Goal: Task Accomplishment & Management: Manage account settings

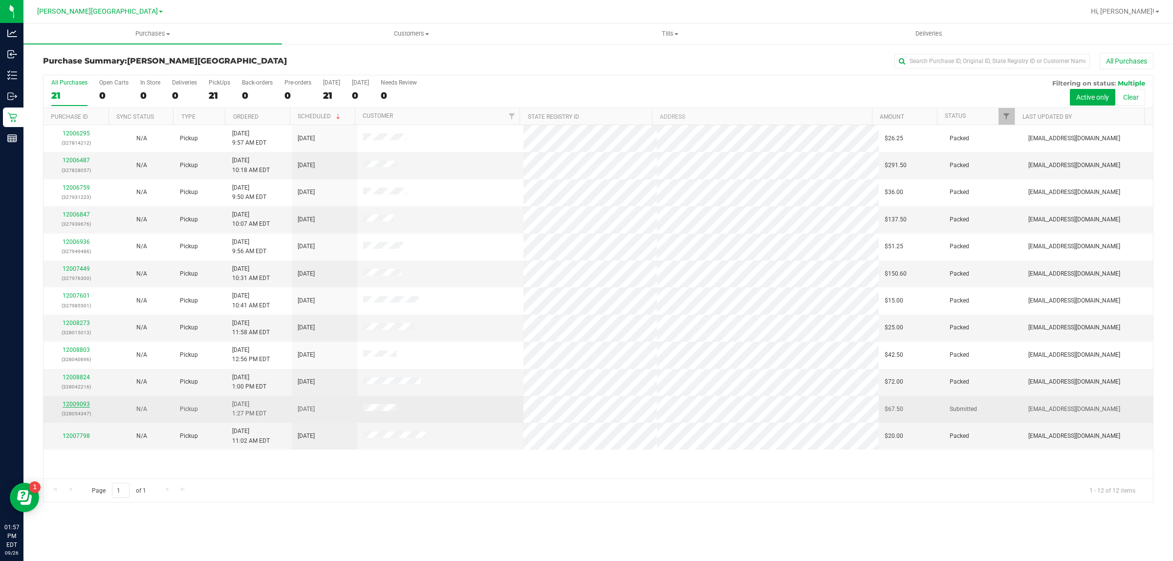
click at [76, 406] on link "12009093" at bounding box center [76, 404] width 27 height 7
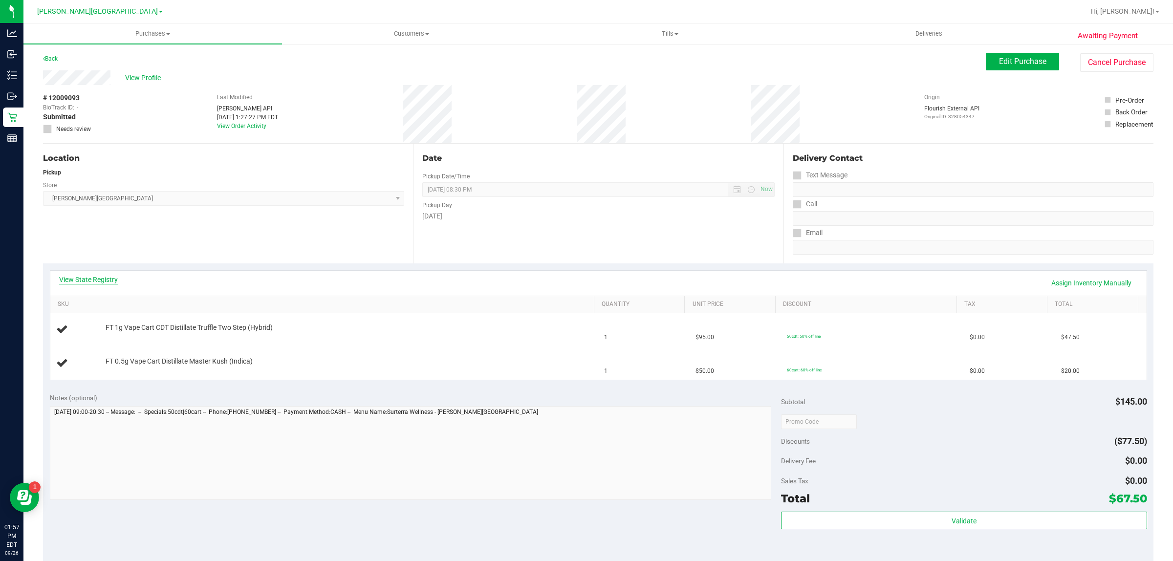
click at [109, 275] on link "View State Registry" at bounding box center [88, 280] width 59 height 10
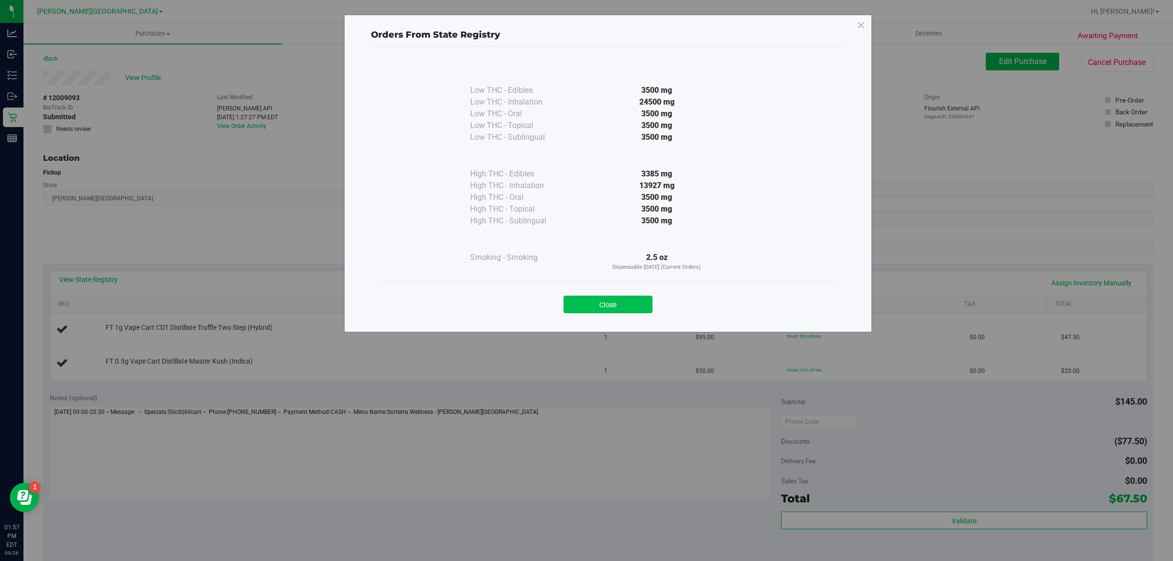
click at [624, 308] on button "Close" at bounding box center [608, 305] width 89 height 18
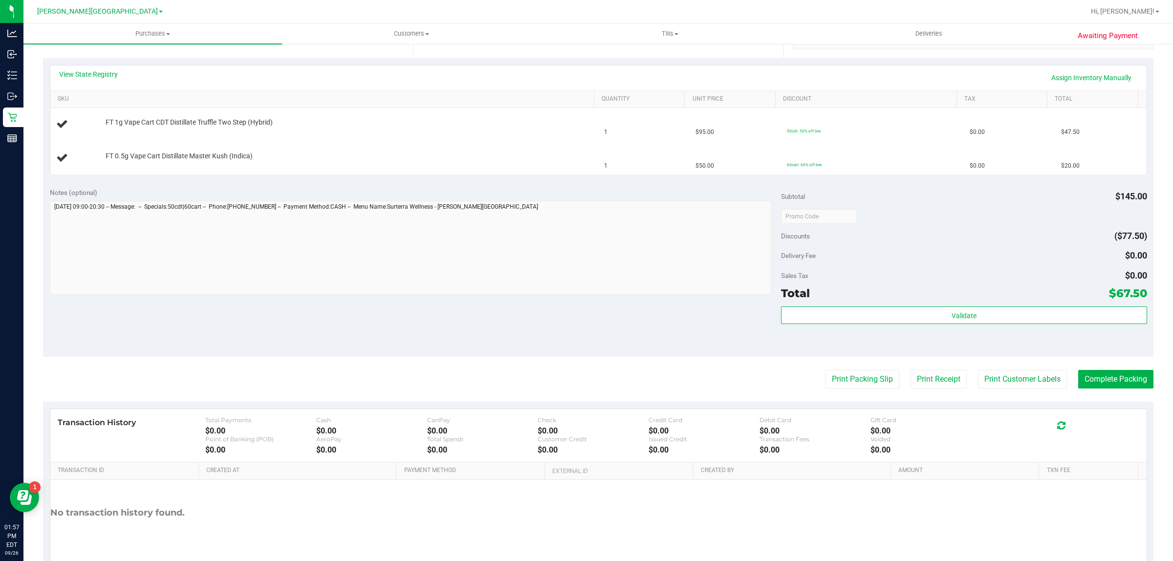
scroll to position [247, 0]
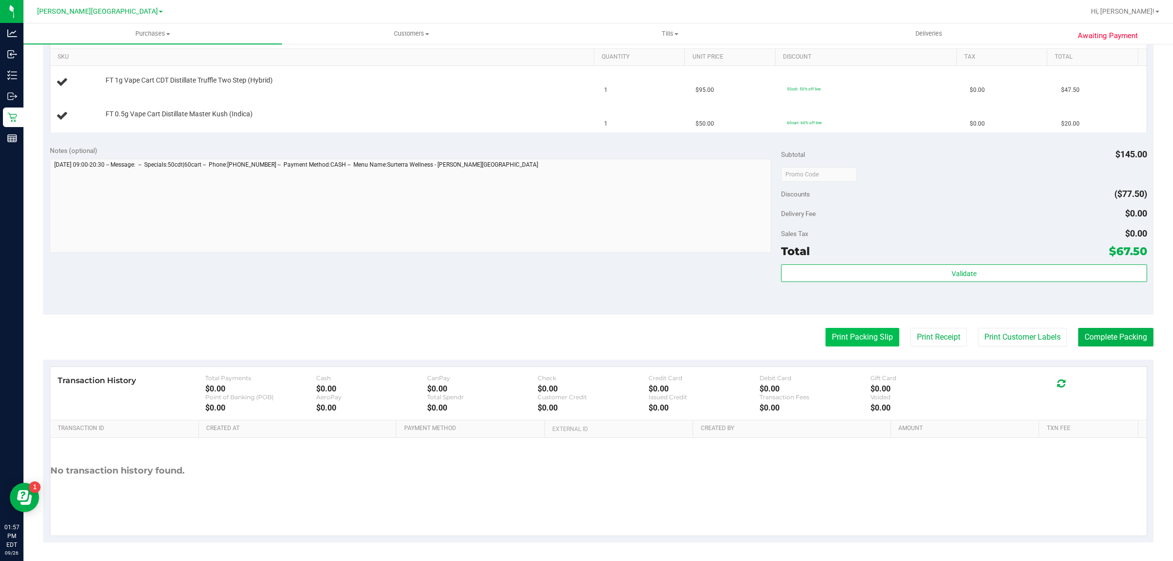
click at [839, 341] on button "Print Packing Slip" at bounding box center [863, 337] width 74 height 19
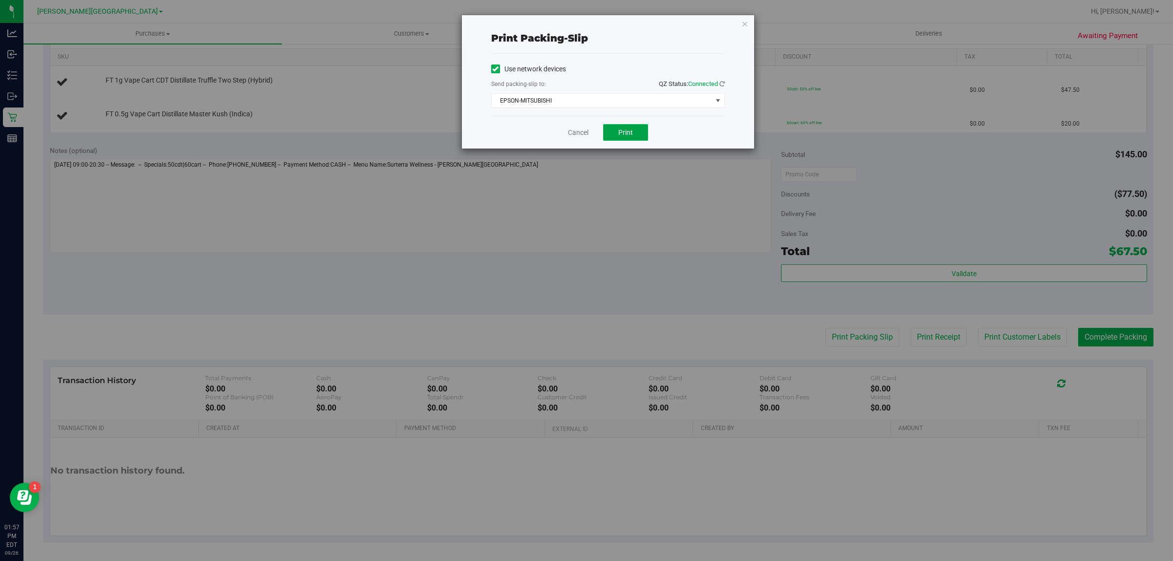
click at [612, 135] on button "Print" at bounding box center [625, 132] width 45 height 17
drag, startPoint x: 572, startPoint y: 133, endPoint x: 561, endPoint y: 141, distance: 13.8
click at [573, 133] on link "Cancel" at bounding box center [578, 133] width 21 height 10
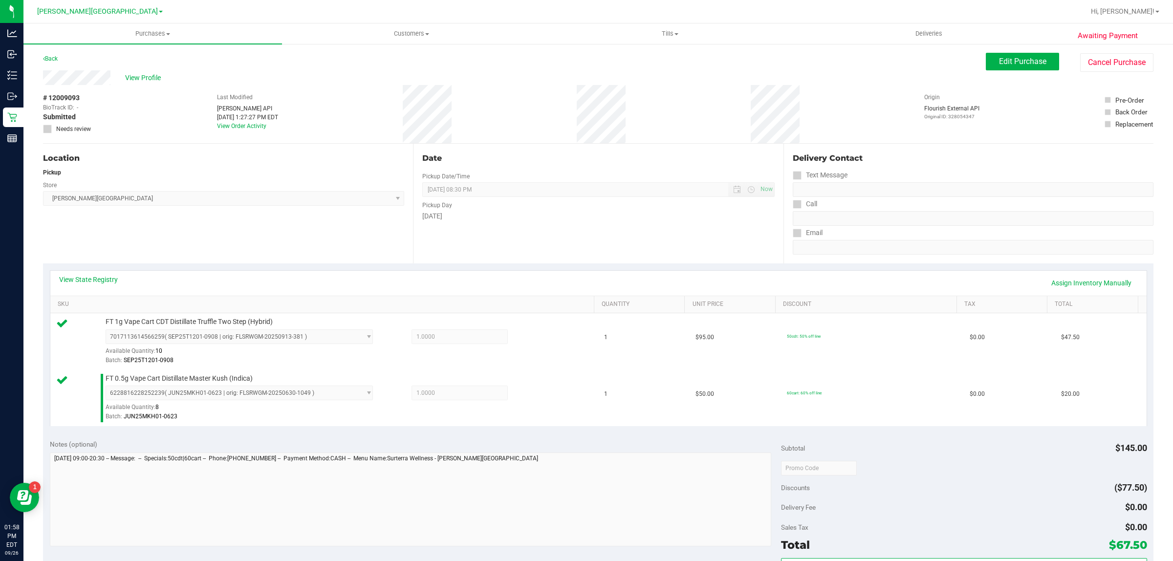
scroll to position [294, 0]
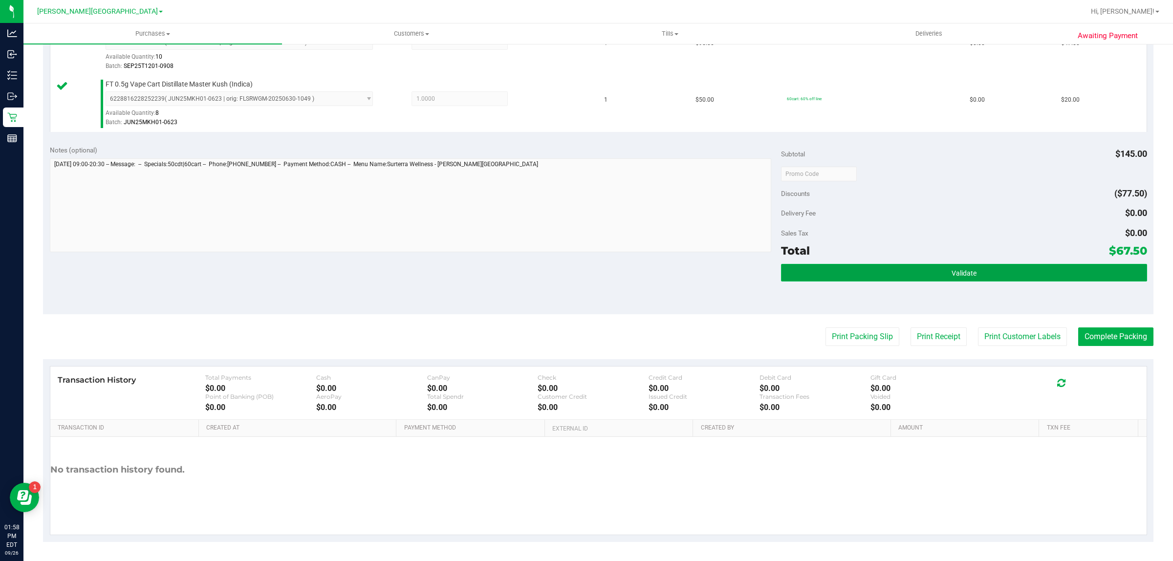
click at [871, 271] on button "Validate" at bounding box center [964, 273] width 366 height 18
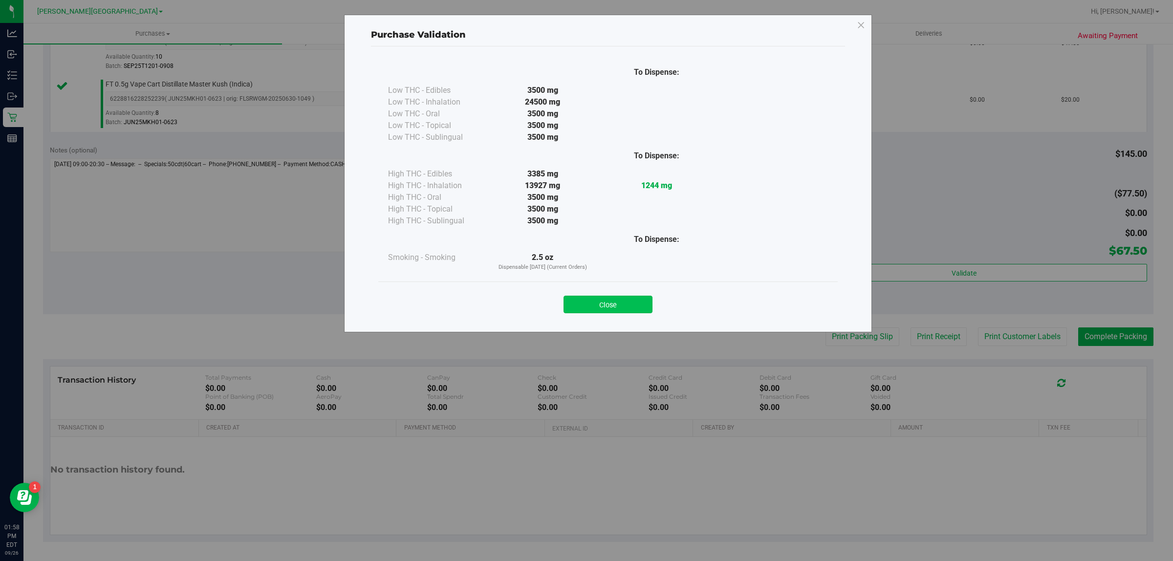
click at [616, 308] on button "Close" at bounding box center [608, 305] width 89 height 18
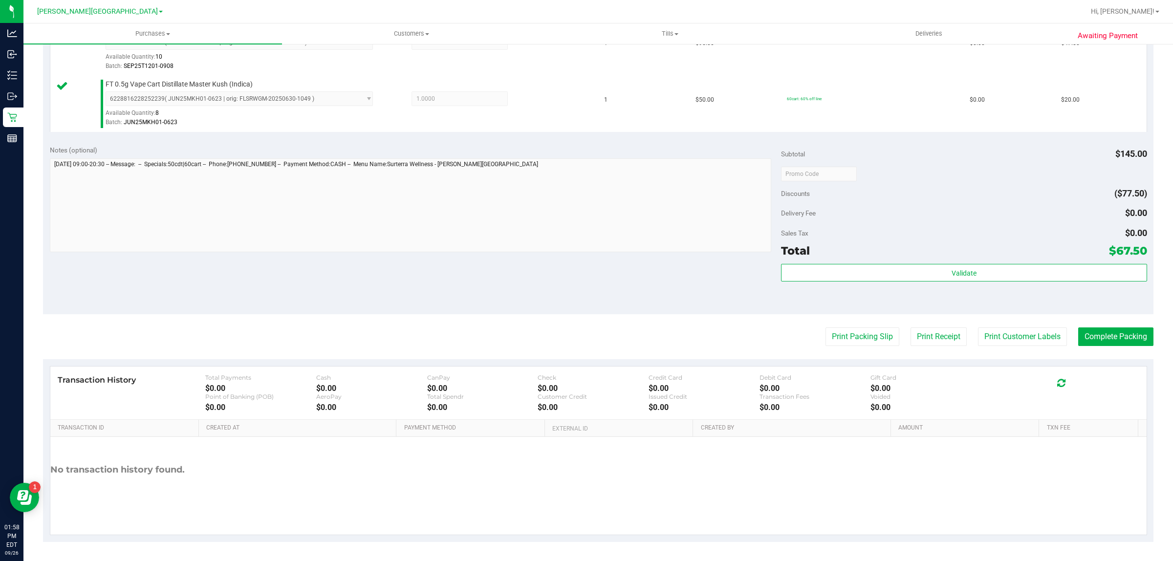
click at [1103, 325] on purchase-details "Back Edit Purchase Cancel Purchase View Profile # 12009093 BioTrack ID: - Submi…" at bounding box center [598, 151] width 1111 height 784
click at [1105, 339] on button "Complete Packing" at bounding box center [1115, 337] width 75 height 19
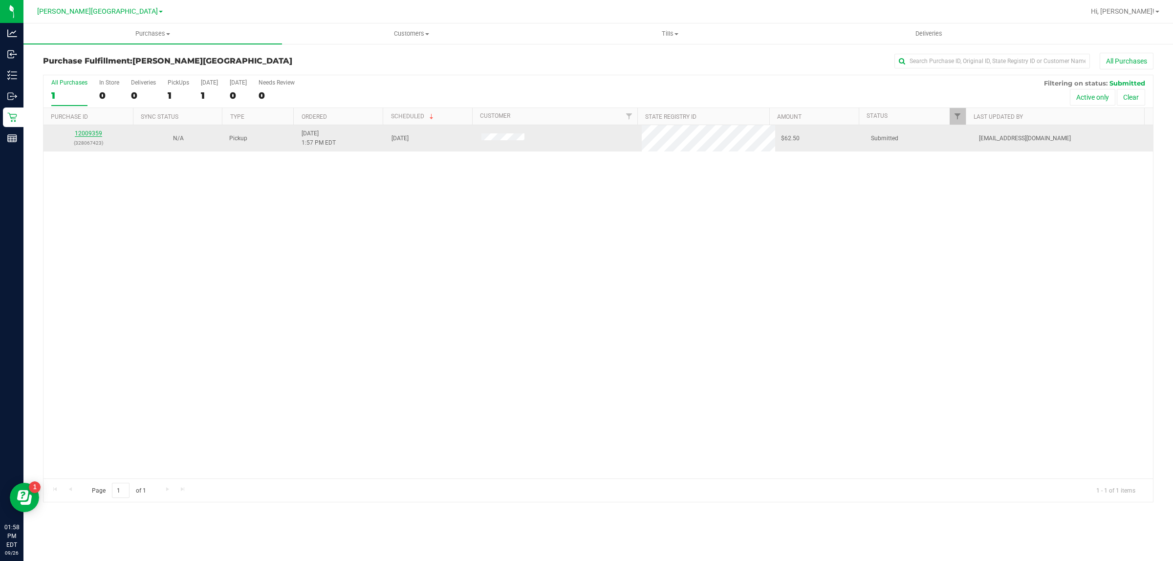
click at [85, 132] on link "12009359" at bounding box center [88, 133] width 27 height 7
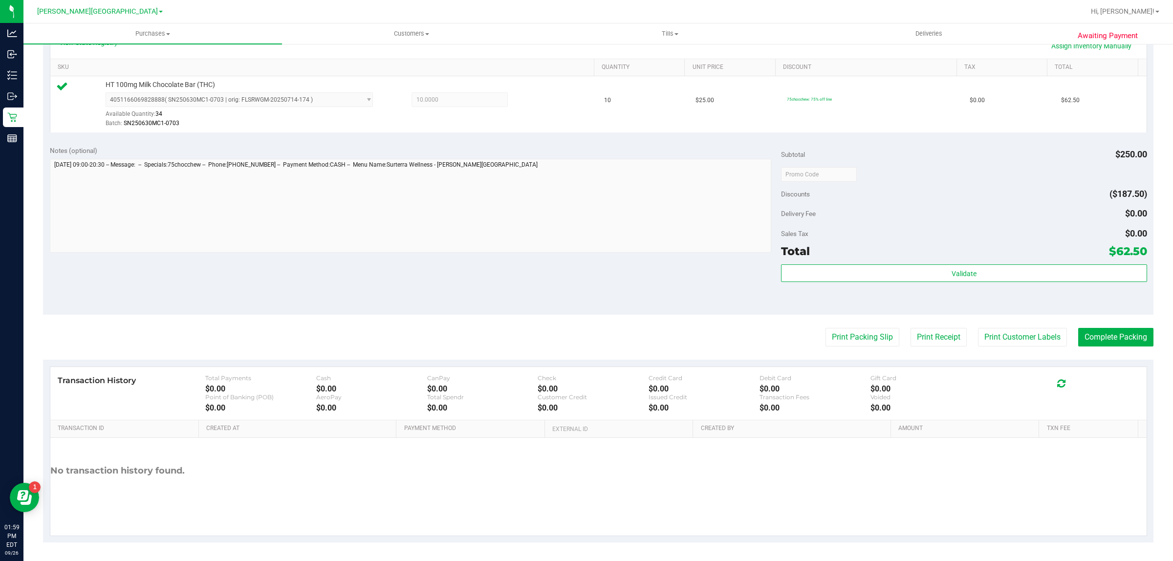
scroll to position [238, 0]
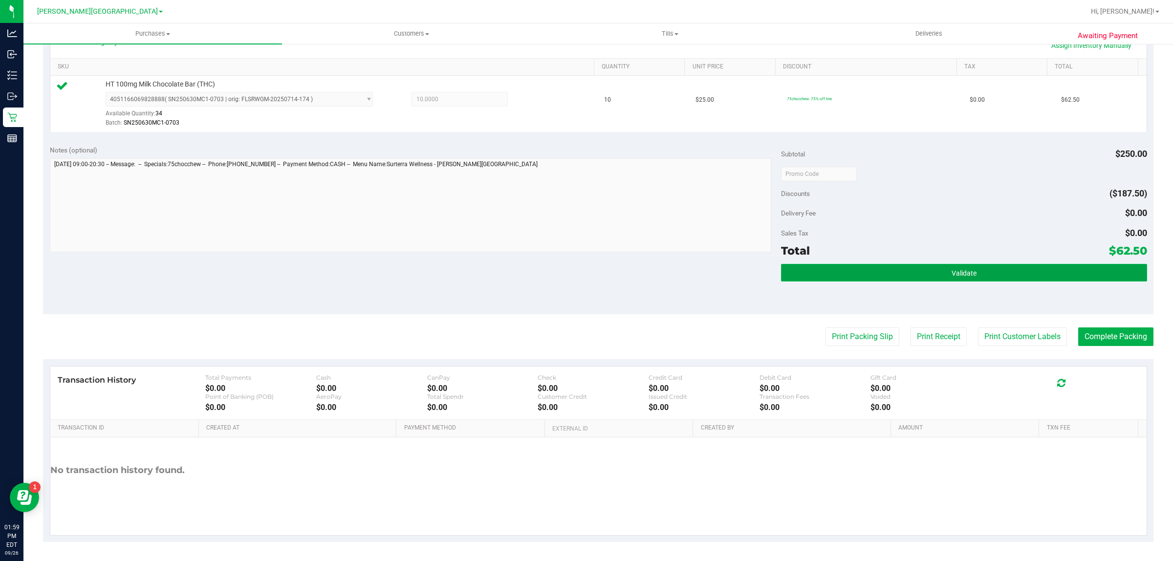
click at [833, 273] on button "Validate" at bounding box center [964, 273] width 366 height 18
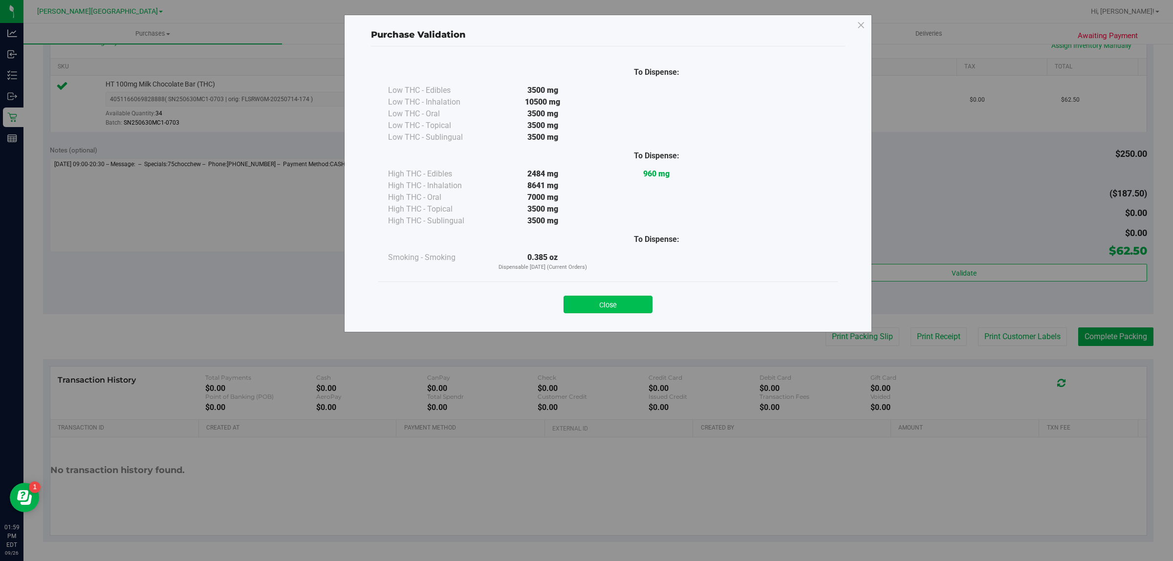
click at [575, 307] on button "Close" at bounding box center [608, 305] width 89 height 18
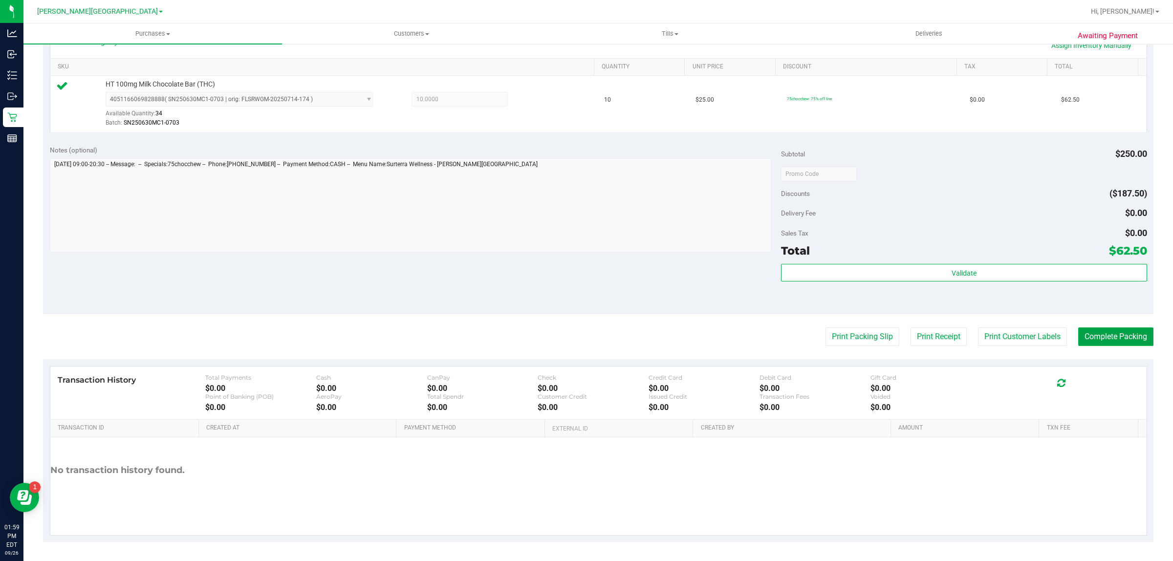
click at [1104, 337] on button "Complete Packing" at bounding box center [1115, 337] width 75 height 19
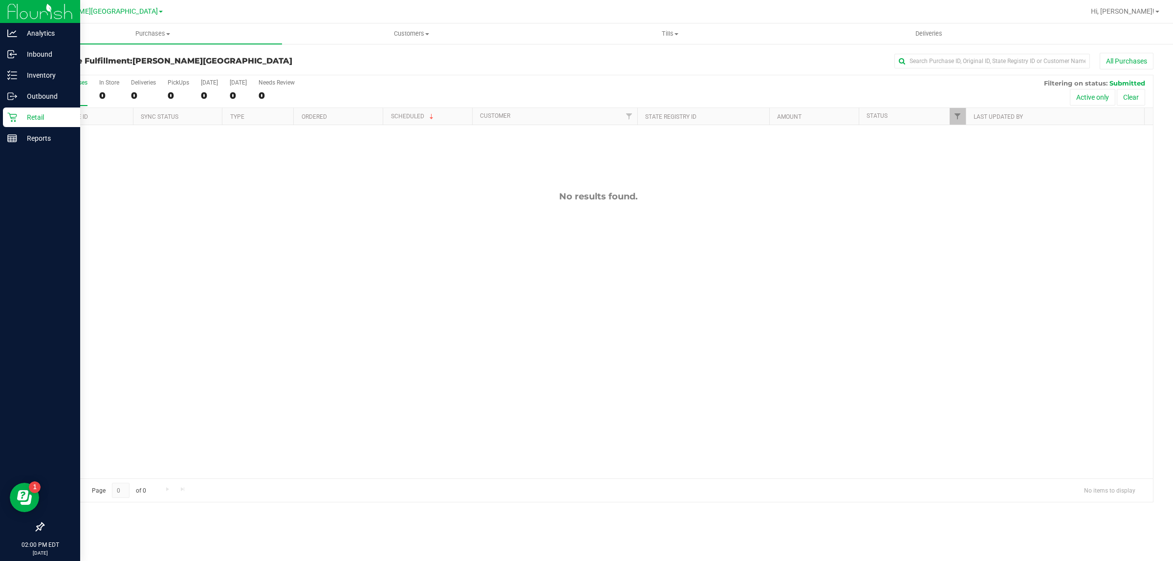
click at [19, 116] on p "Retail" at bounding box center [46, 117] width 59 height 12
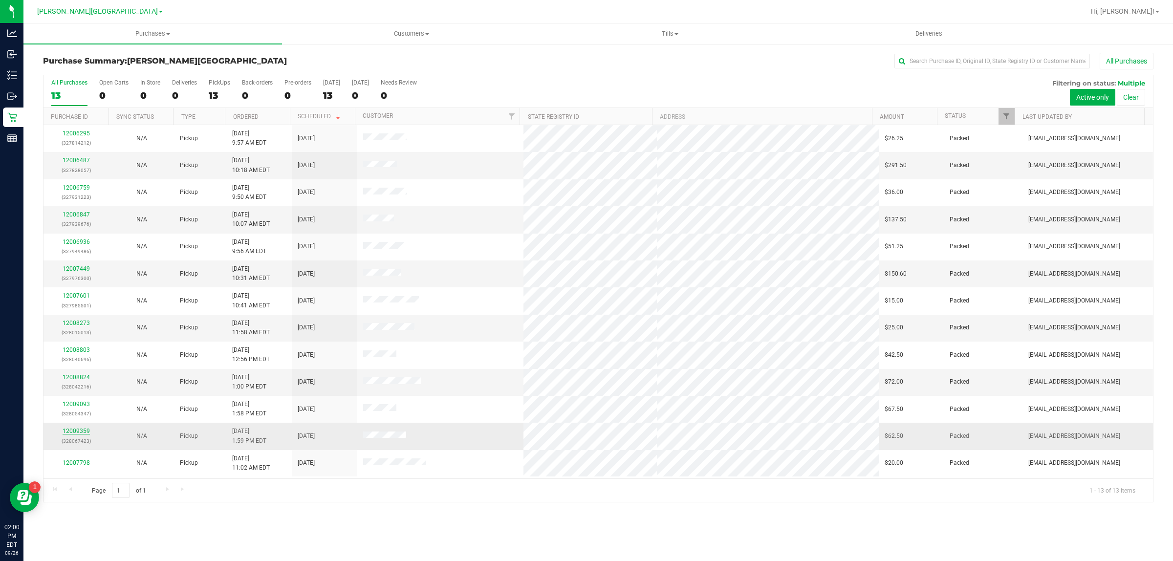
click at [84, 434] on link "12009359" at bounding box center [76, 431] width 27 height 7
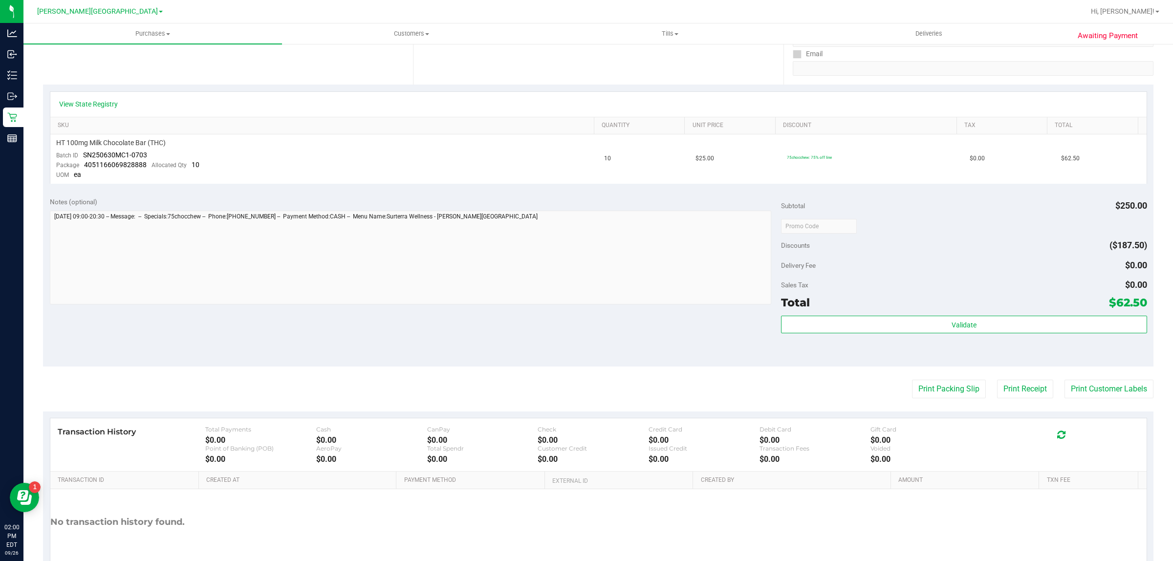
scroll to position [183, 0]
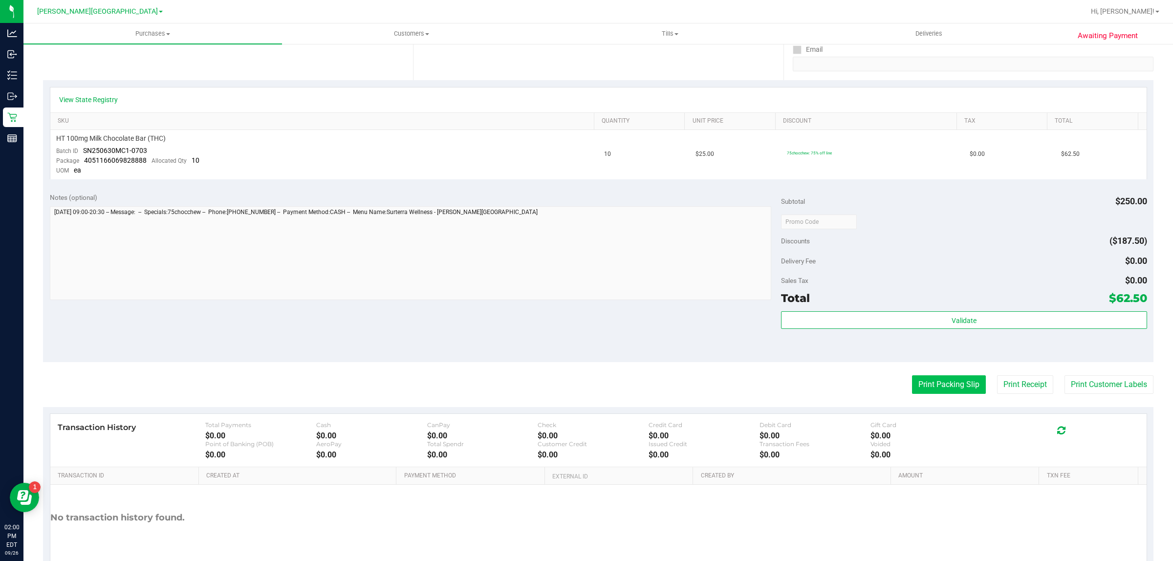
click at [920, 380] on button "Print Packing Slip" at bounding box center [949, 384] width 74 height 19
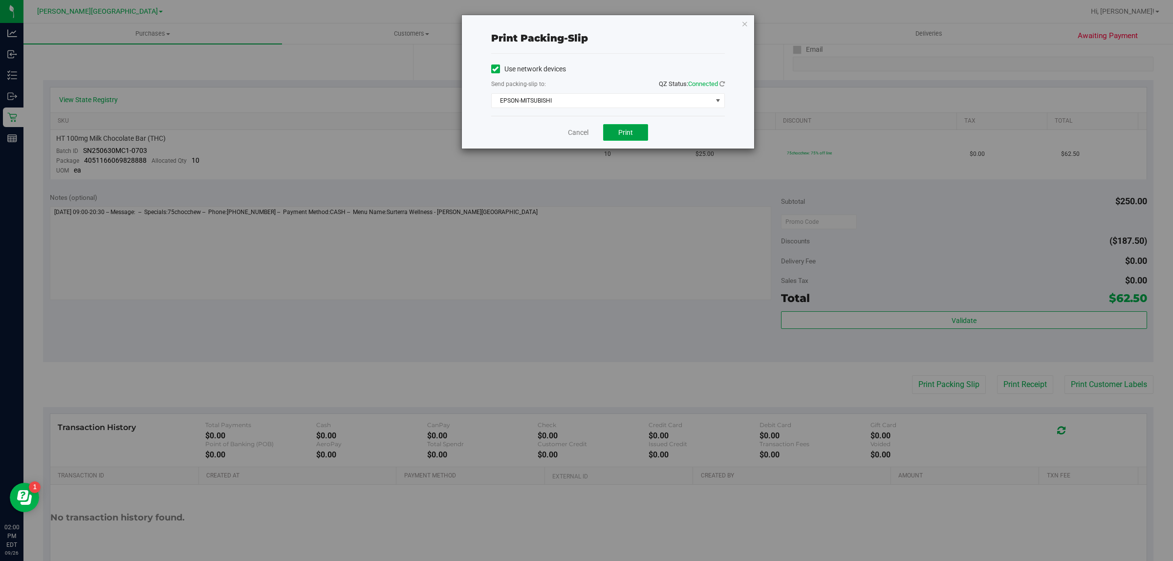
click at [635, 137] on button "Print" at bounding box center [625, 132] width 45 height 17
click at [578, 132] on link "Cancel" at bounding box center [578, 133] width 21 height 10
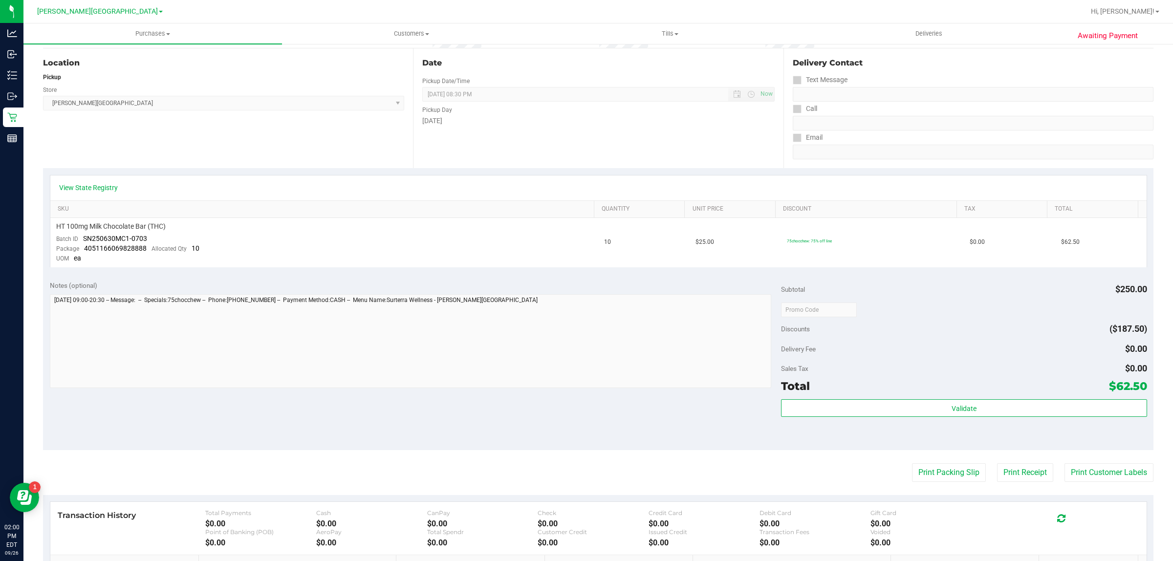
scroll to position [0, 0]
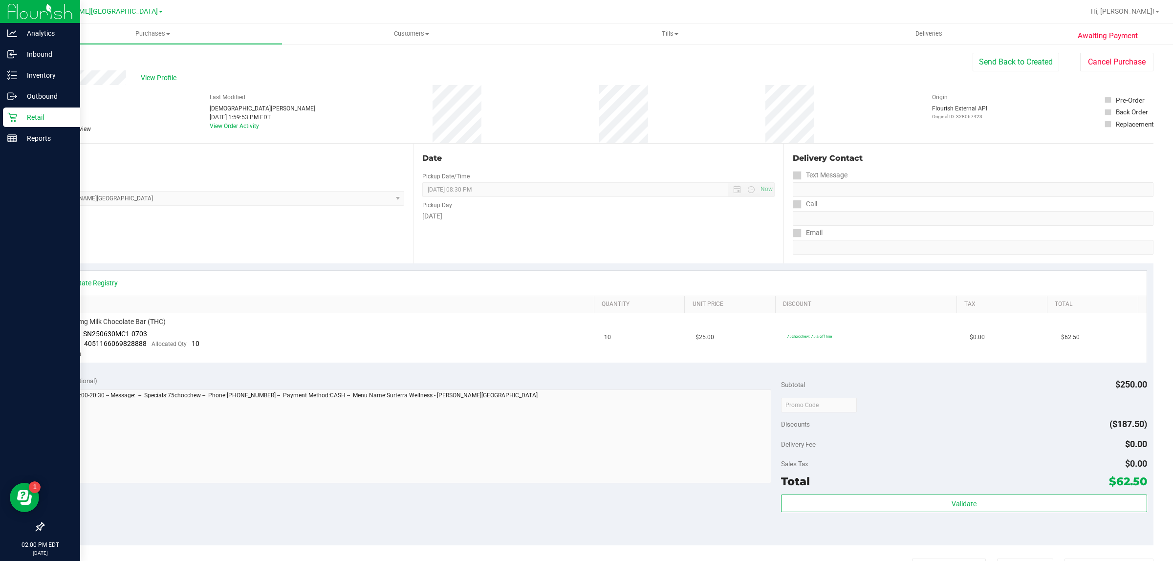
click at [28, 116] on p "Retail" at bounding box center [46, 117] width 59 height 12
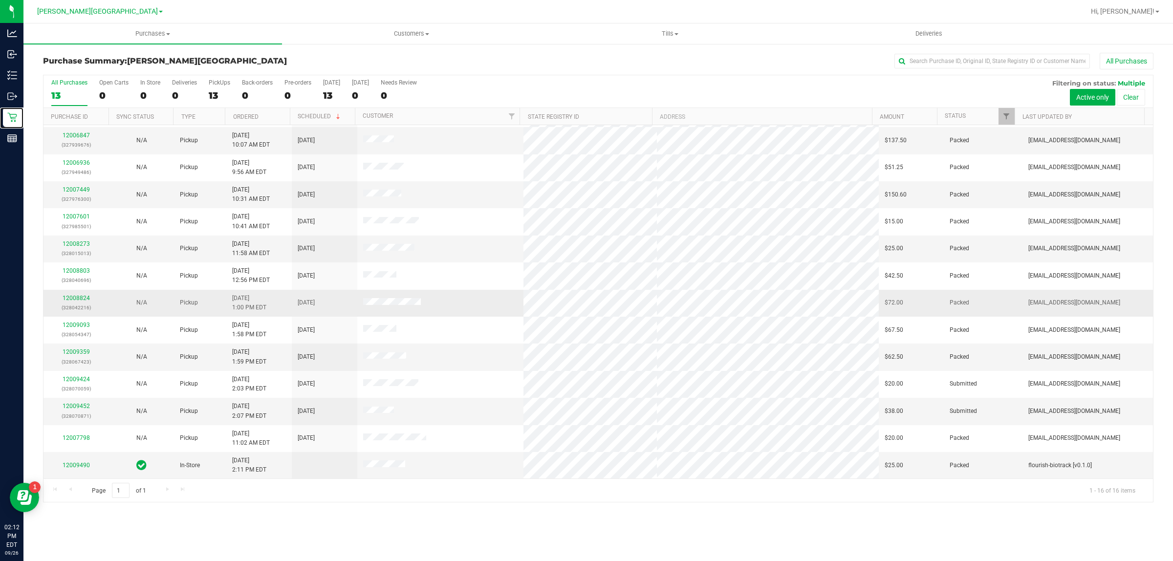
scroll to position [81, 0]
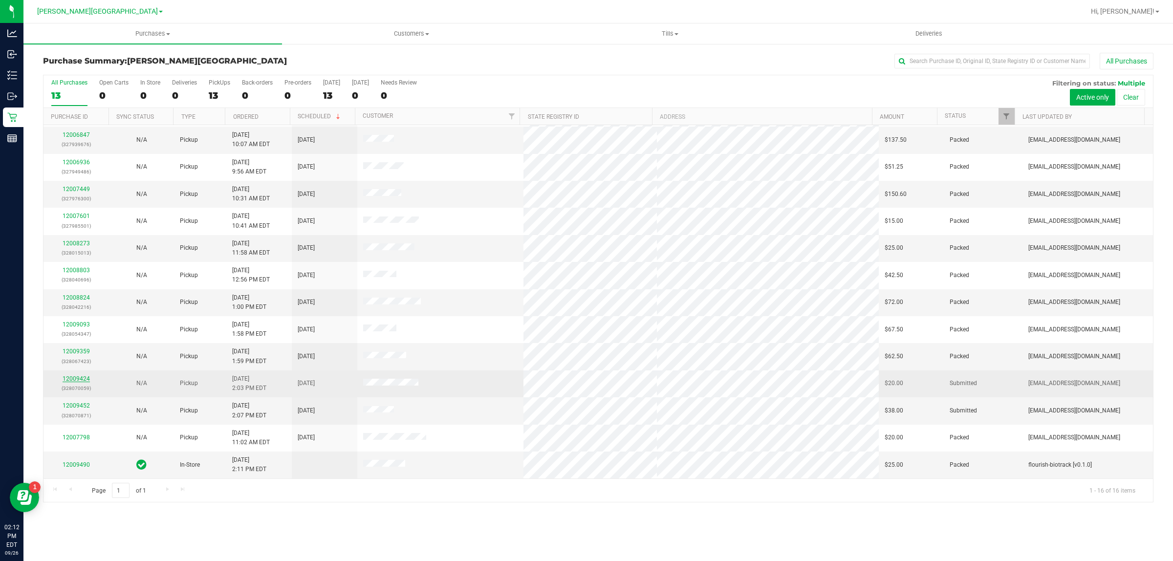
click at [77, 378] on link "12009424" at bounding box center [76, 378] width 27 height 7
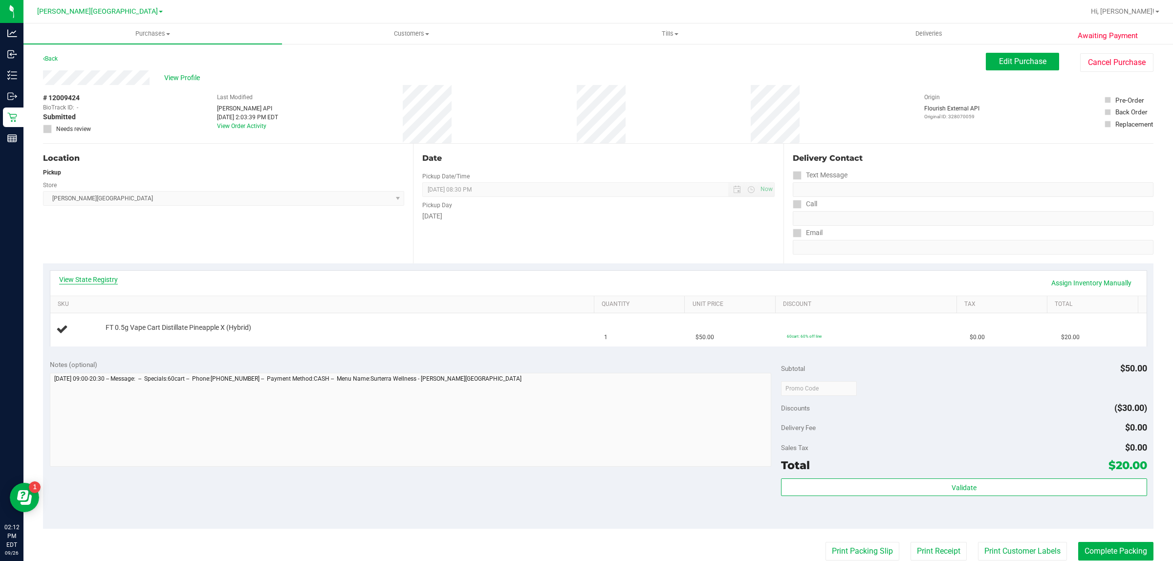
click at [93, 278] on link "View State Registry" at bounding box center [88, 280] width 59 height 10
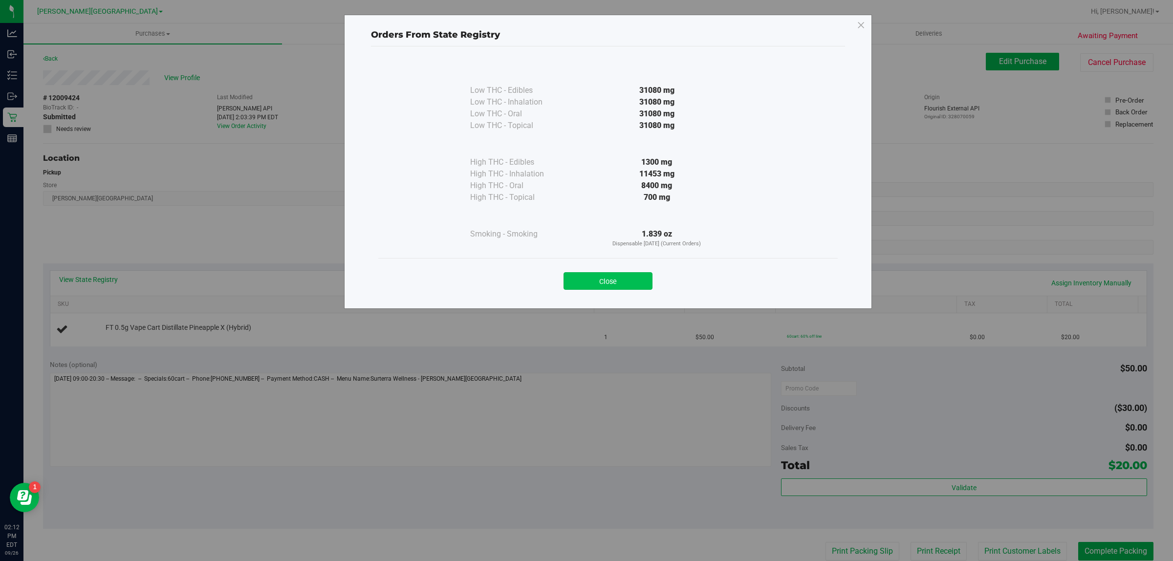
click at [609, 284] on button "Close" at bounding box center [608, 281] width 89 height 18
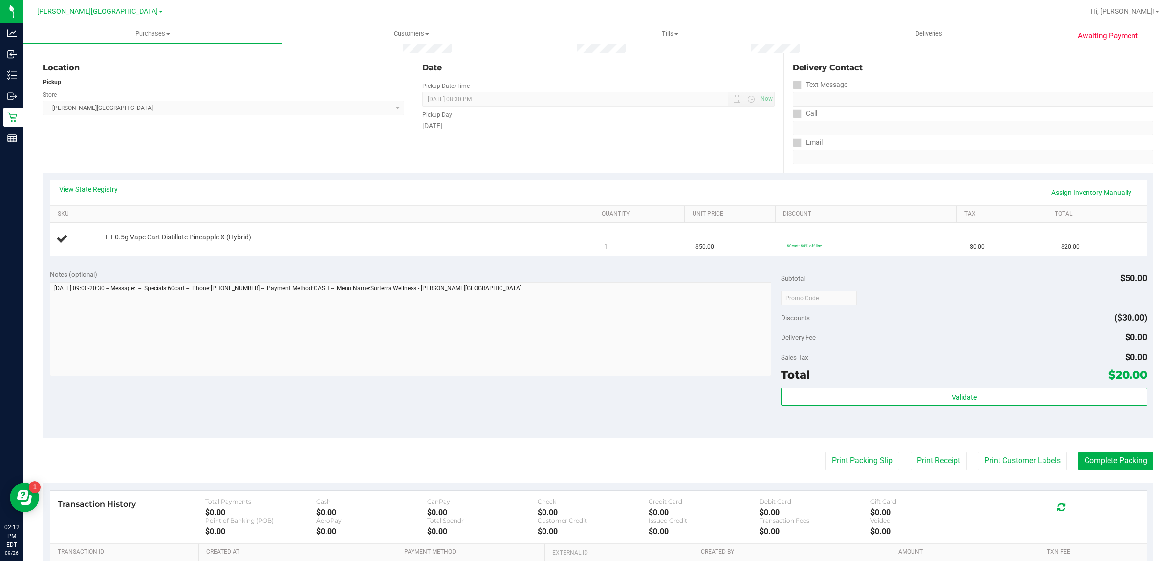
scroll to position [214, 0]
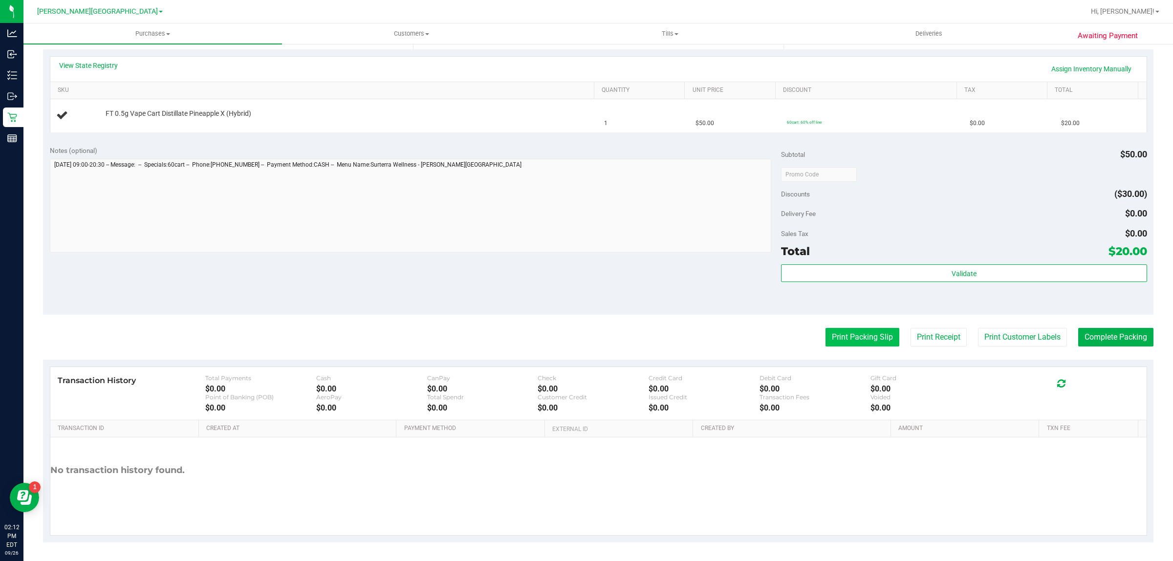
click at [828, 338] on button "Print Packing Slip" at bounding box center [863, 337] width 74 height 19
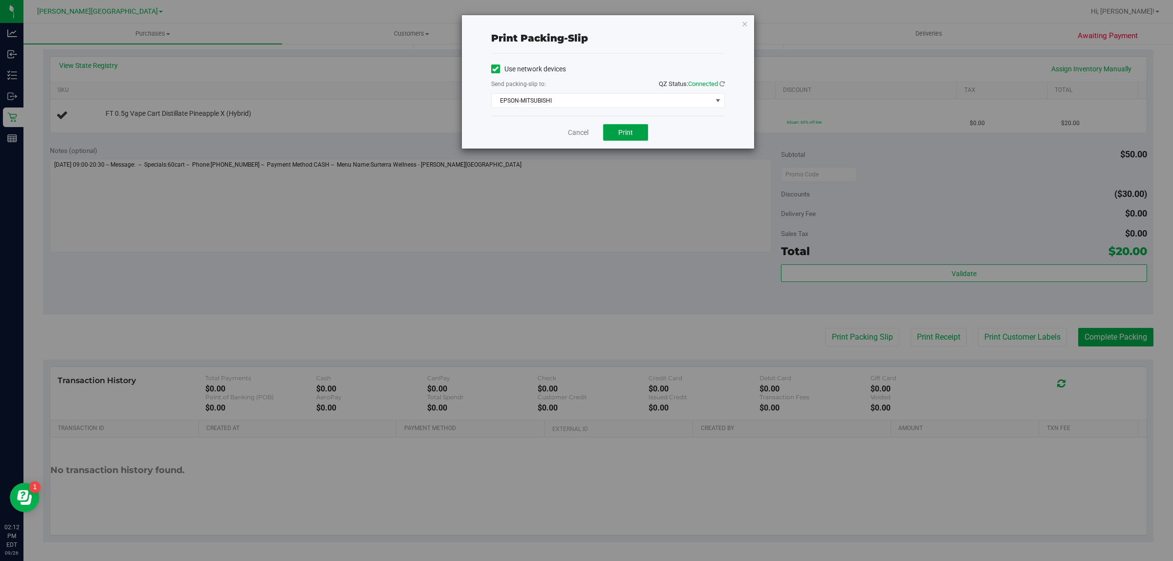
click at [618, 126] on button "Print" at bounding box center [625, 132] width 45 height 17
click at [571, 133] on link "Cancel" at bounding box center [578, 133] width 21 height 10
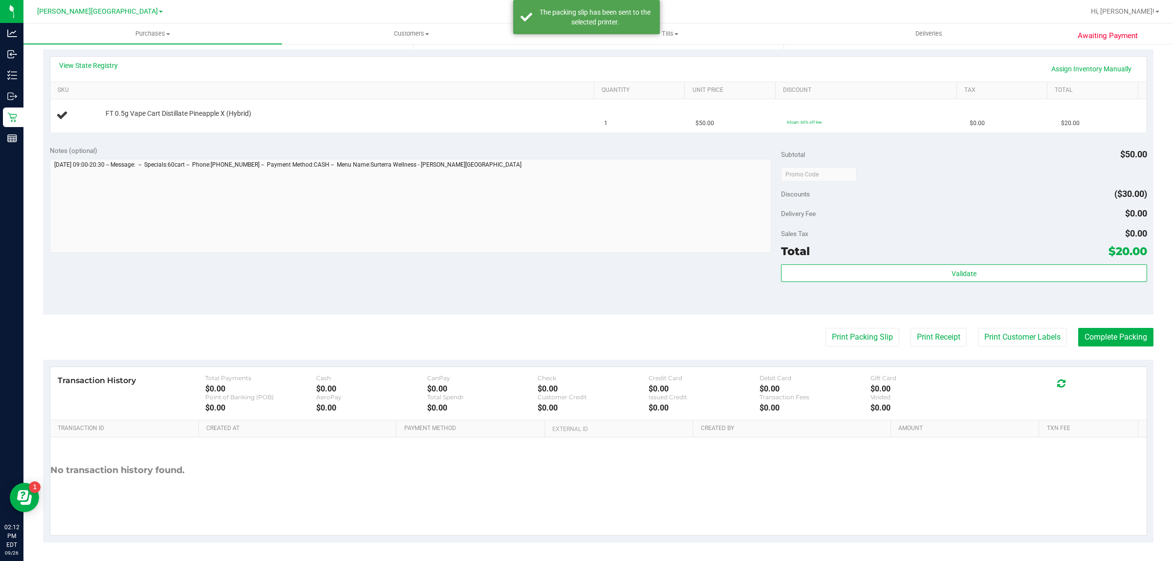
scroll to position [0, 0]
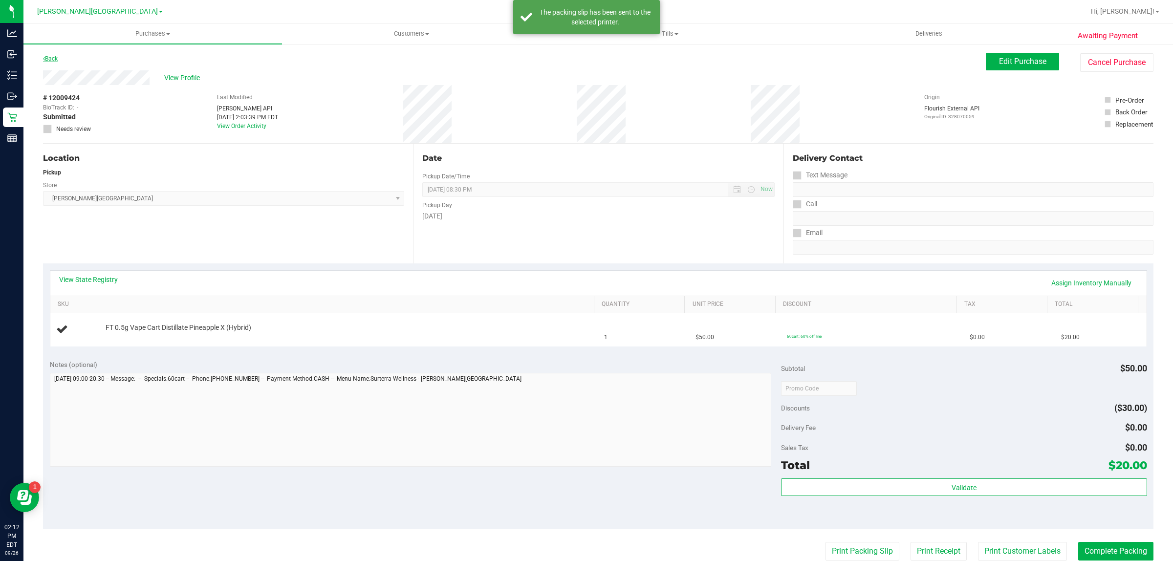
click at [49, 58] on link "Back" at bounding box center [50, 58] width 15 height 7
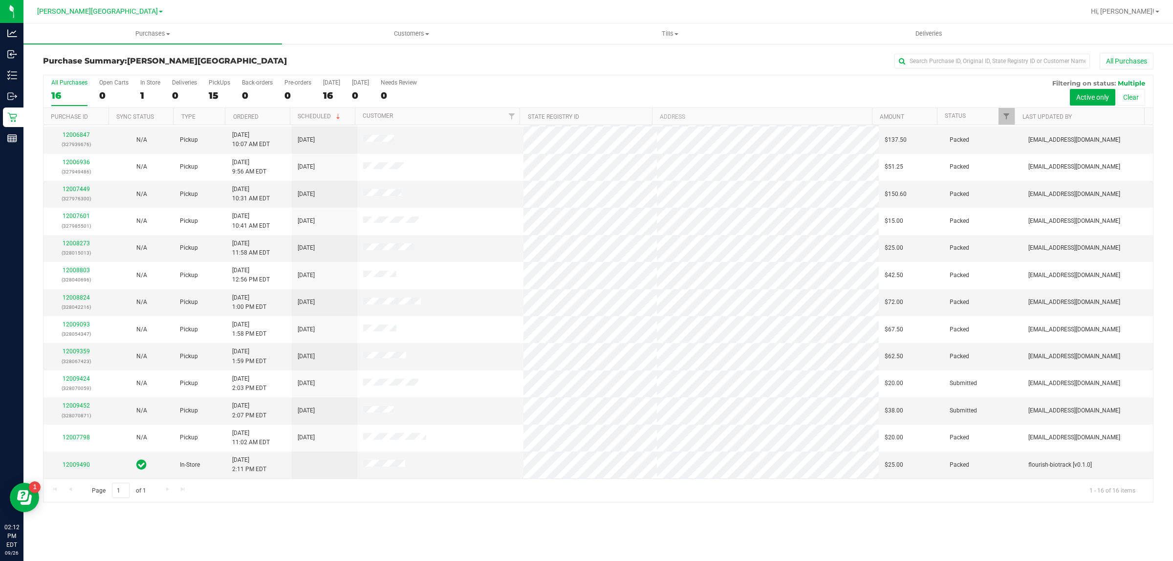
scroll to position [81, 0]
click at [81, 406] on link "12009452" at bounding box center [76, 405] width 27 height 7
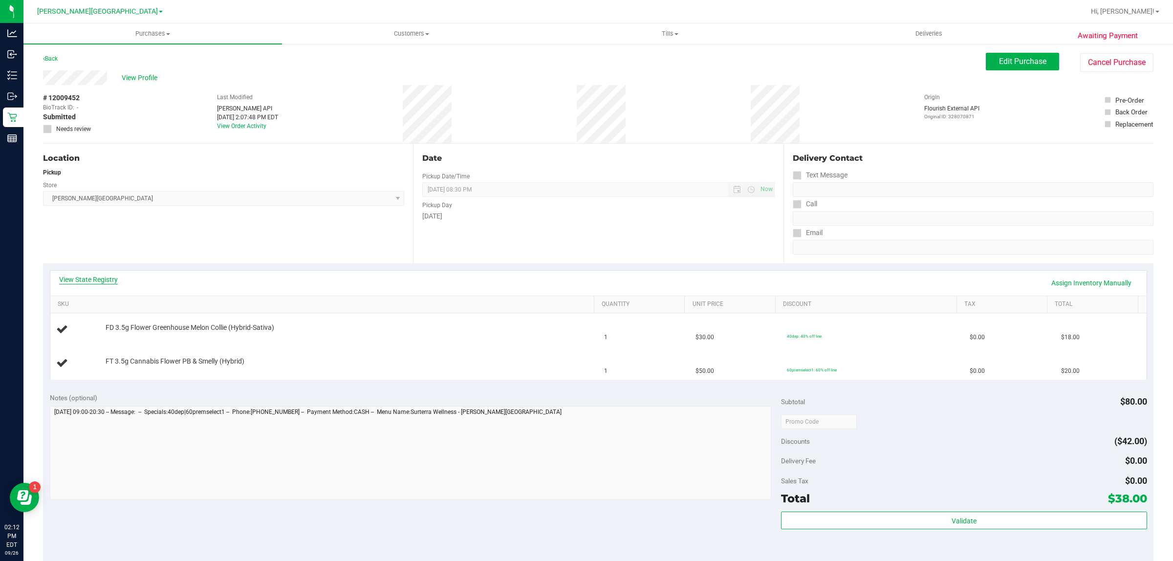
click at [93, 280] on link "View State Registry" at bounding box center [88, 280] width 59 height 10
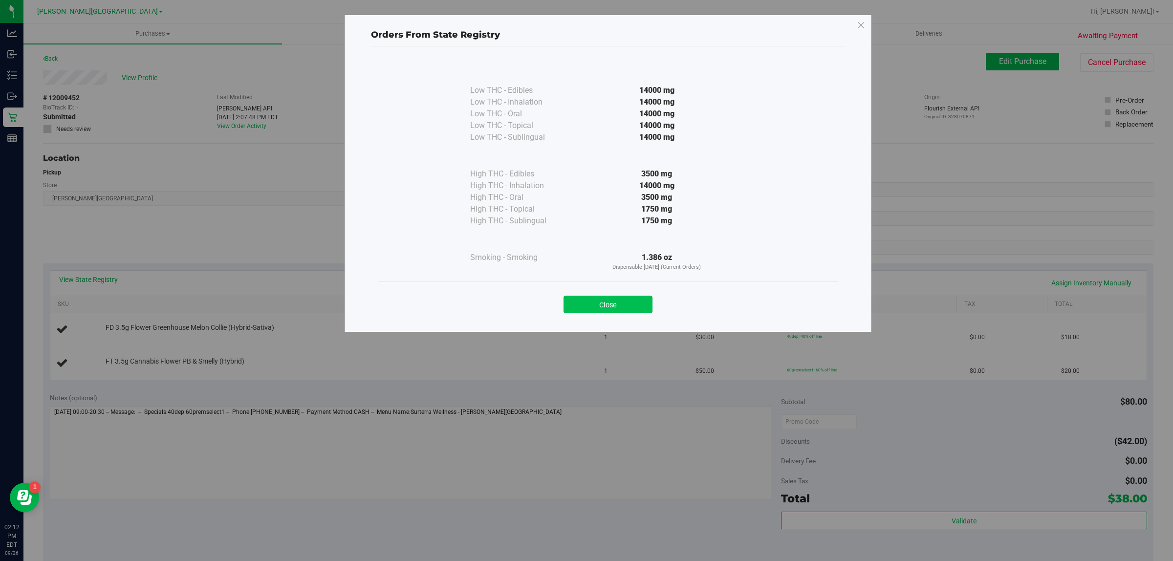
click at [626, 298] on button "Close" at bounding box center [608, 305] width 89 height 18
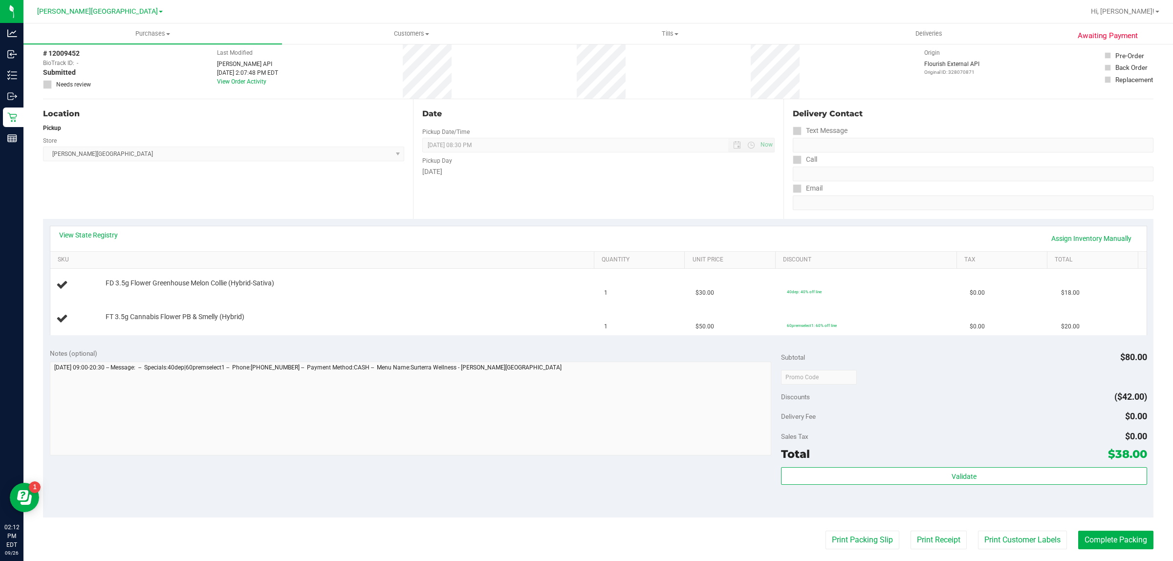
scroll to position [247, 0]
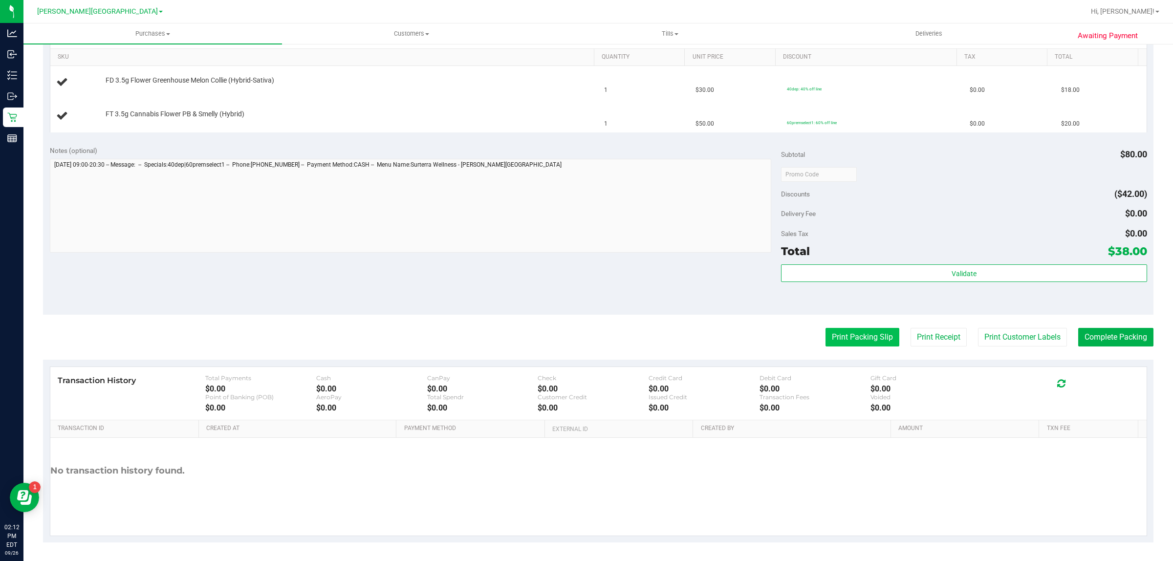
click at [849, 341] on button "Print Packing Slip" at bounding box center [863, 337] width 74 height 19
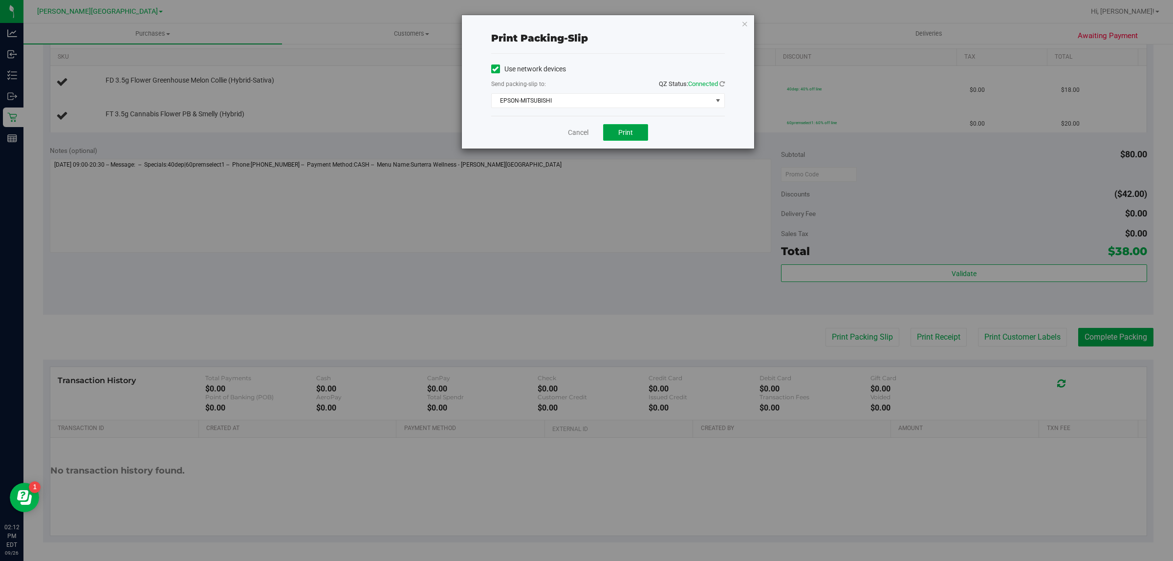
click at [616, 127] on button "Print" at bounding box center [625, 132] width 45 height 17
click at [583, 131] on link "Cancel" at bounding box center [578, 133] width 21 height 10
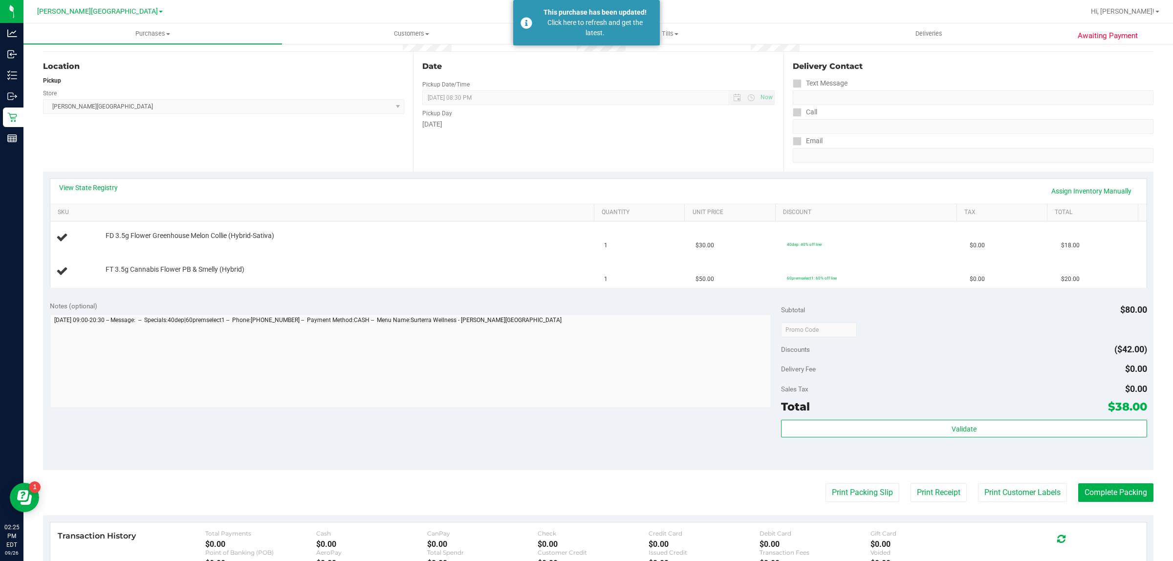
scroll to position [0, 0]
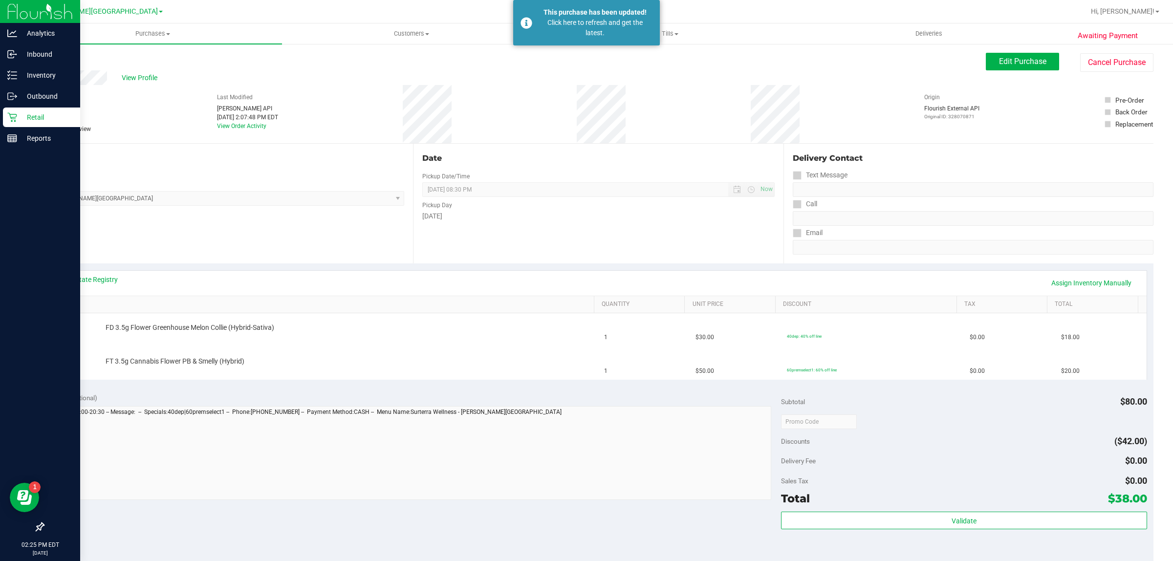
click at [15, 113] on icon at bounding box center [12, 117] width 10 height 10
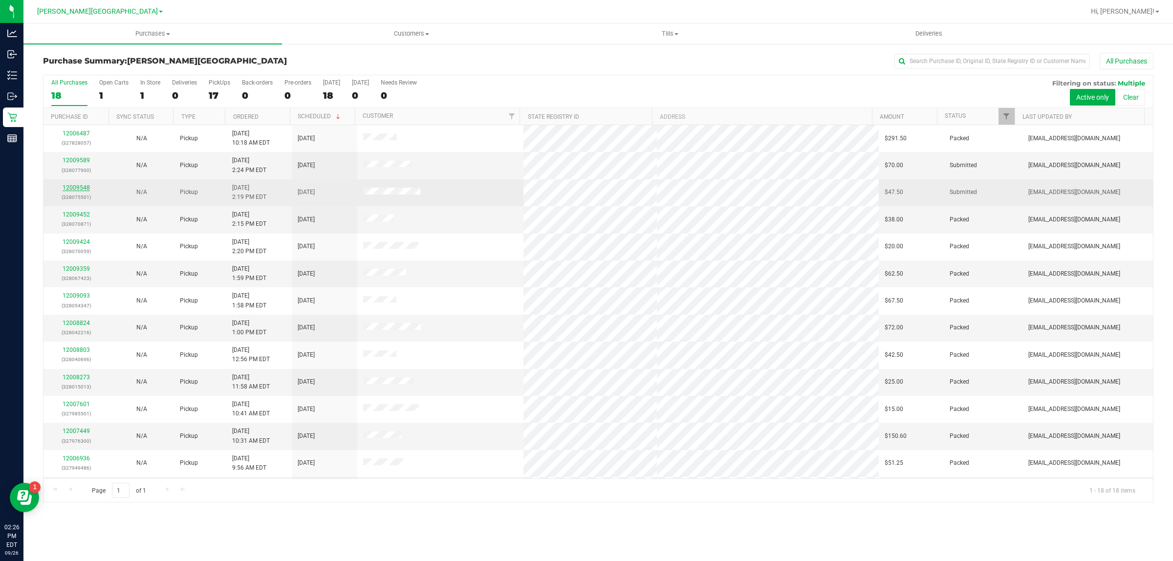
click at [79, 189] on link "12009548" at bounding box center [76, 187] width 27 height 7
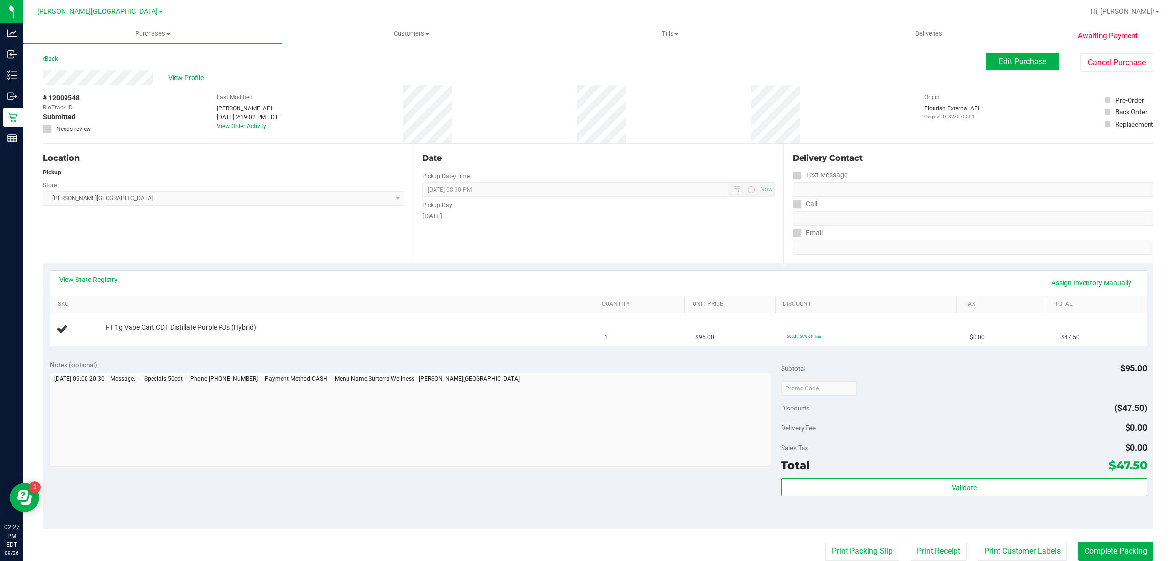
click at [96, 282] on link "View State Registry" at bounding box center [88, 280] width 59 height 10
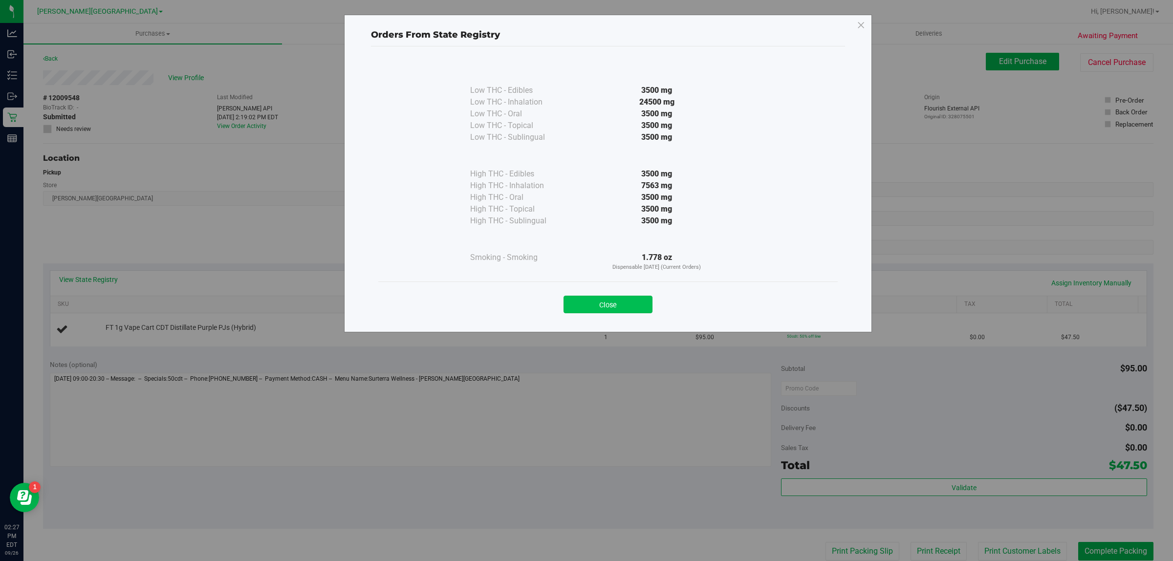
click at [585, 311] on button "Close" at bounding box center [608, 305] width 89 height 18
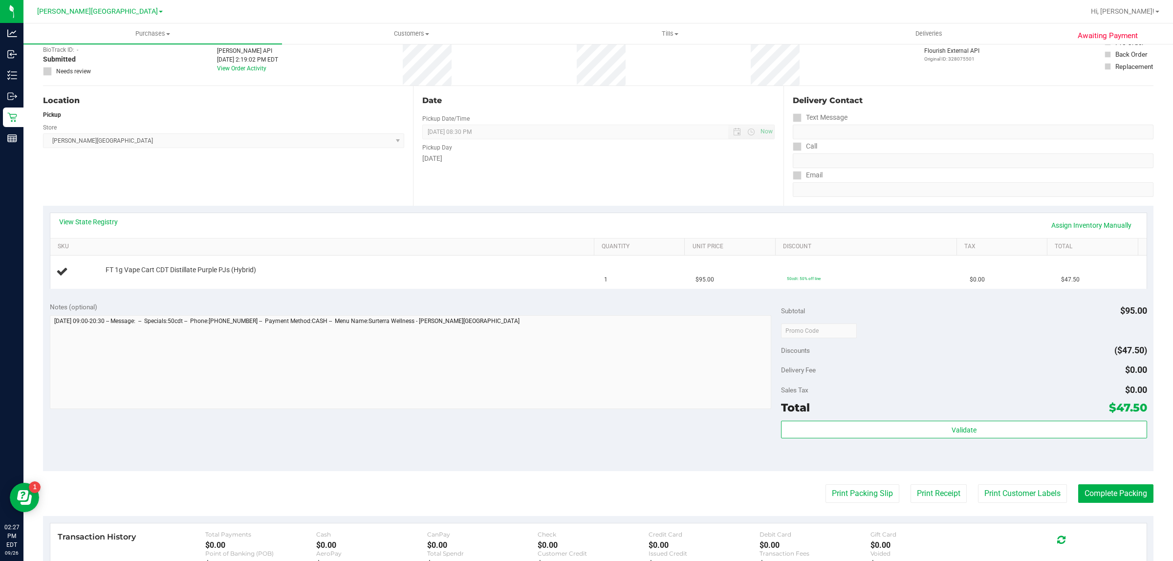
scroll to position [214, 0]
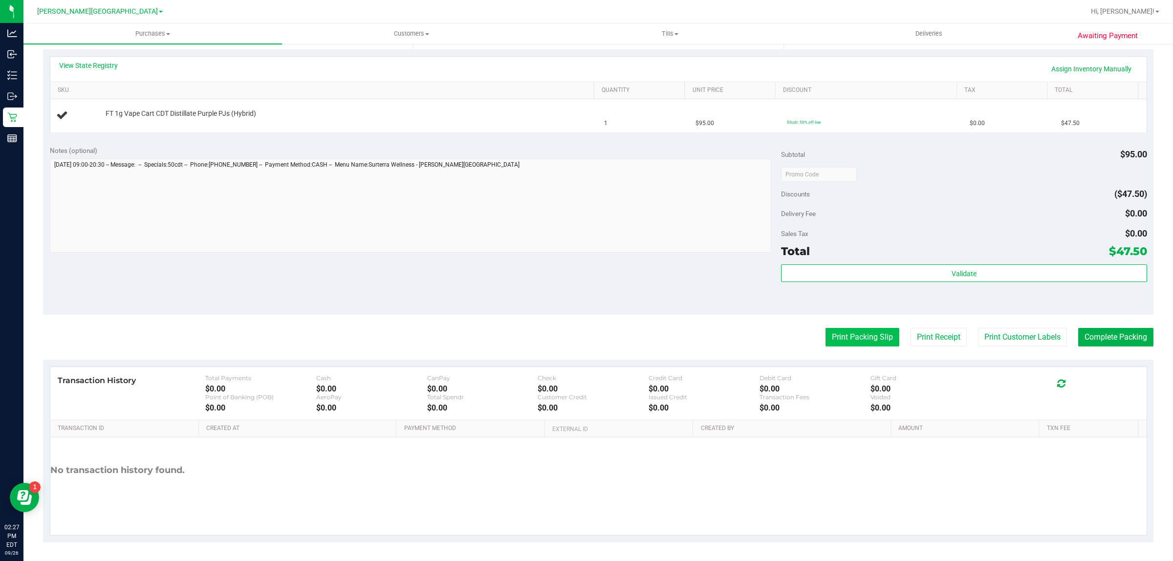
click at [847, 334] on button "Print Packing Slip" at bounding box center [863, 337] width 74 height 19
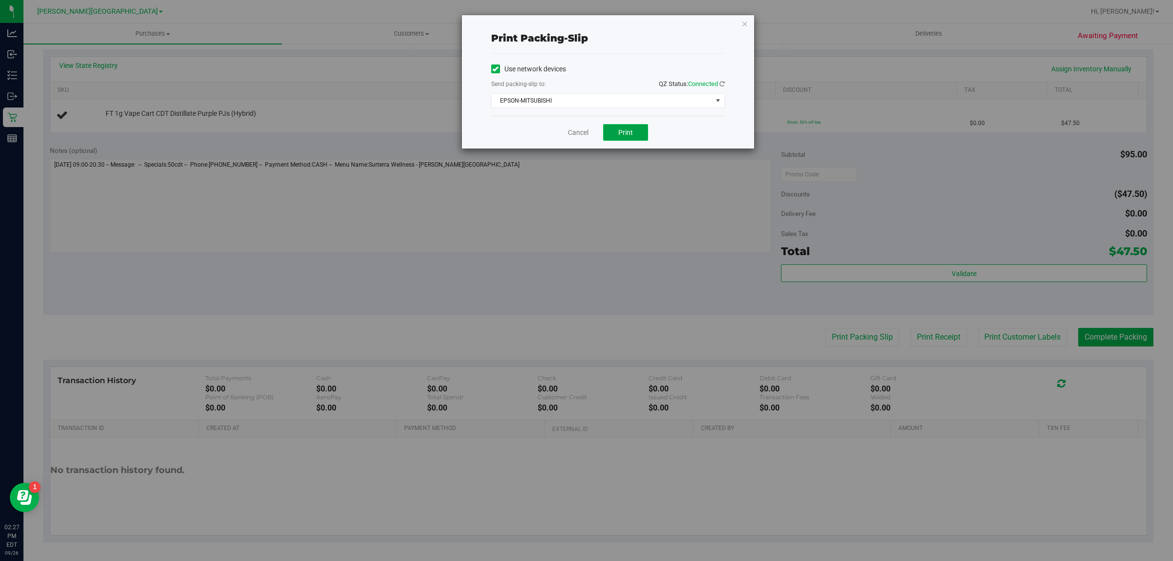
click at [617, 131] on button "Print" at bounding box center [625, 132] width 45 height 17
click at [580, 132] on link "Cancel" at bounding box center [578, 133] width 21 height 10
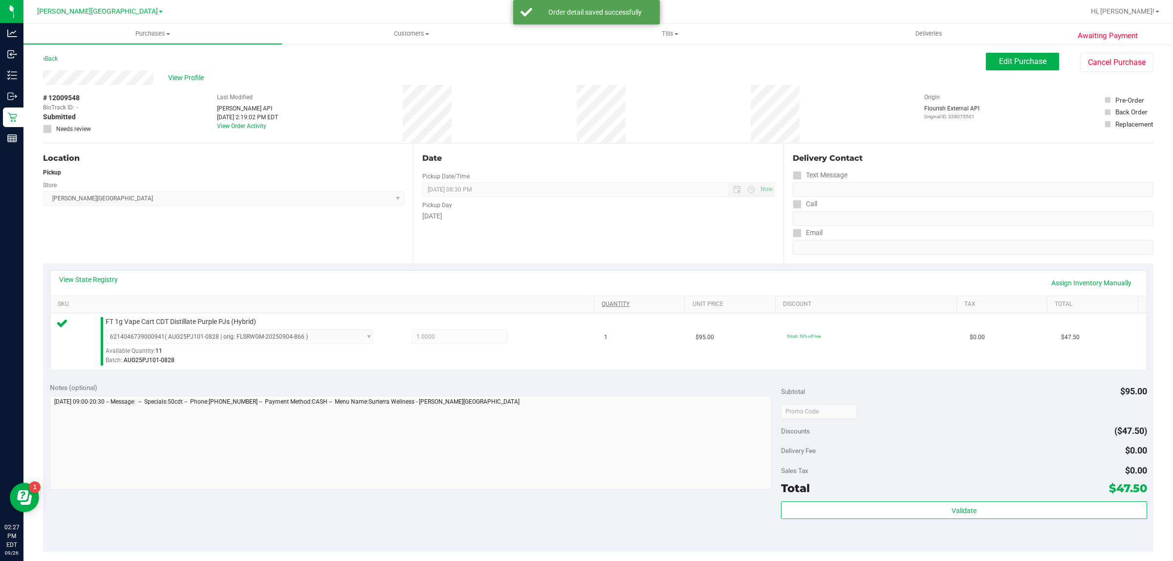
scroll to position [238, 0]
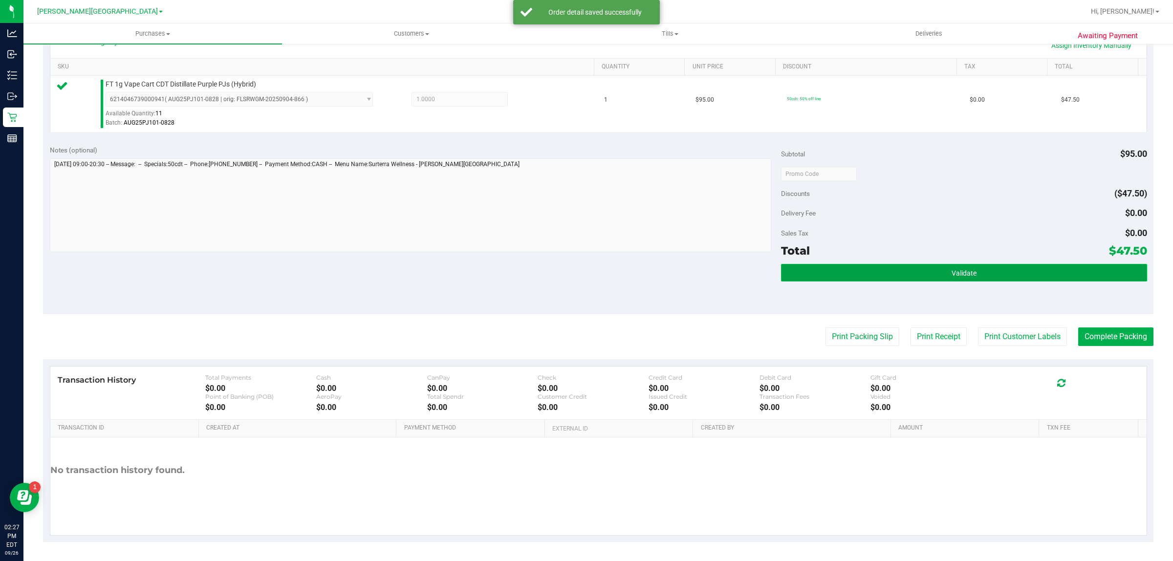
click at [891, 264] on button "Validate" at bounding box center [964, 273] width 366 height 18
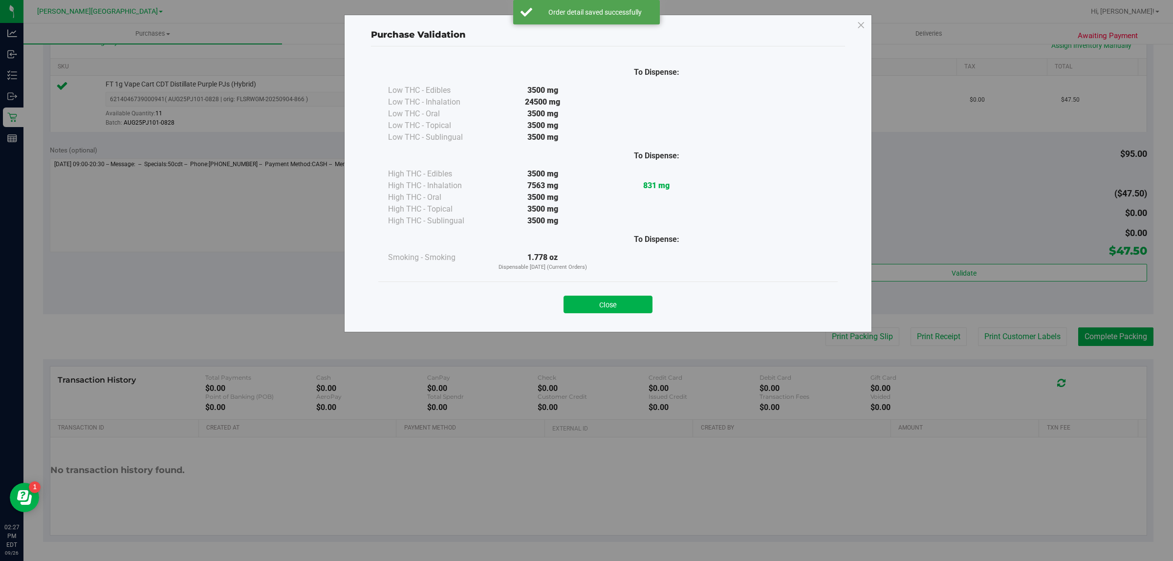
click at [593, 302] on button "Close" at bounding box center [608, 305] width 89 height 18
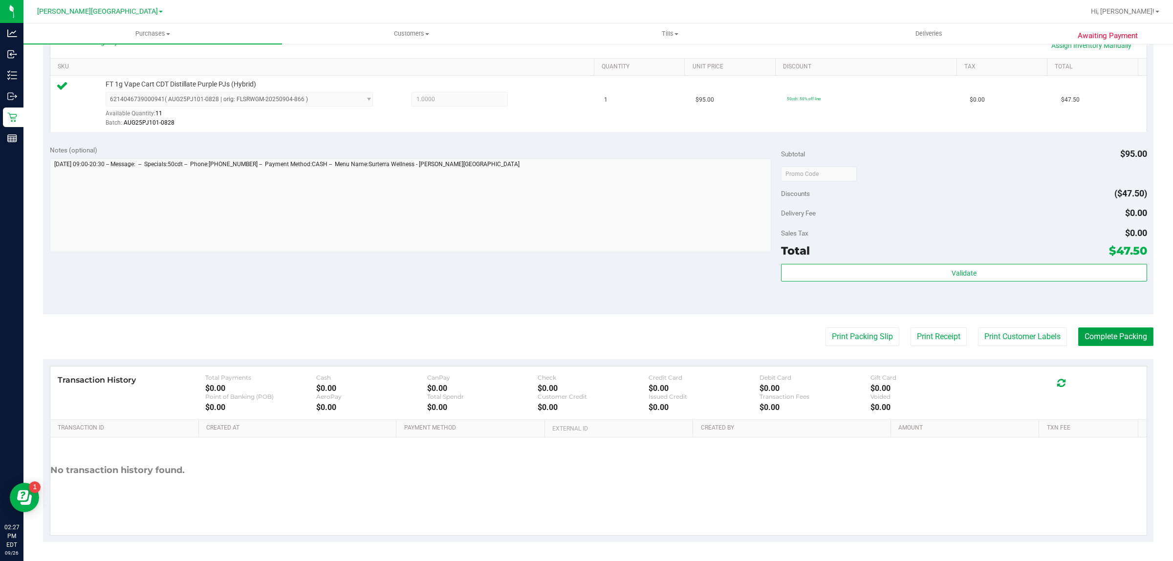
click at [1098, 337] on button "Complete Packing" at bounding box center [1115, 337] width 75 height 19
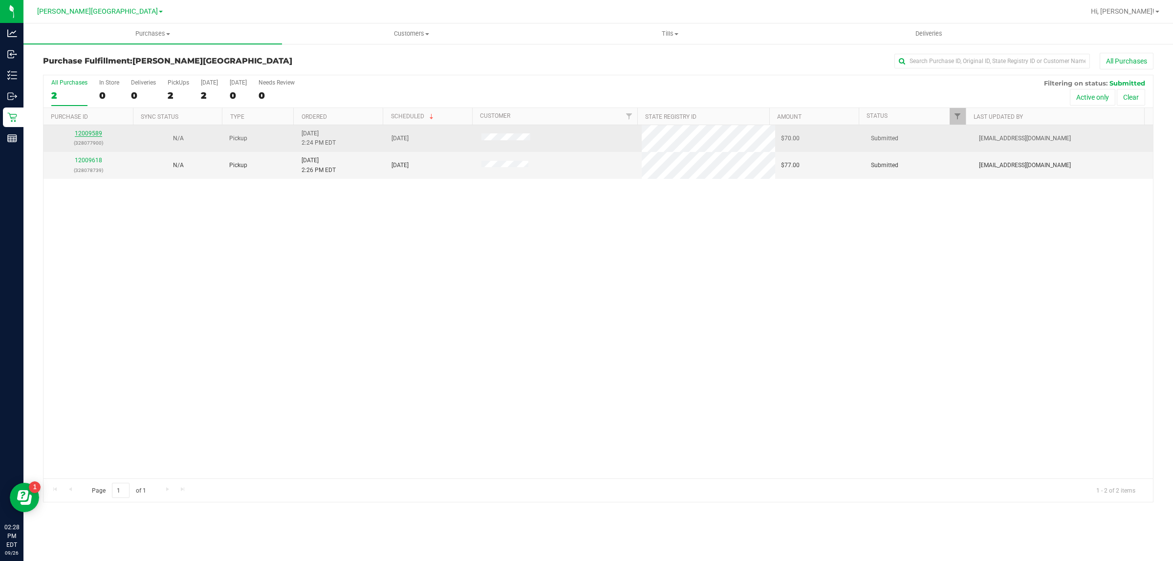
click at [96, 135] on link "12009589" at bounding box center [88, 133] width 27 height 7
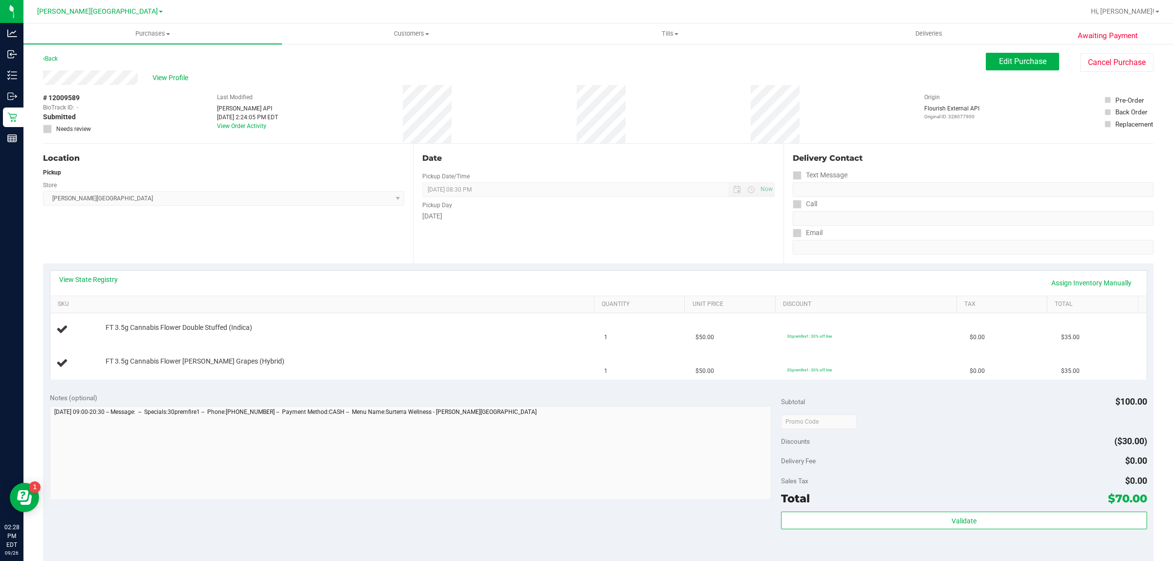
click at [88, 283] on link "View State Registry" at bounding box center [88, 280] width 59 height 10
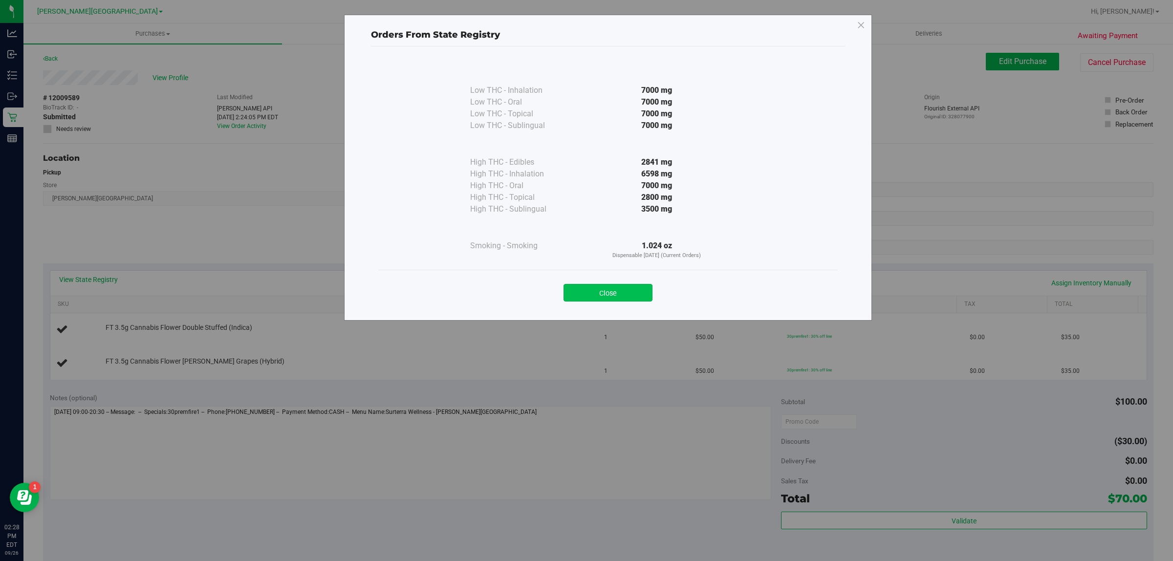
click at [580, 292] on button "Close" at bounding box center [608, 293] width 89 height 18
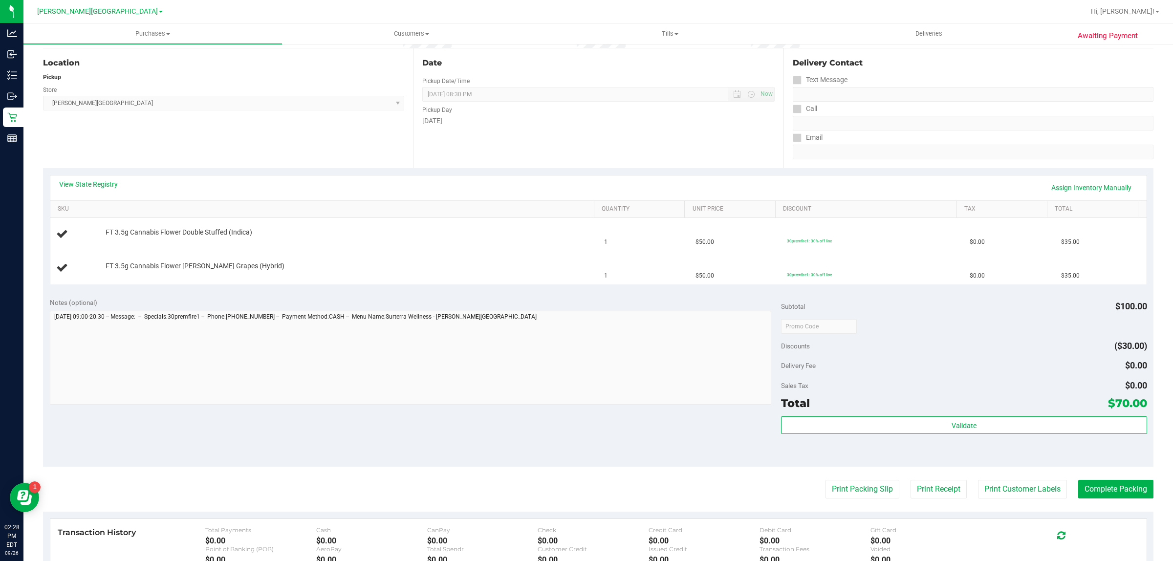
scroll to position [247, 0]
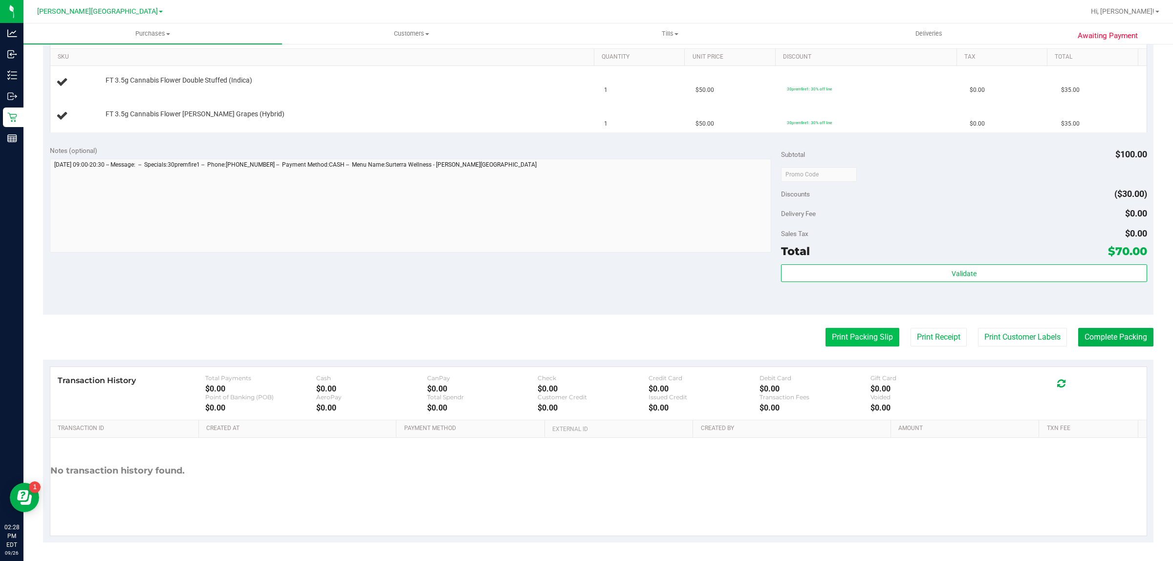
click at [838, 340] on button "Print Packing Slip" at bounding box center [863, 337] width 74 height 19
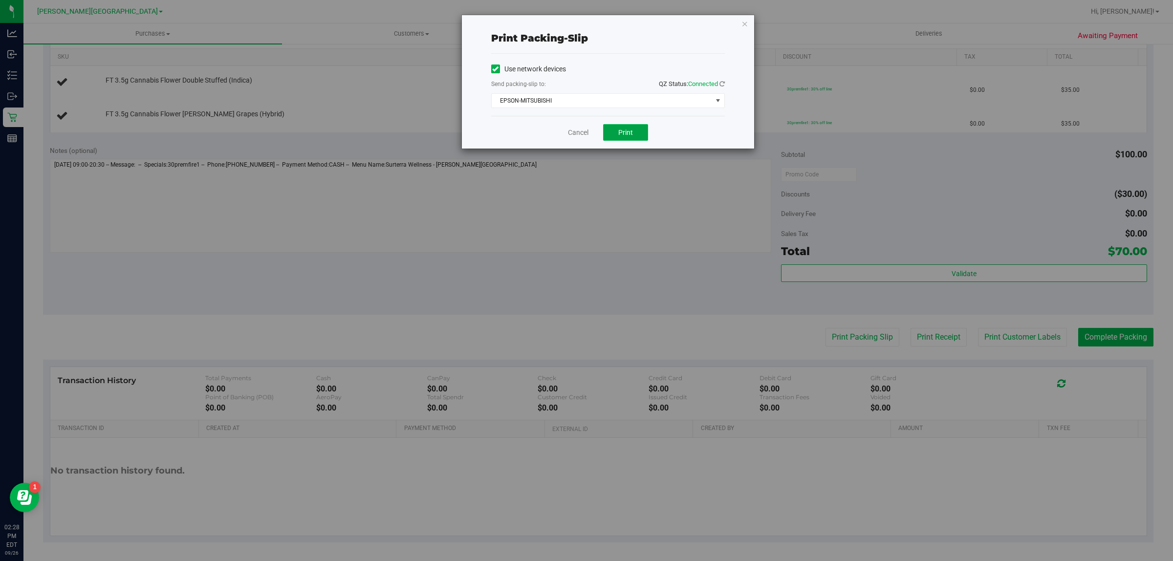
click at [632, 128] on button "Print" at bounding box center [625, 132] width 45 height 17
click at [568, 132] on link "Cancel" at bounding box center [578, 133] width 21 height 10
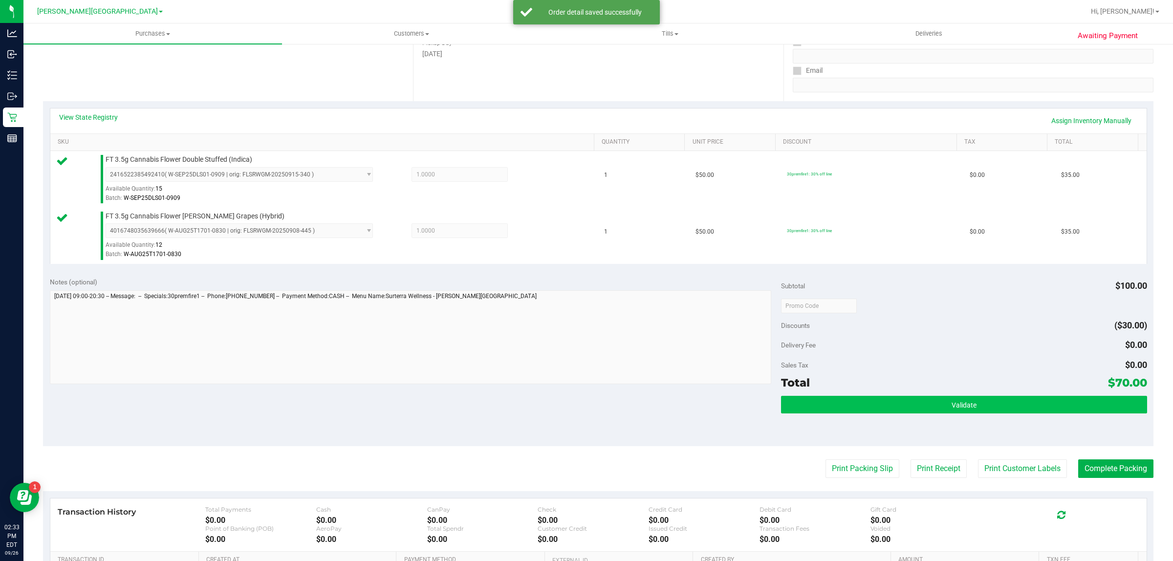
scroll to position [294, 0]
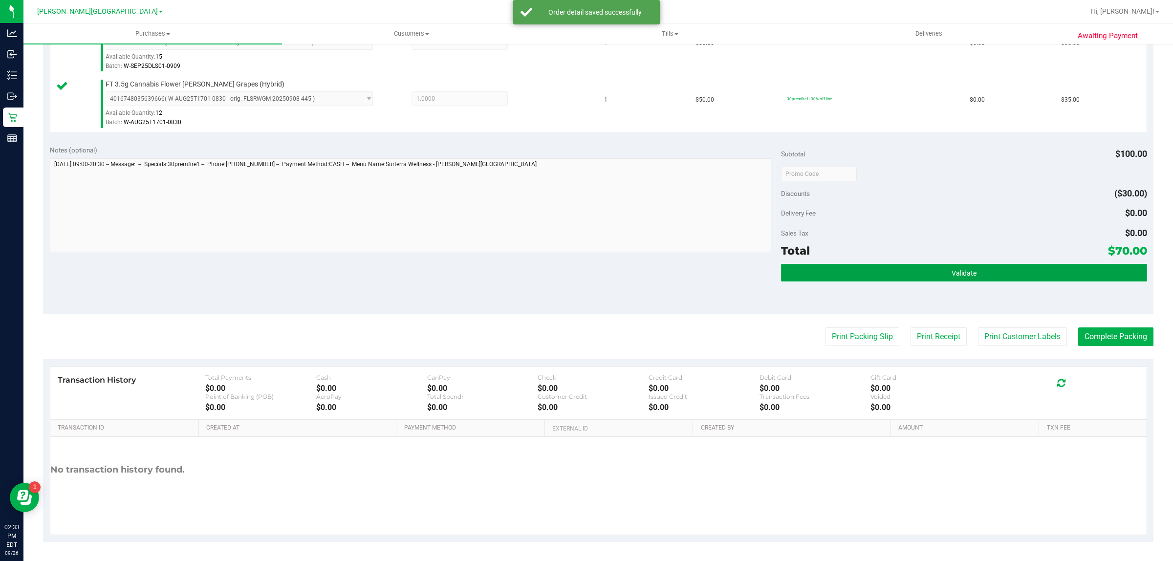
click at [919, 265] on button "Validate" at bounding box center [964, 273] width 366 height 18
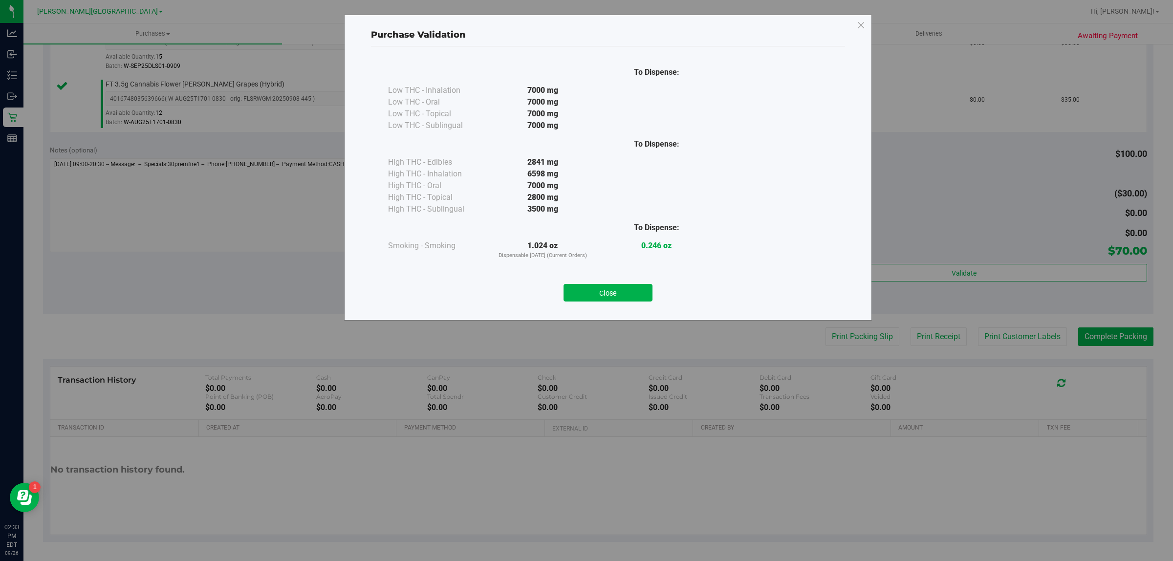
click at [601, 270] on div "Close" at bounding box center [607, 290] width 459 height 40
click at [607, 289] on button "Close" at bounding box center [608, 293] width 89 height 18
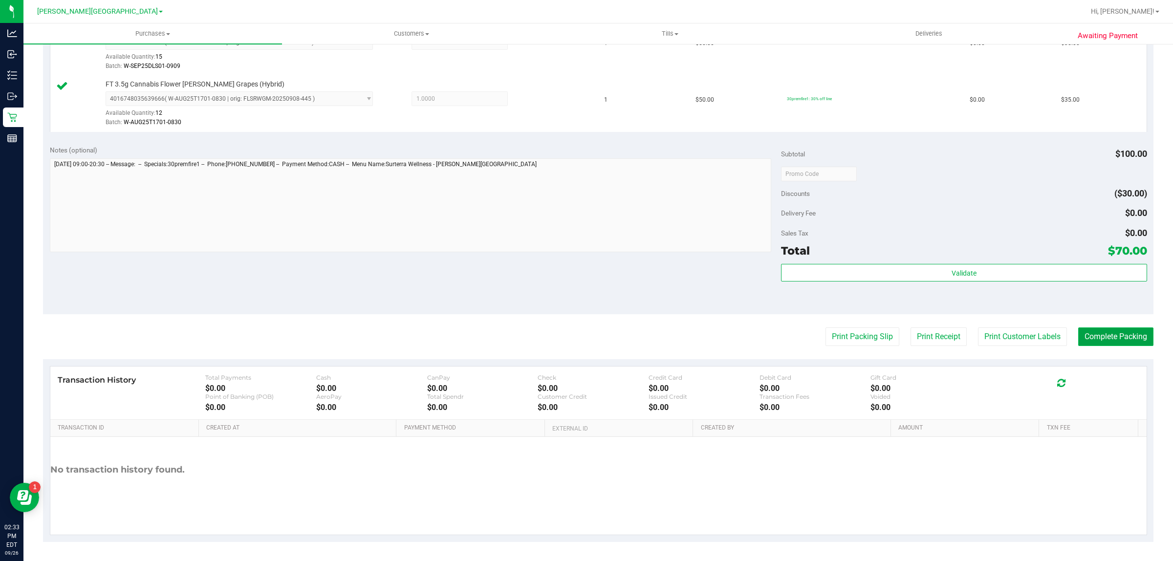
click at [1125, 338] on button "Complete Packing" at bounding box center [1115, 337] width 75 height 19
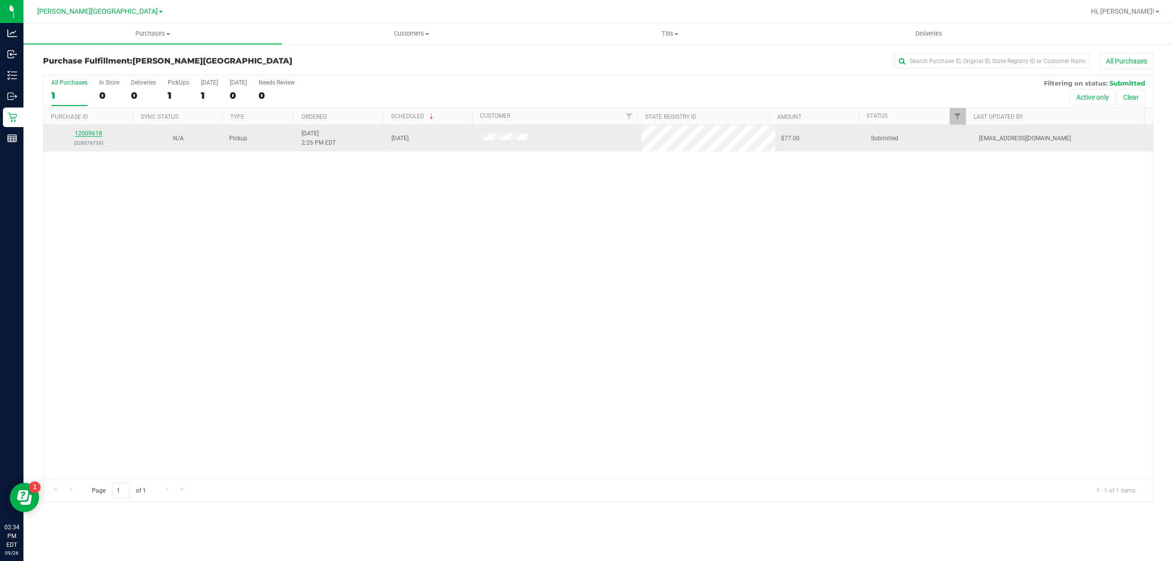
click at [89, 132] on link "12009618" at bounding box center [88, 133] width 27 height 7
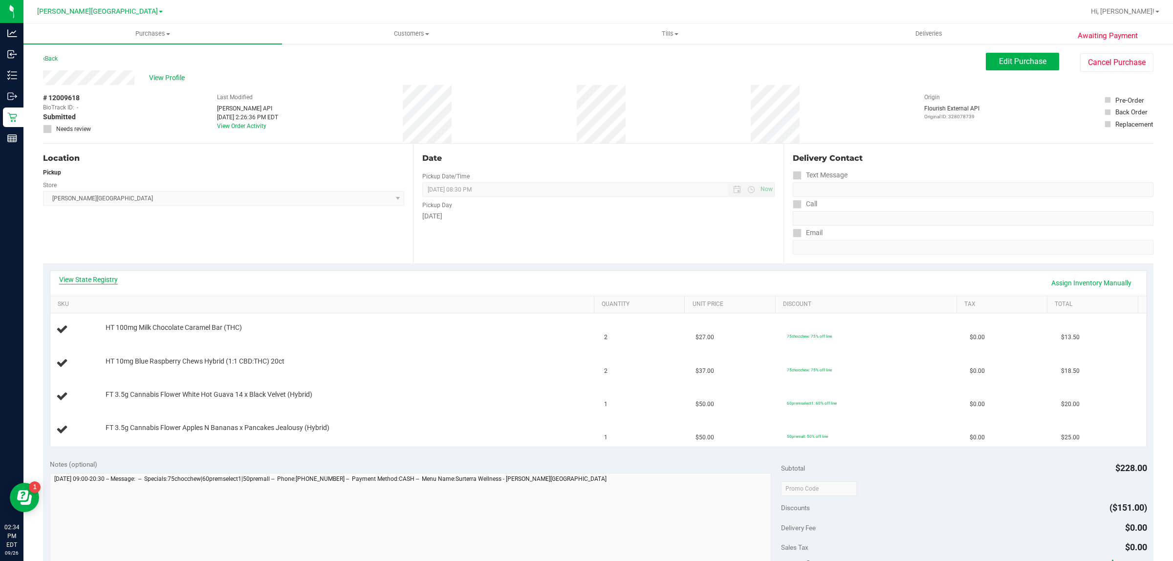
click at [98, 279] on link "View State Registry" at bounding box center [88, 280] width 59 height 10
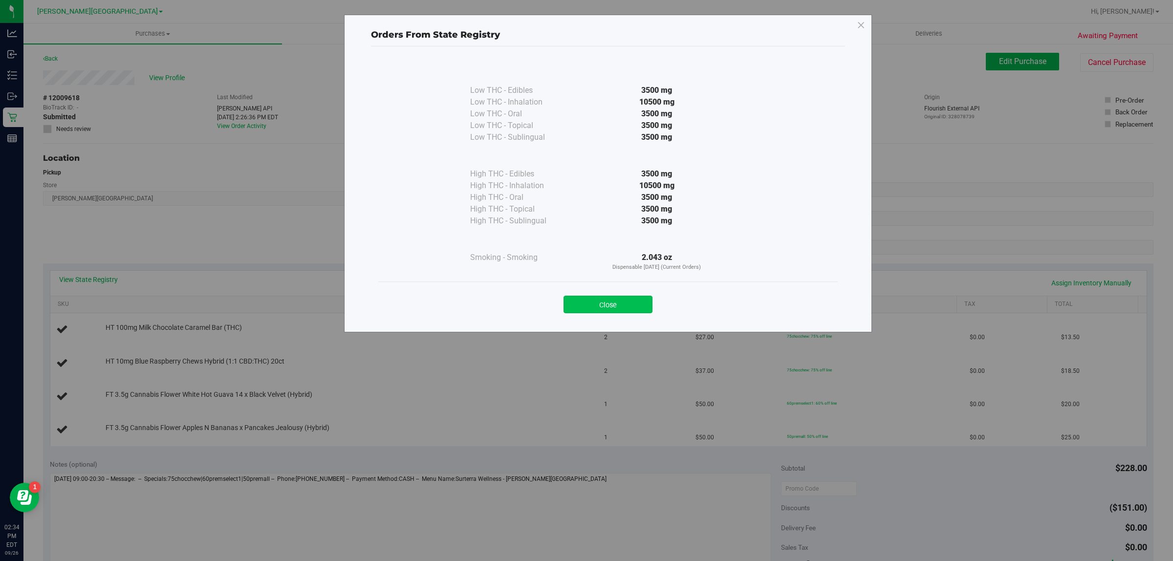
click at [598, 304] on button "Close" at bounding box center [608, 305] width 89 height 18
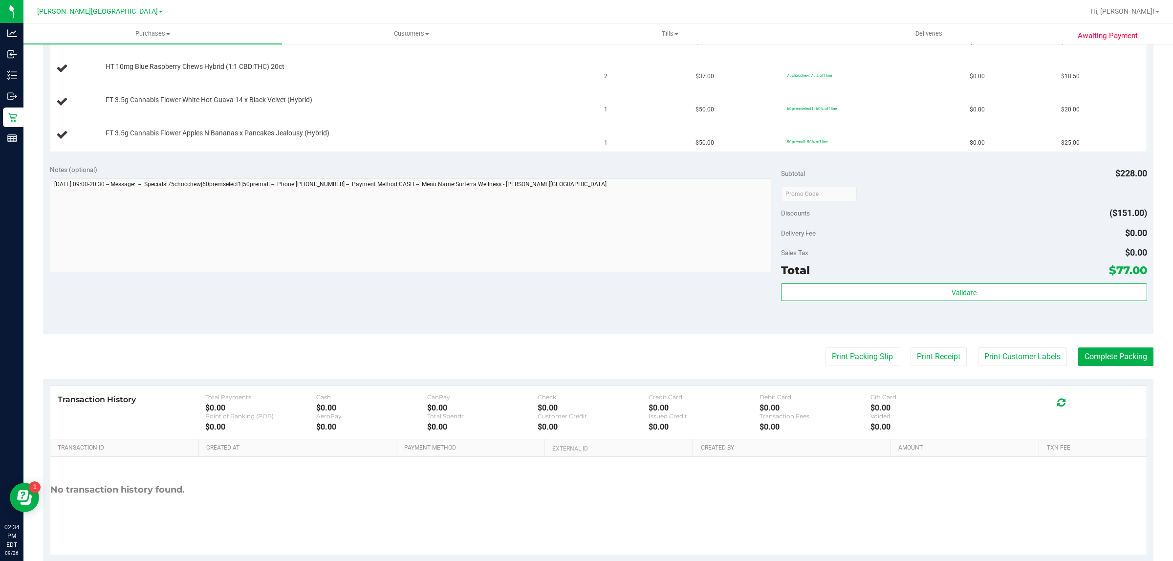
scroll to position [314, 0]
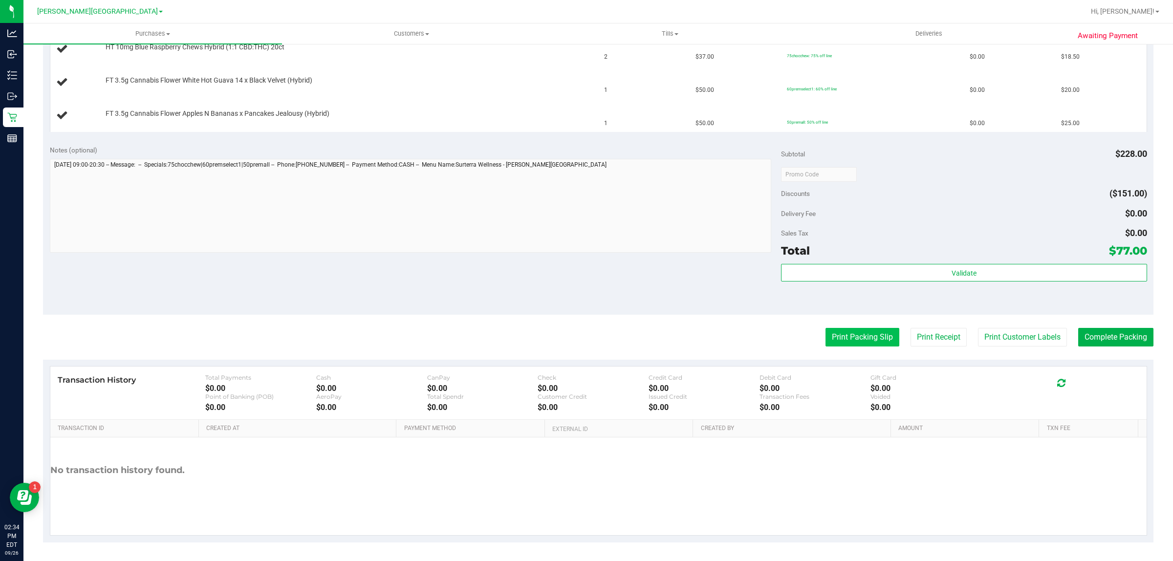
click at [835, 335] on button "Print Packing Slip" at bounding box center [863, 337] width 74 height 19
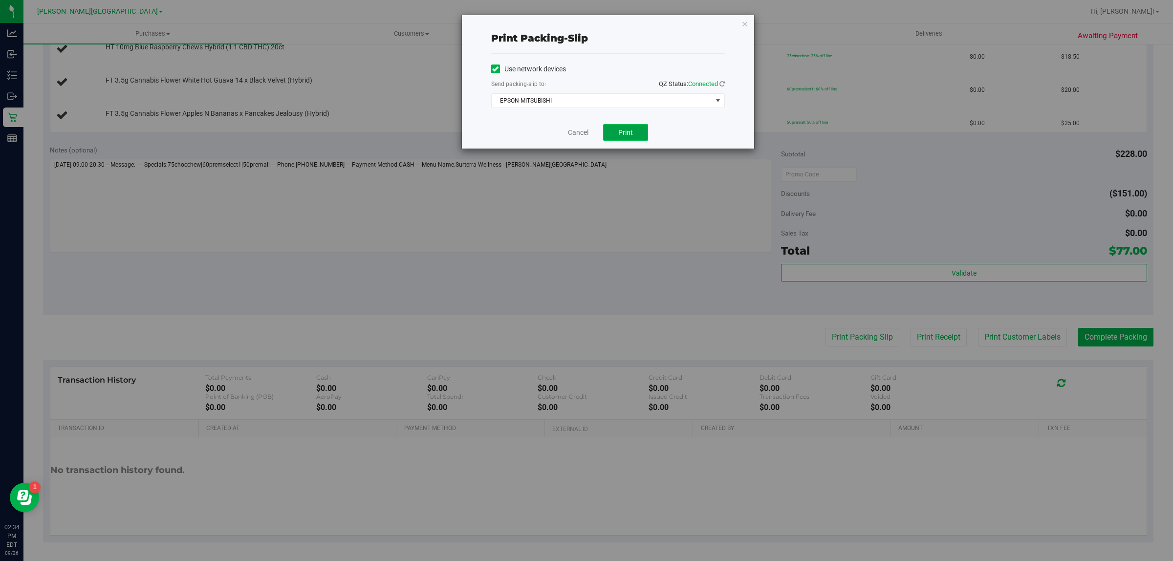
click at [635, 139] on button "Print" at bounding box center [625, 132] width 45 height 17
click at [576, 133] on link "Cancel" at bounding box center [578, 133] width 21 height 10
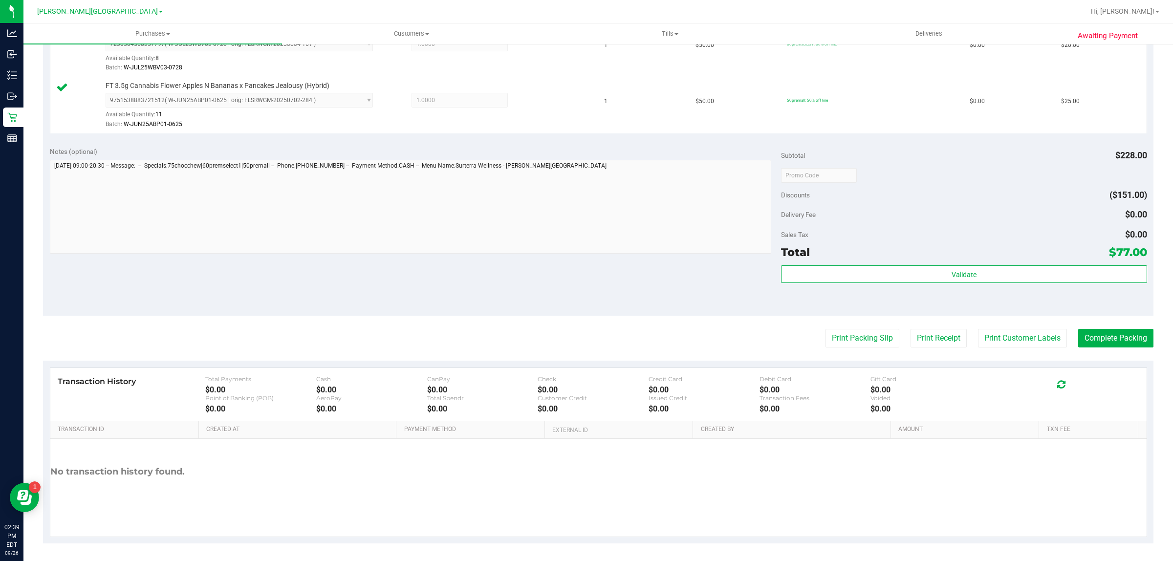
scroll to position [408, 0]
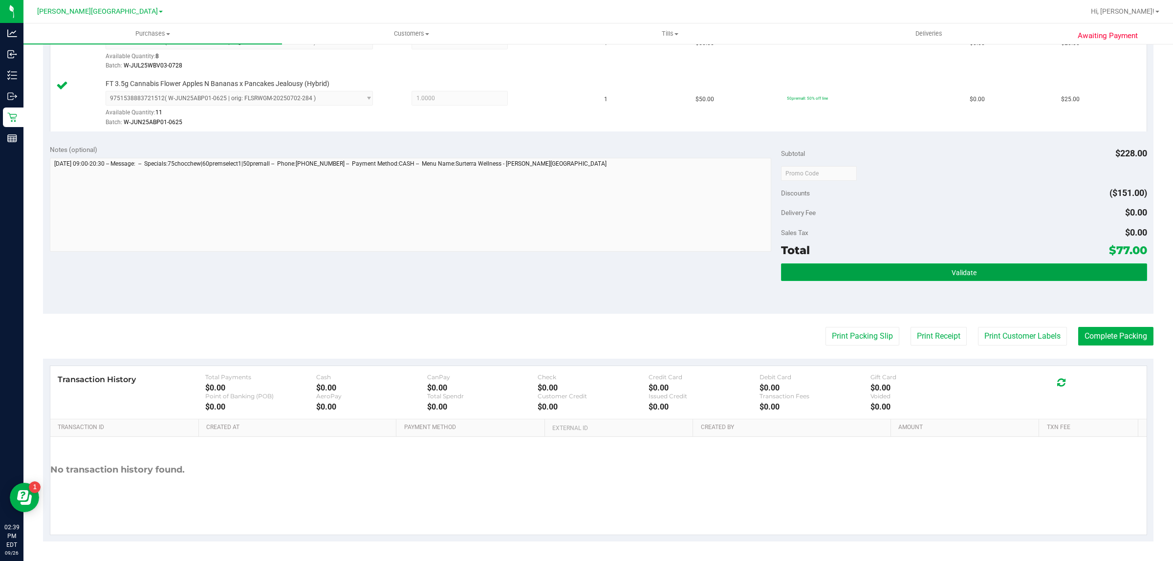
click at [822, 271] on button "Validate" at bounding box center [964, 272] width 366 height 18
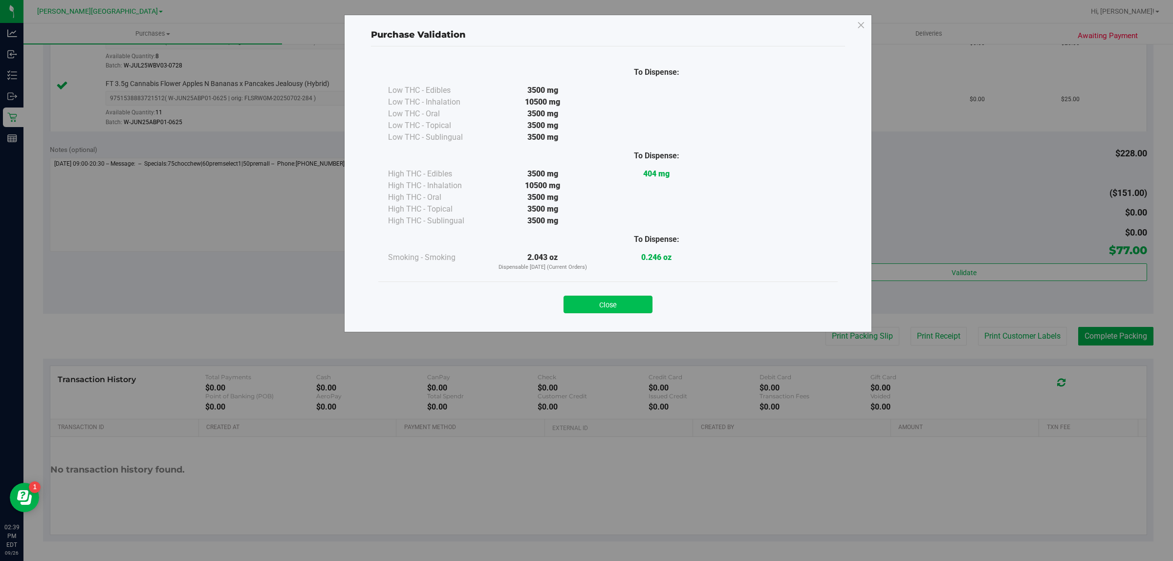
click at [620, 298] on button "Close" at bounding box center [608, 305] width 89 height 18
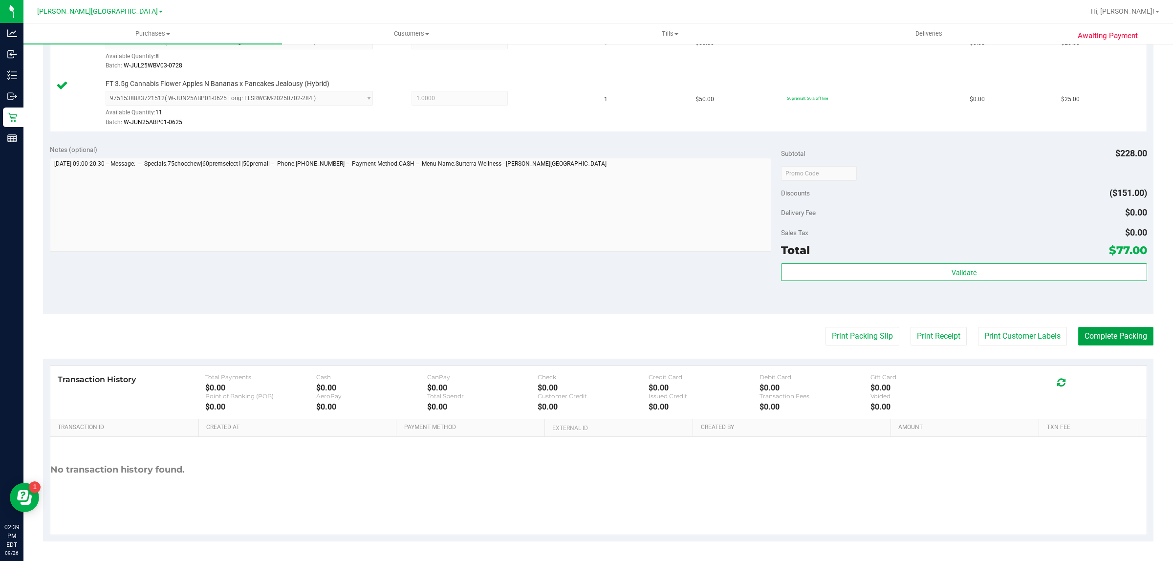
click at [1117, 337] on button "Complete Packing" at bounding box center [1115, 336] width 75 height 19
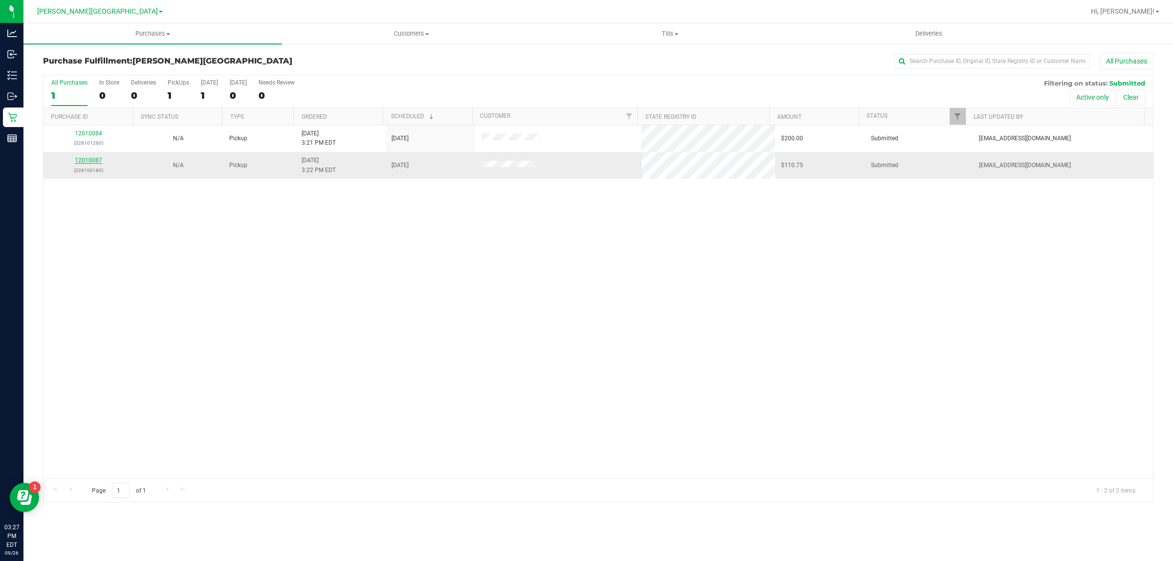
click at [88, 163] on link "12010087" at bounding box center [88, 160] width 27 height 7
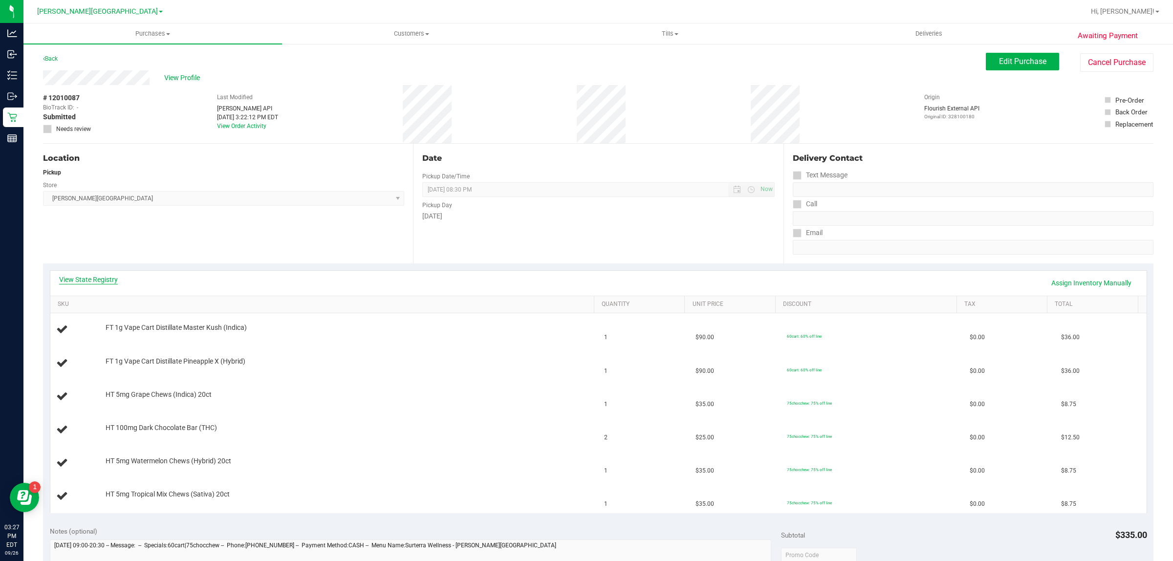
click at [83, 282] on link "View State Registry" at bounding box center [88, 280] width 59 height 10
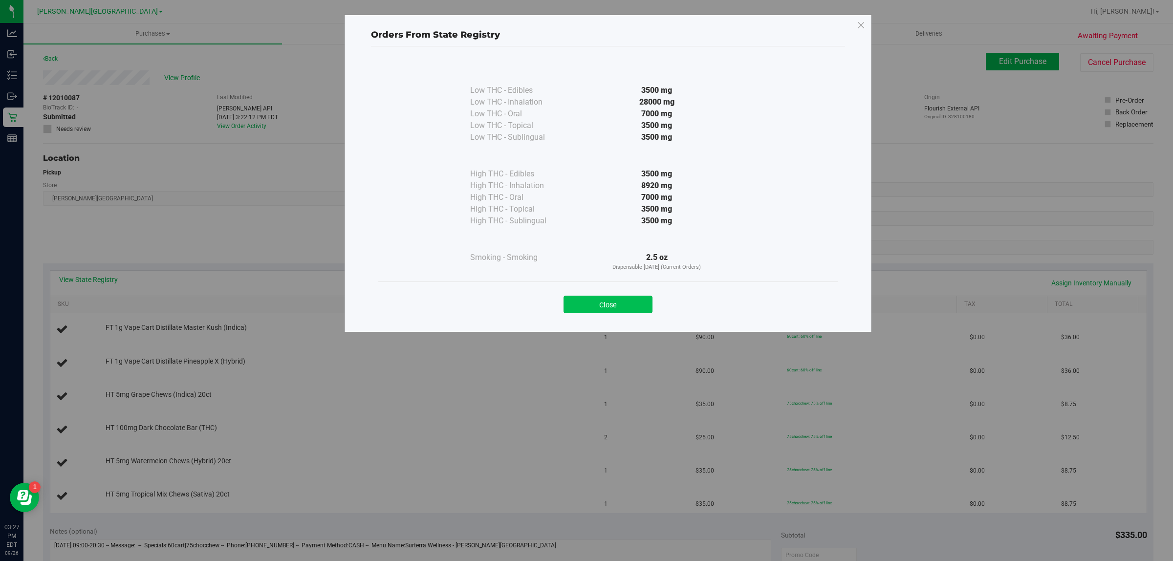
click at [608, 306] on button "Close" at bounding box center [608, 305] width 89 height 18
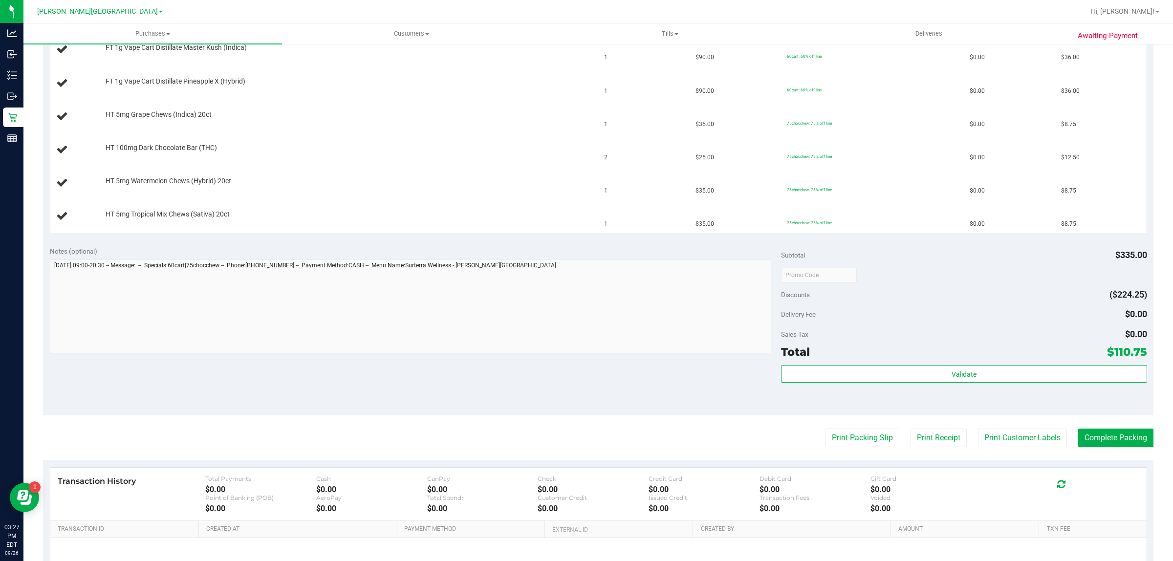
scroll to position [367, 0]
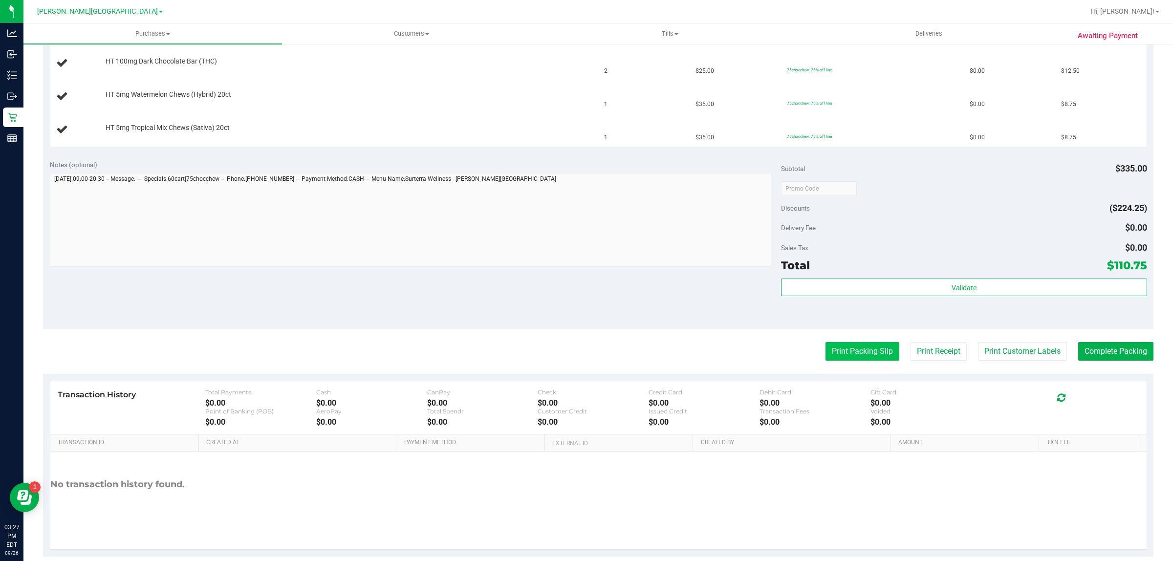
click at [859, 354] on button "Print Packing Slip" at bounding box center [863, 351] width 74 height 19
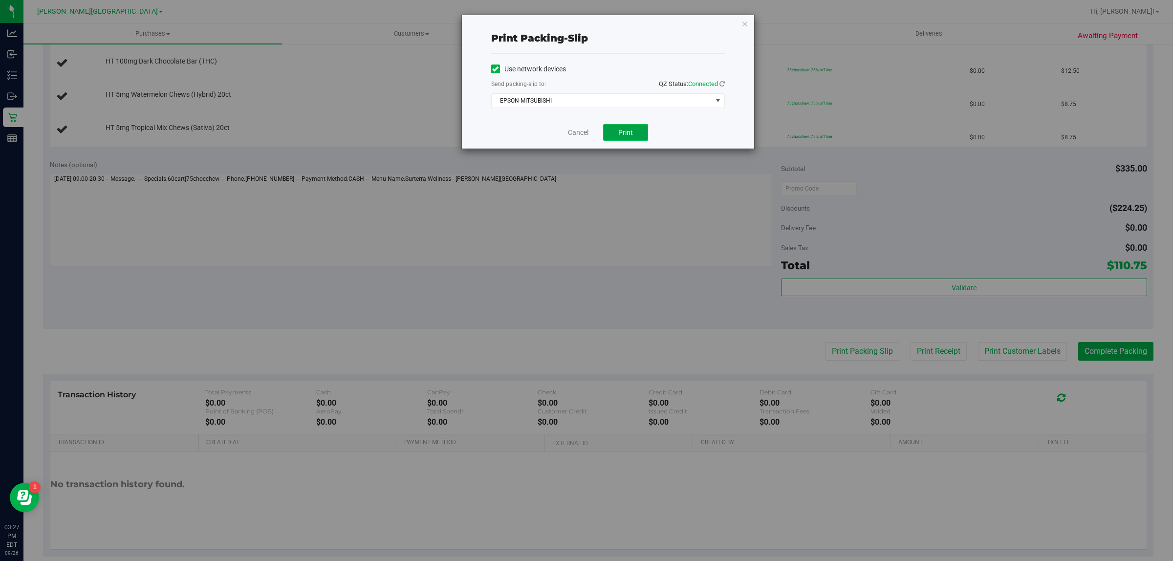
click at [619, 130] on span "Print" at bounding box center [625, 133] width 15 height 8
click at [575, 132] on link "Cancel" at bounding box center [578, 133] width 21 height 10
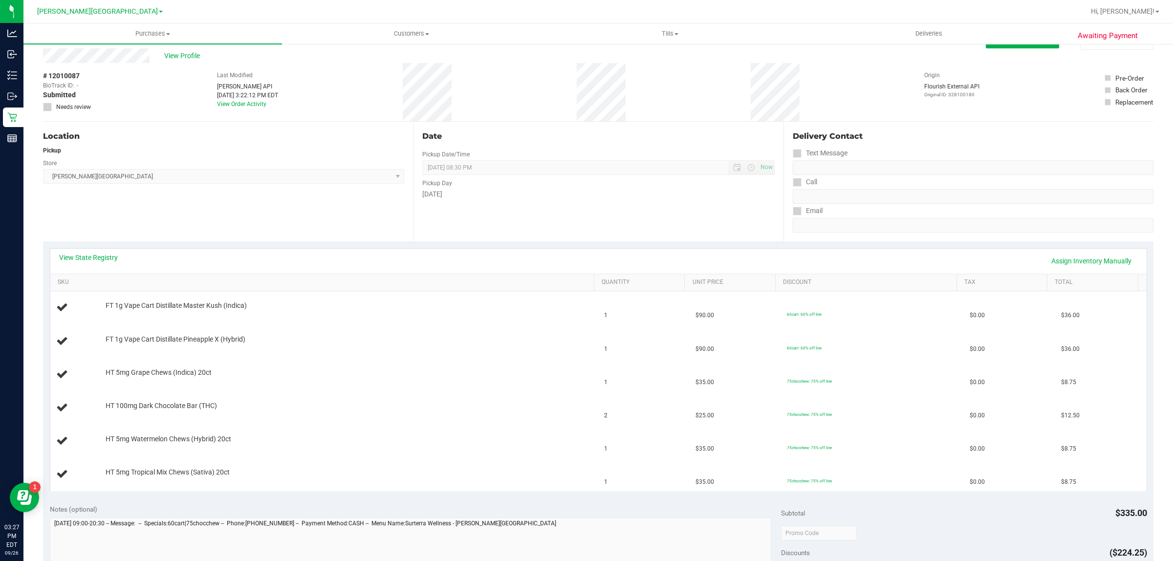
scroll to position [0, 0]
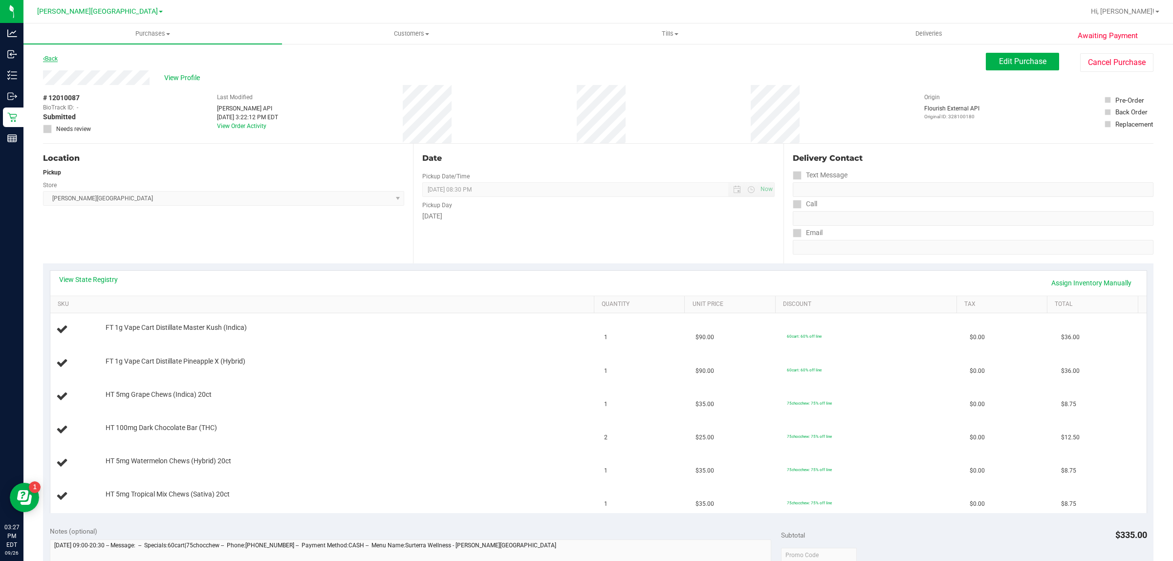
click at [56, 58] on link "Back" at bounding box center [50, 58] width 15 height 7
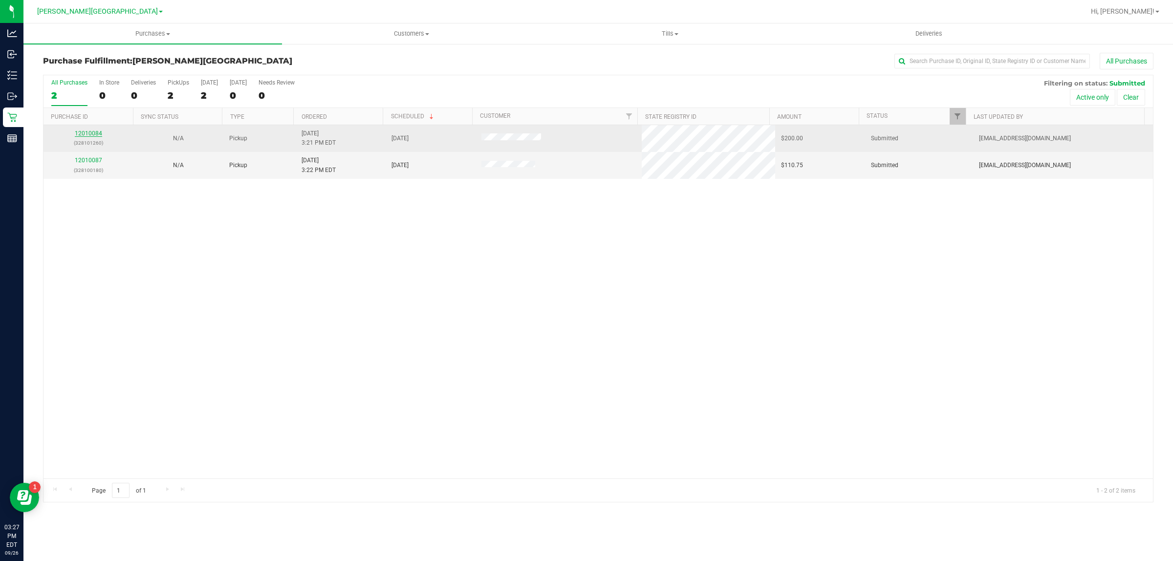
click at [89, 133] on link "12010084" at bounding box center [88, 133] width 27 height 7
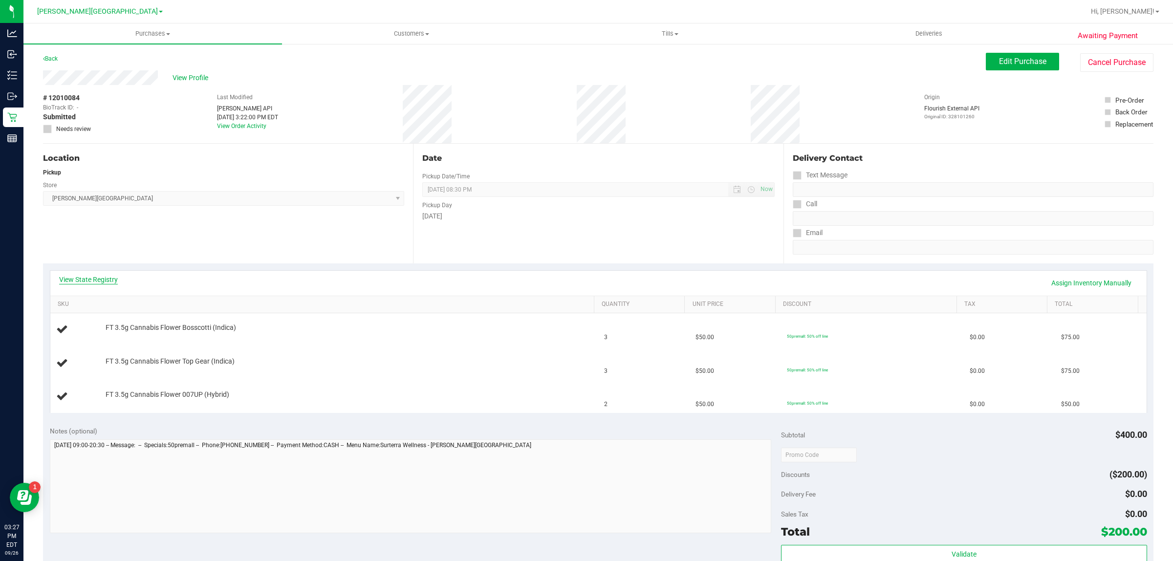
click at [109, 280] on link "View State Registry" at bounding box center [88, 280] width 59 height 10
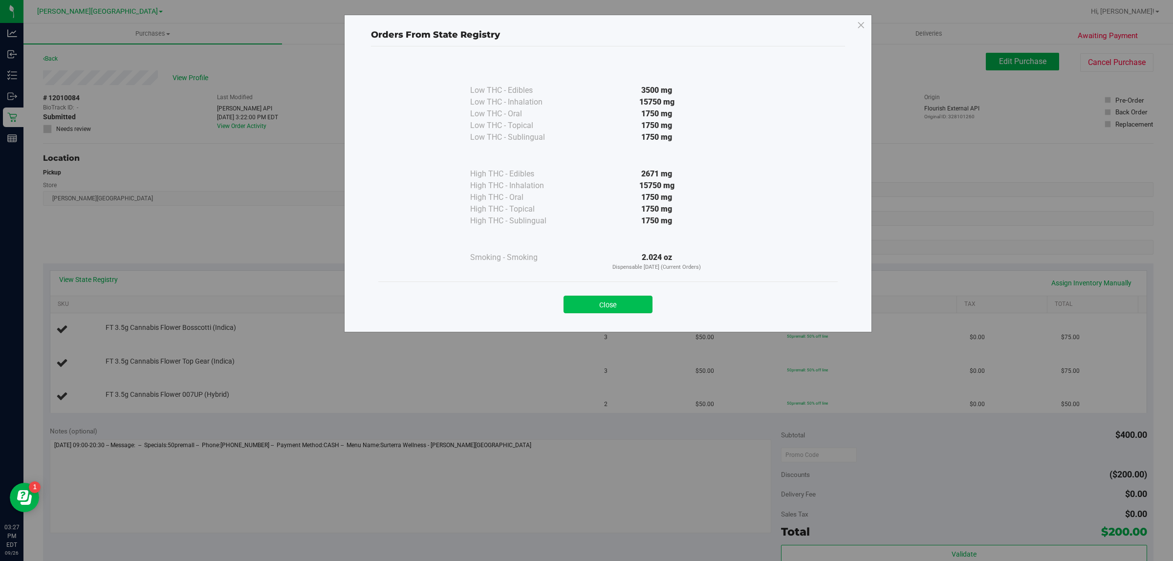
click at [568, 308] on button "Close" at bounding box center [608, 305] width 89 height 18
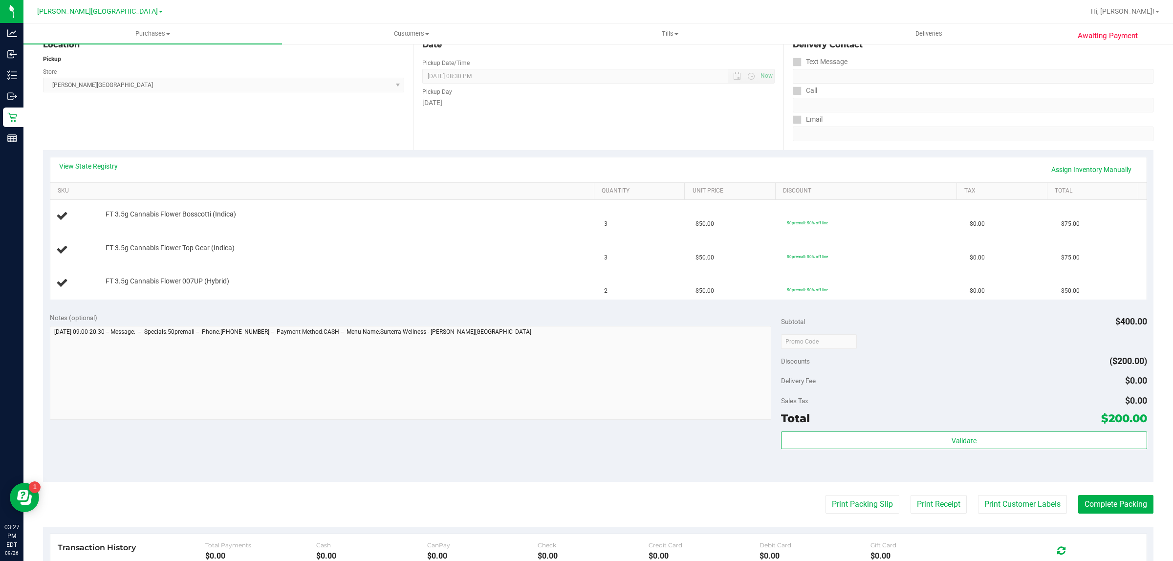
scroll to position [281, 0]
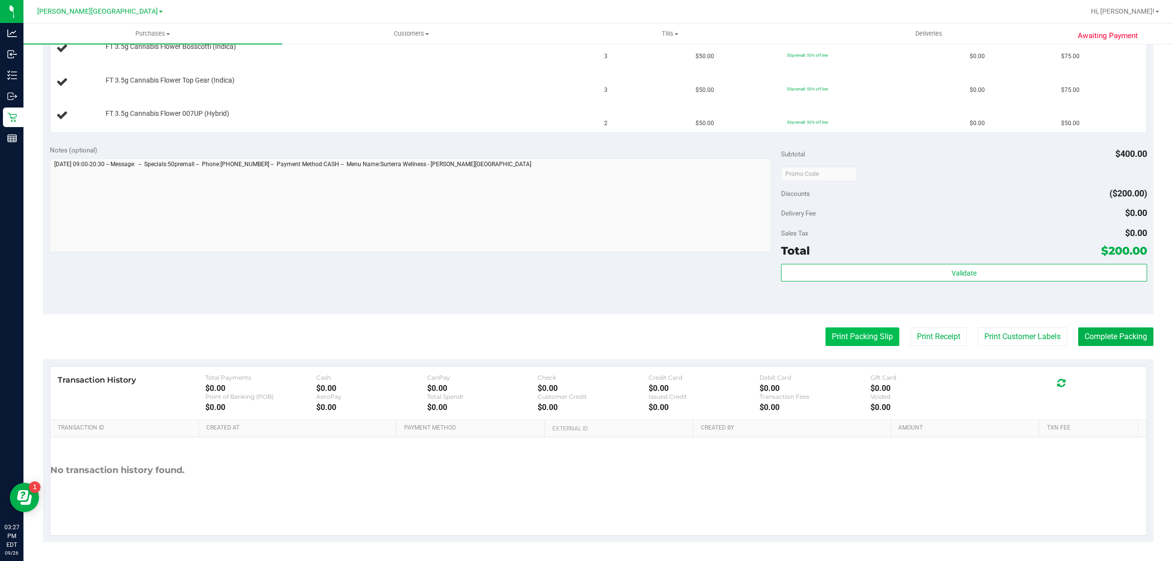
click at [846, 332] on button "Print Packing Slip" at bounding box center [863, 337] width 74 height 19
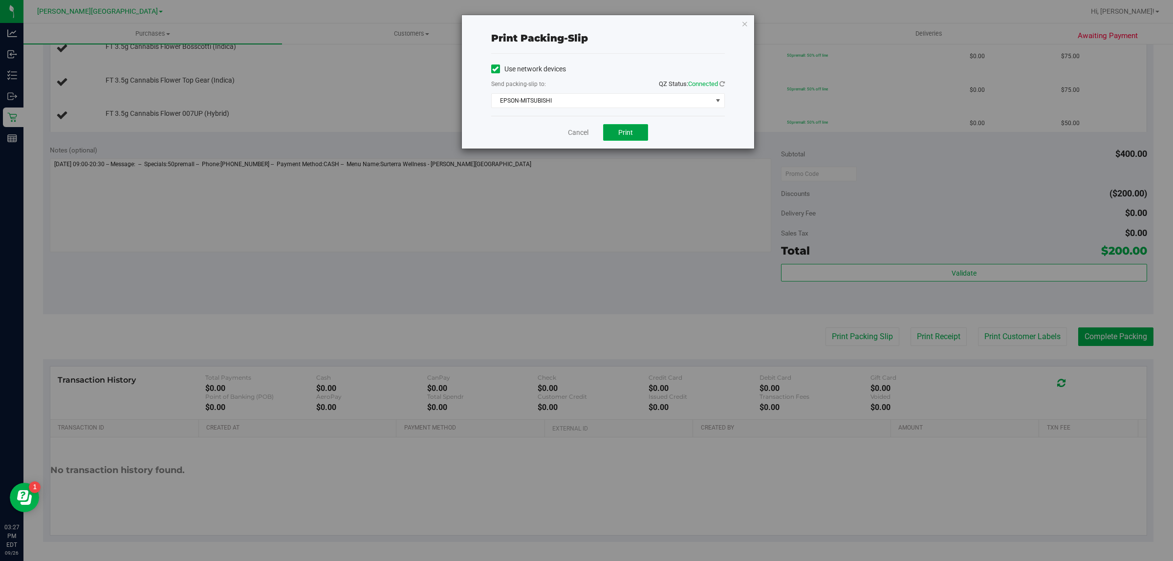
click at [634, 126] on button "Print" at bounding box center [625, 132] width 45 height 17
click at [583, 132] on link "Cancel" at bounding box center [578, 133] width 21 height 10
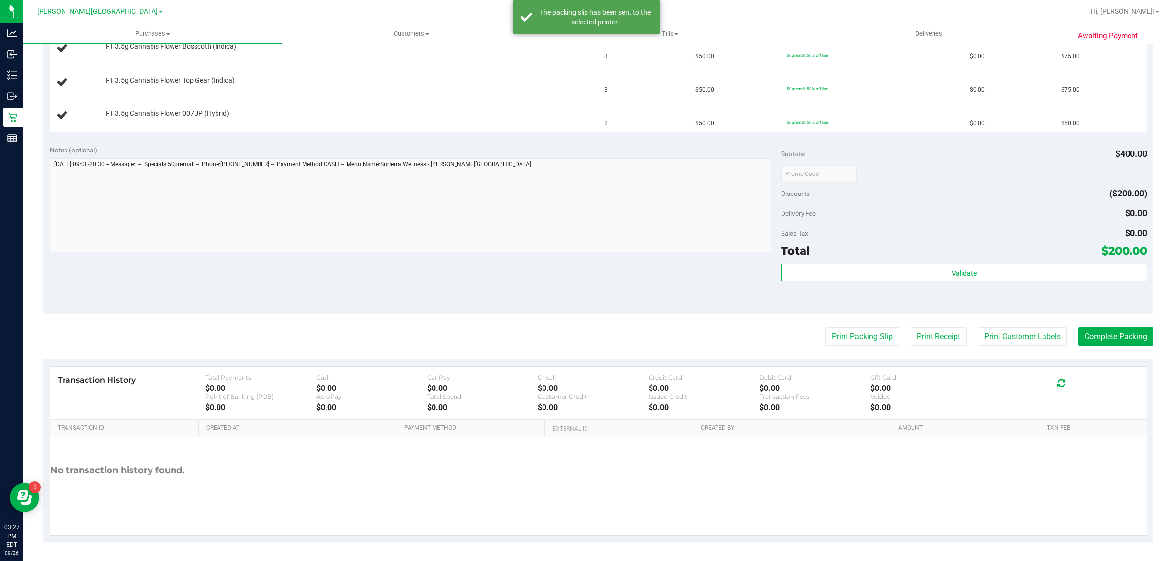
scroll to position [0, 0]
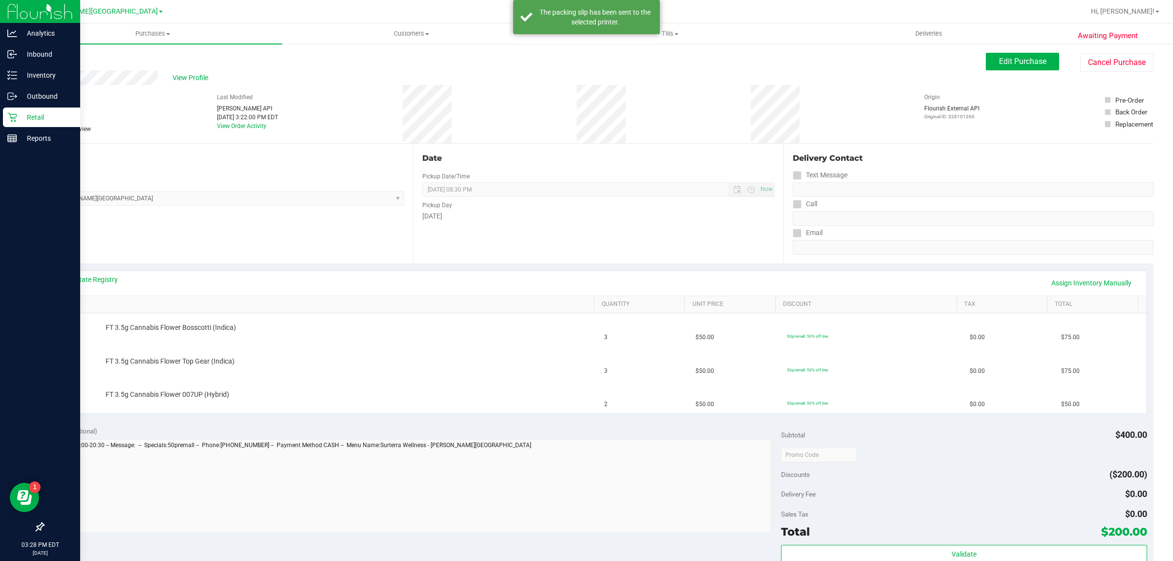
click at [21, 111] on p "Retail" at bounding box center [46, 117] width 59 height 12
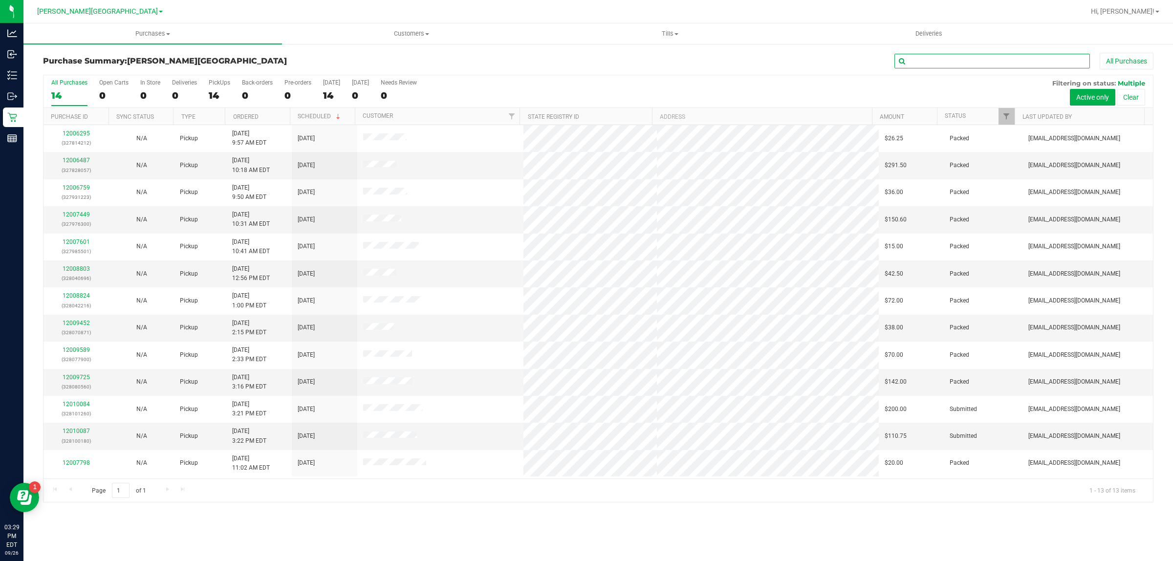
click at [932, 63] on input "text" at bounding box center [993, 61] width 196 height 15
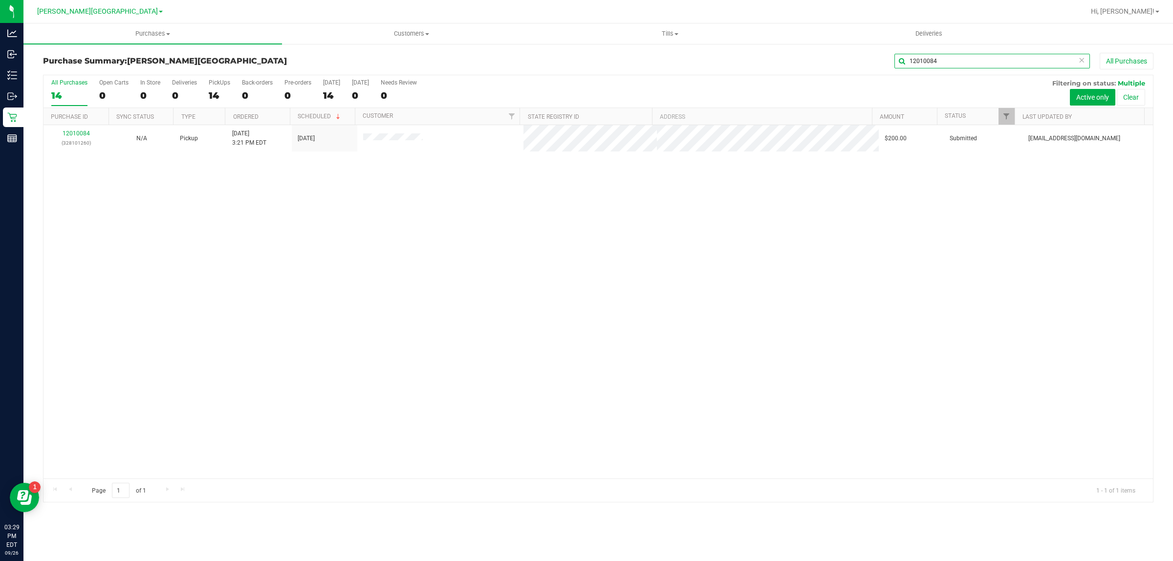
type input "12010084"
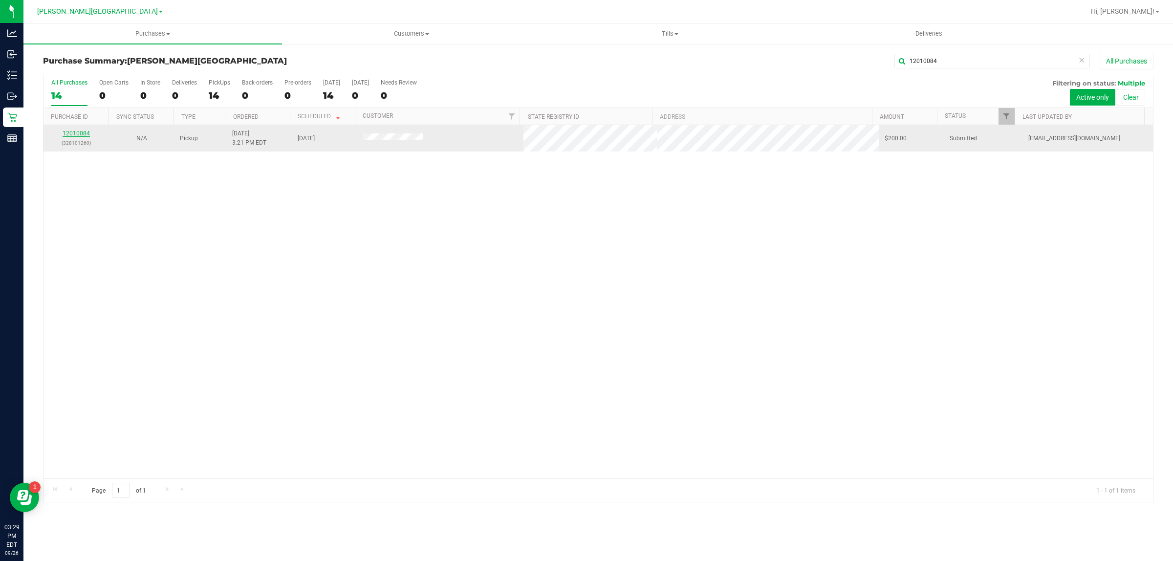
click at [74, 137] on link "12010084" at bounding box center [76, 133] width 27 height 7
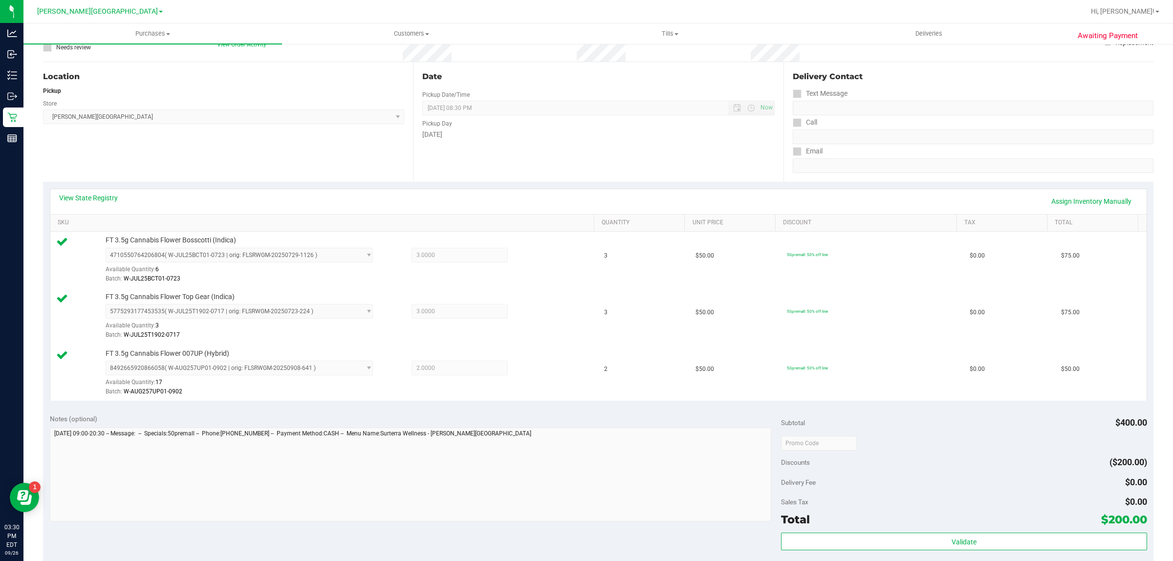
scroll to position [351, 0]
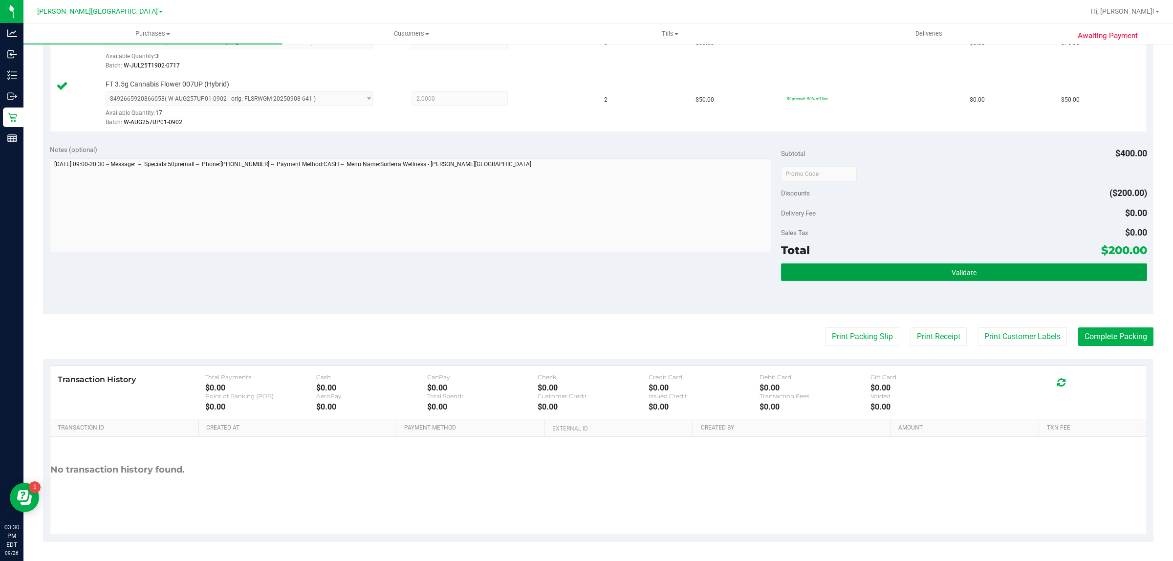
click at [915, 269] on button "Validate" at bounding box center [964, 272] width 366 height 18
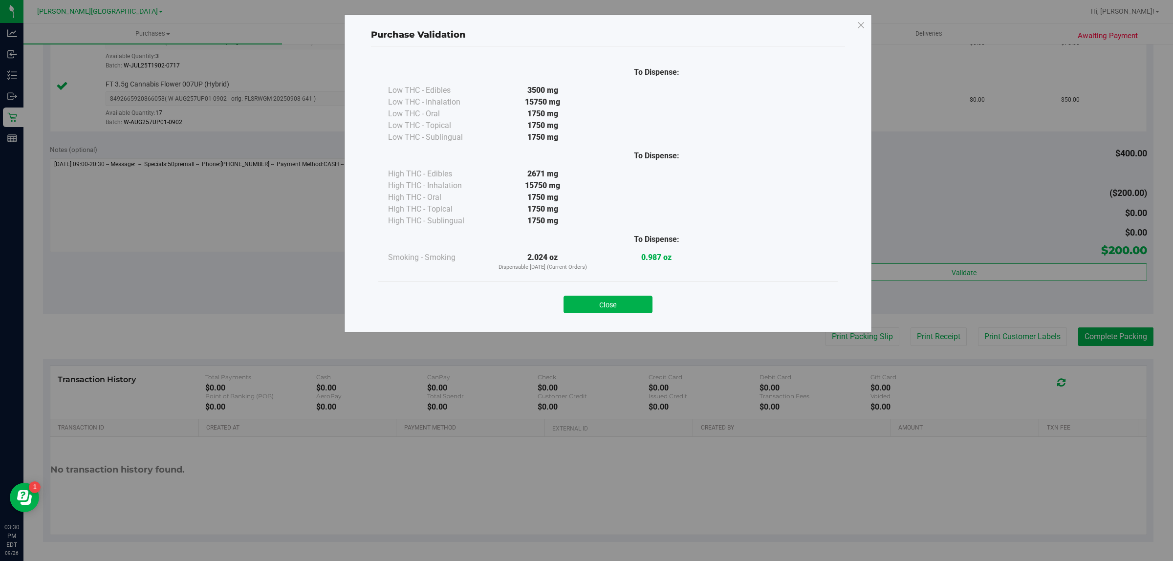
click at [639, 304] on button "Close" at bounding box center [608, 305] width 89 height 18
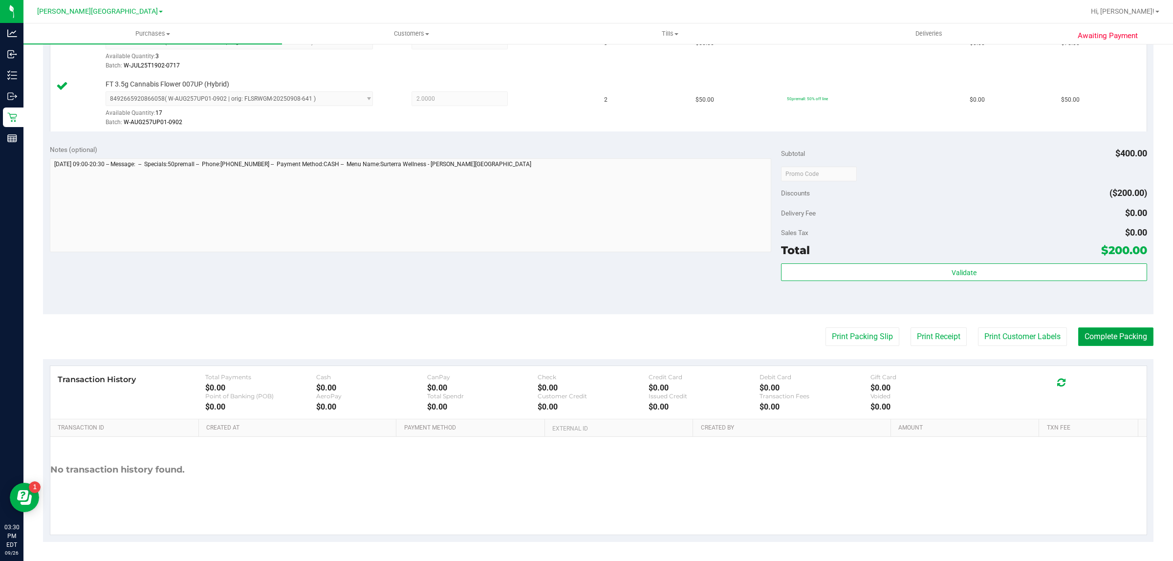
click at [1085, 338] on button "Complete Packing" at bounding box center [1115, 337] width 75 height 19
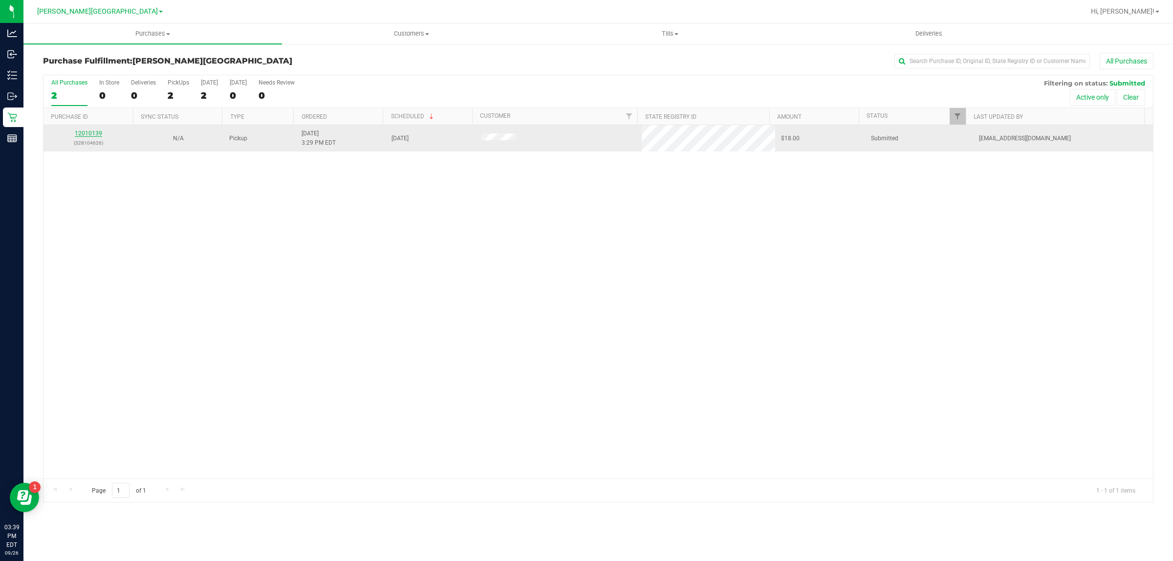
click at [94, 135] on link "12010139" at bounding box center [88, 133] width 27 height 7
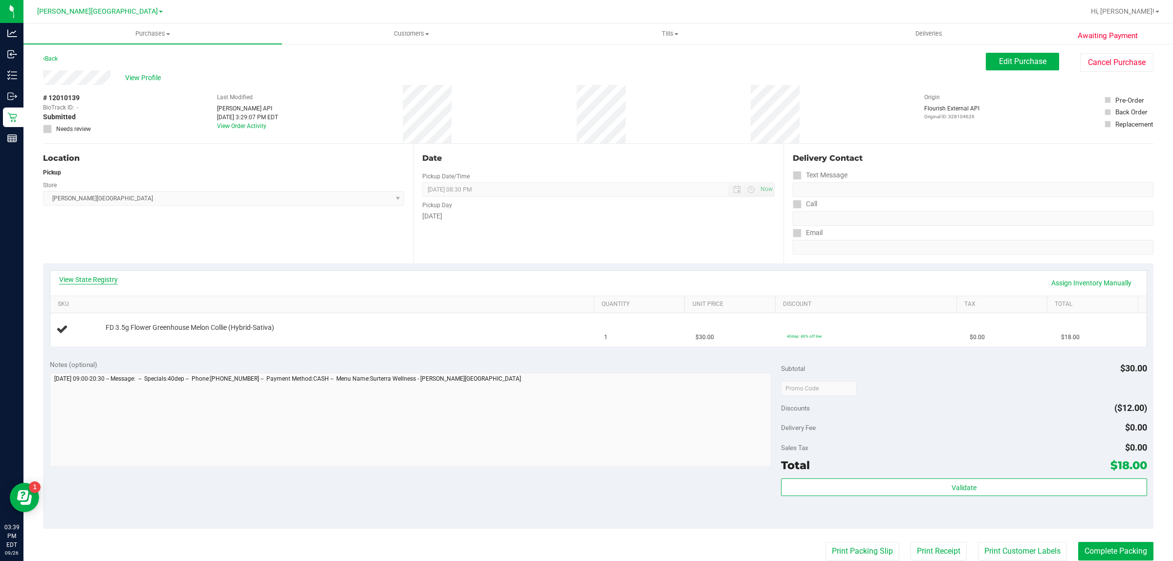
click at [100, 280] on link "View State Registry" at bounding box center [88, 280] width 59 height 10
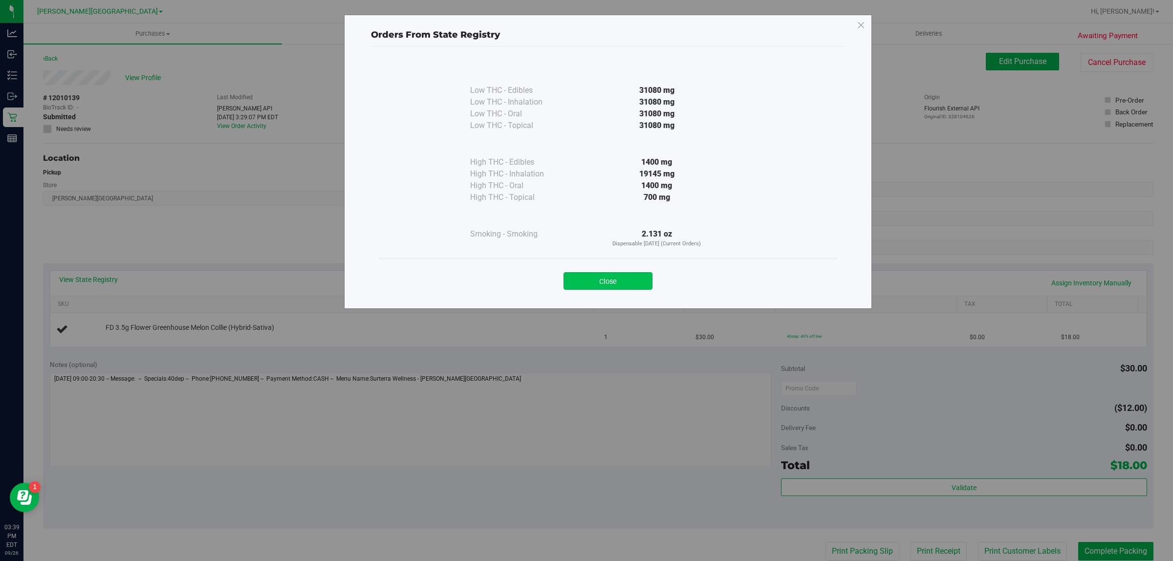
click at [634, 279] on button "Close" at bounding box center [608, 281] width 89 height 18
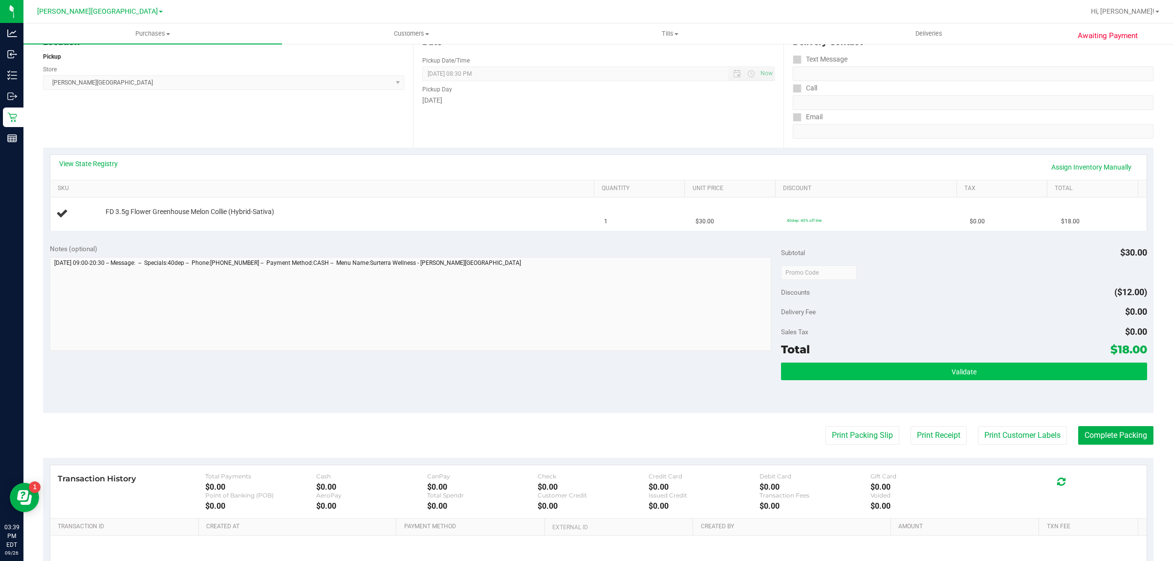
scroll to position [214, 0]
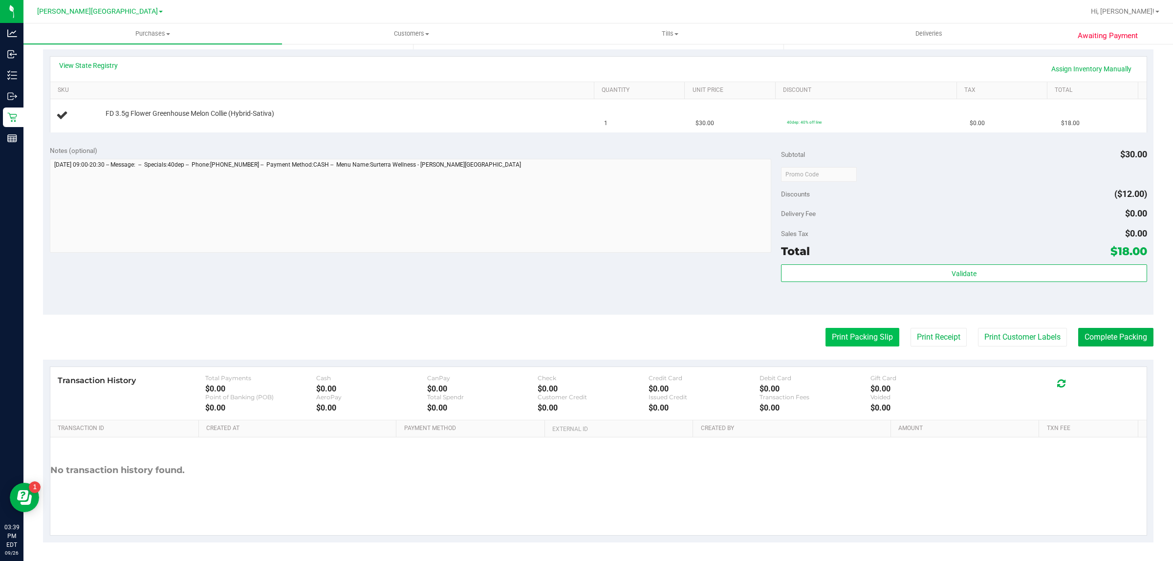
click at [826, 341] on button "Print Packing Slip" at bounding box center [863, 337] width 74 height 19
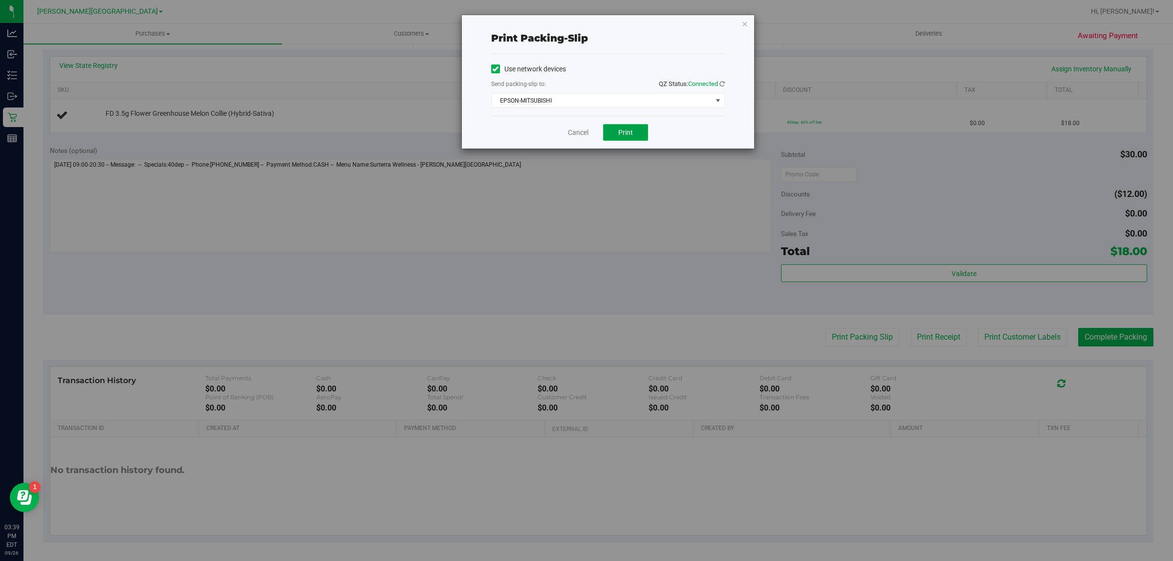
click at [628, 128] on button "Print" at bounding box center [625, 132] width 45 height 17
click at [579, 134] on link "Cancel" at bounding box center [578, 133] width 21 height 10
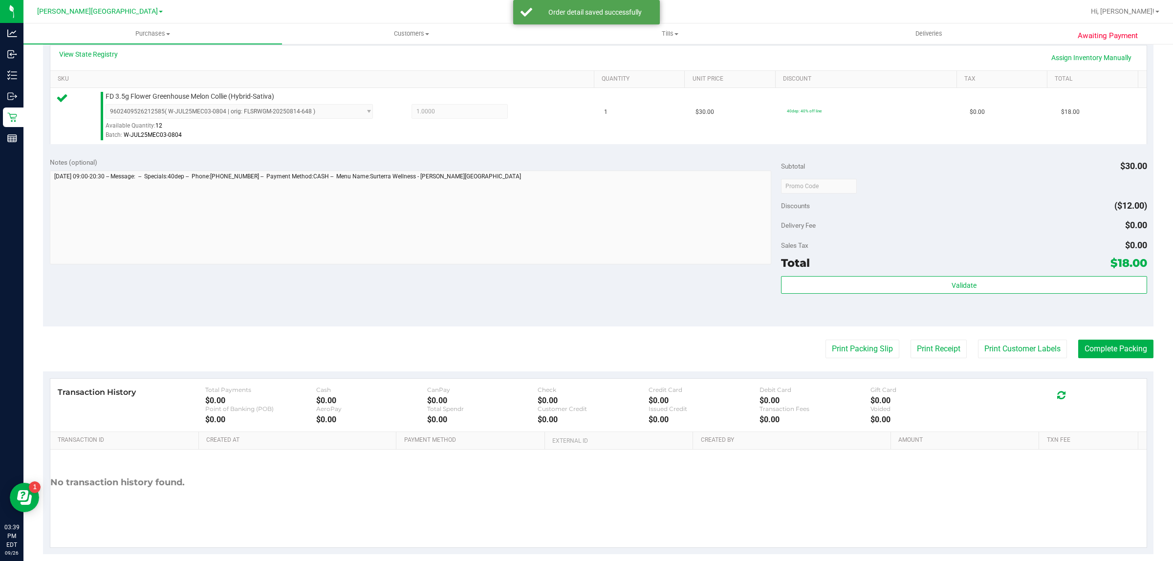
scroll to position [238, 0]
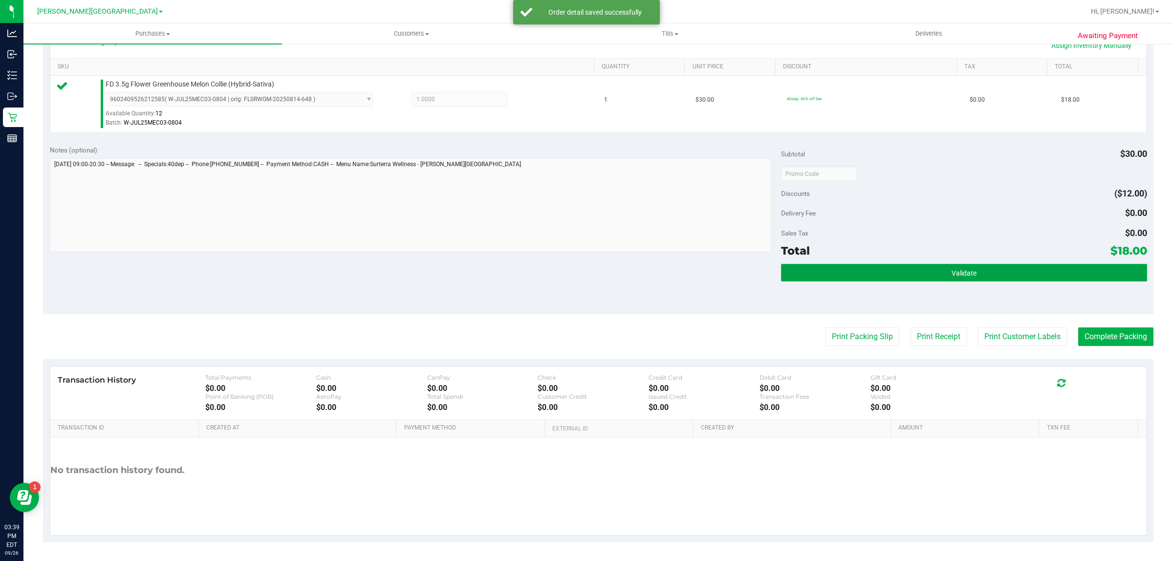
click at [825, 270] on button "Validate" at bounding box center [964, 273] width 366 height 18
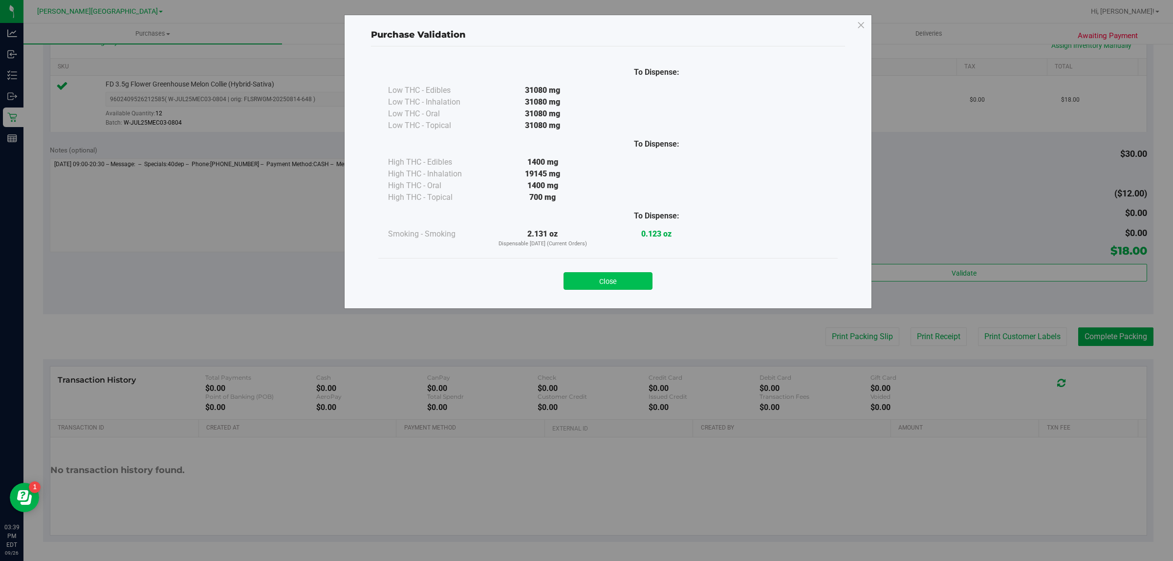
click at [622, 277] on button "Close" at bounding box center [608, 281] width 89 height 18
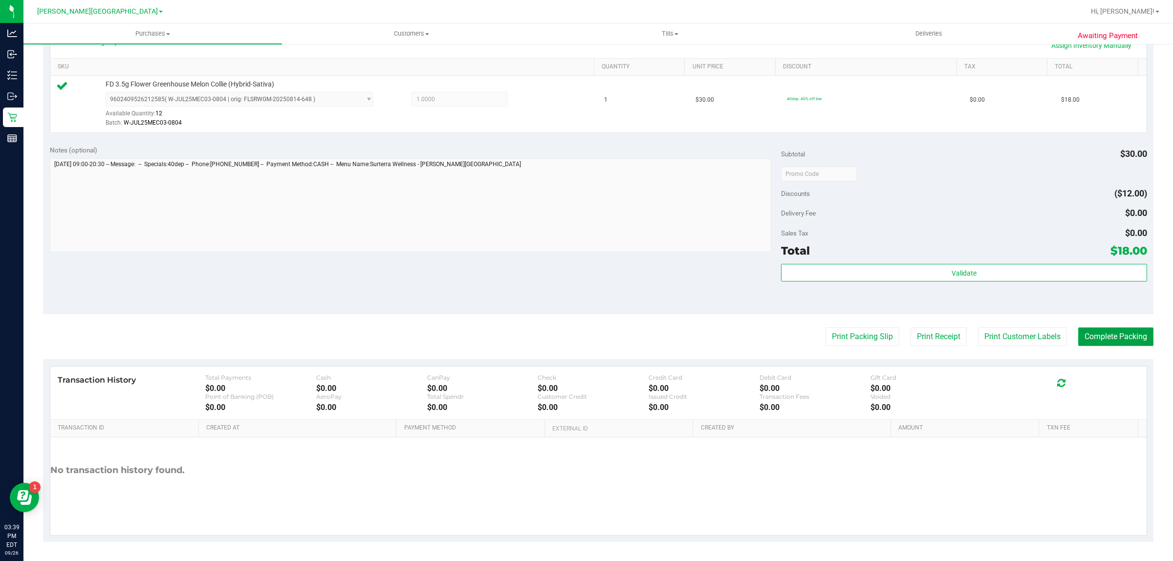
click at [1090, 334] on button "Complete Packing" at bounding box center [1115, 337] width 75 height 19
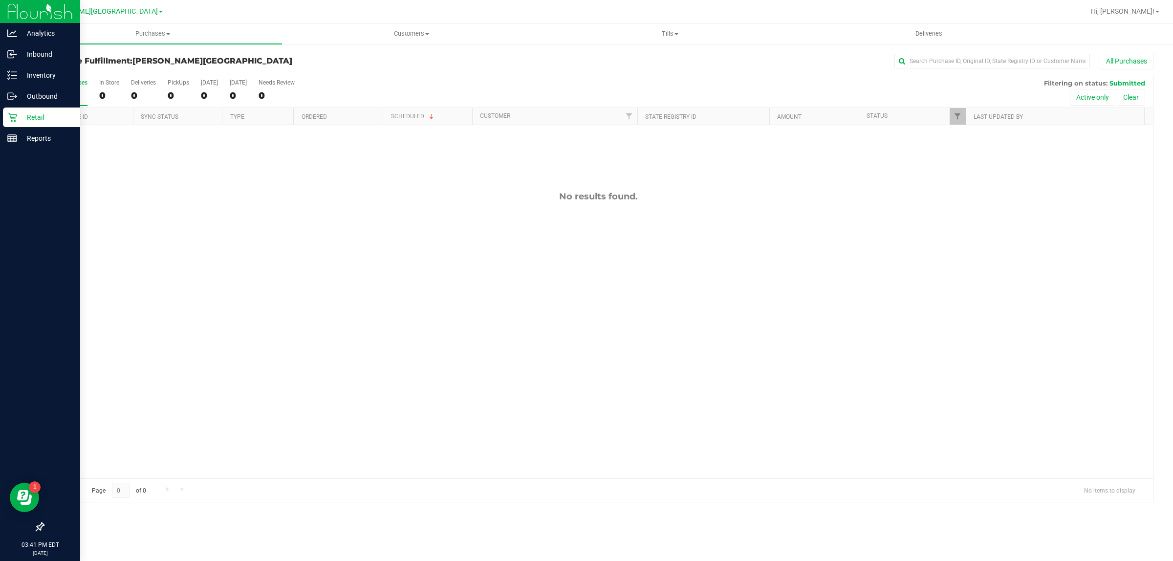
click at [24, 109] on div "Retail" at bounding box center [41, 118] width 77 height 20
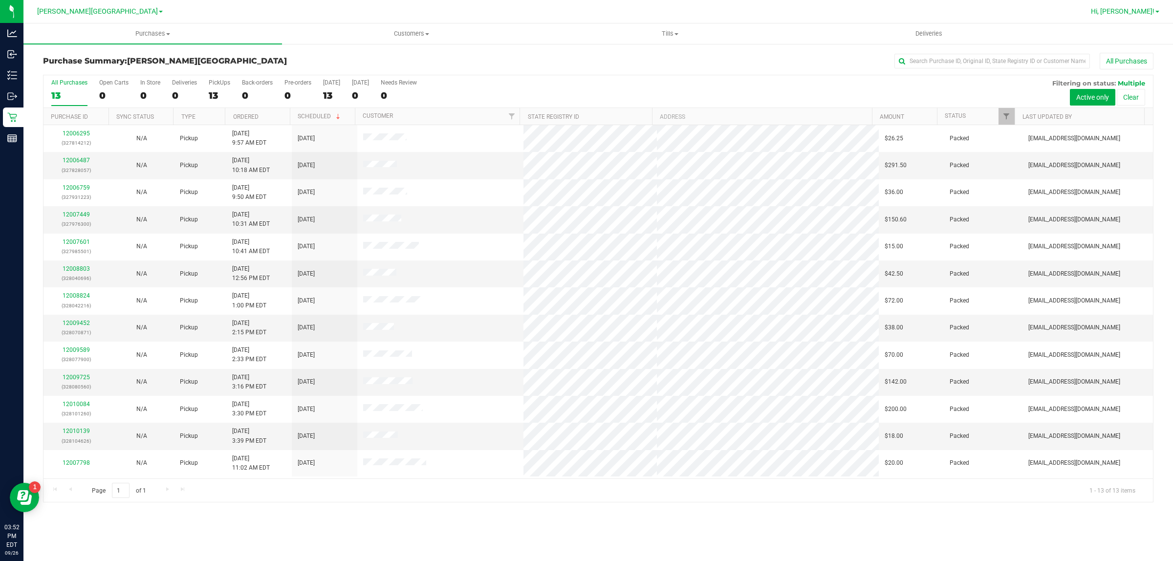
click at [1145, 12] on span "Hi, Christiana!" at bounding box center [1123, 11] width 64 height 8
click at [1128, 84] on span "Sign Out" at bounding box center [1122, 87] width 28 height 10
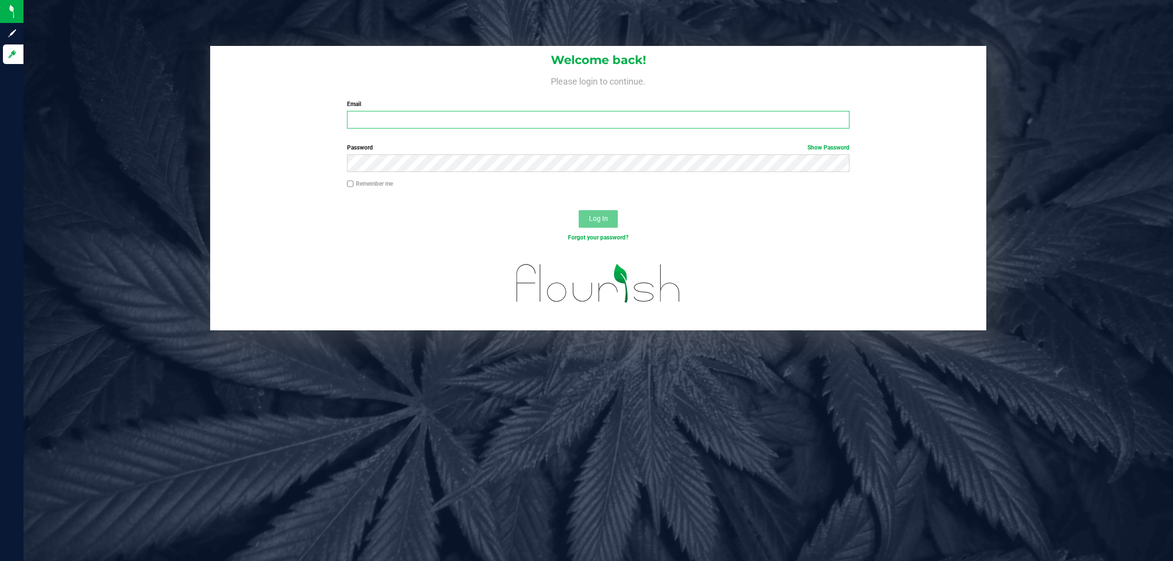
click at [538, 114] on input "Email" at bounding box center [598, 120] width 503 height 18
type input "sahall@liveparallel.com"
click at [579, 210] on button "Log In" at bounding box center [598, 219] width 39 height 18
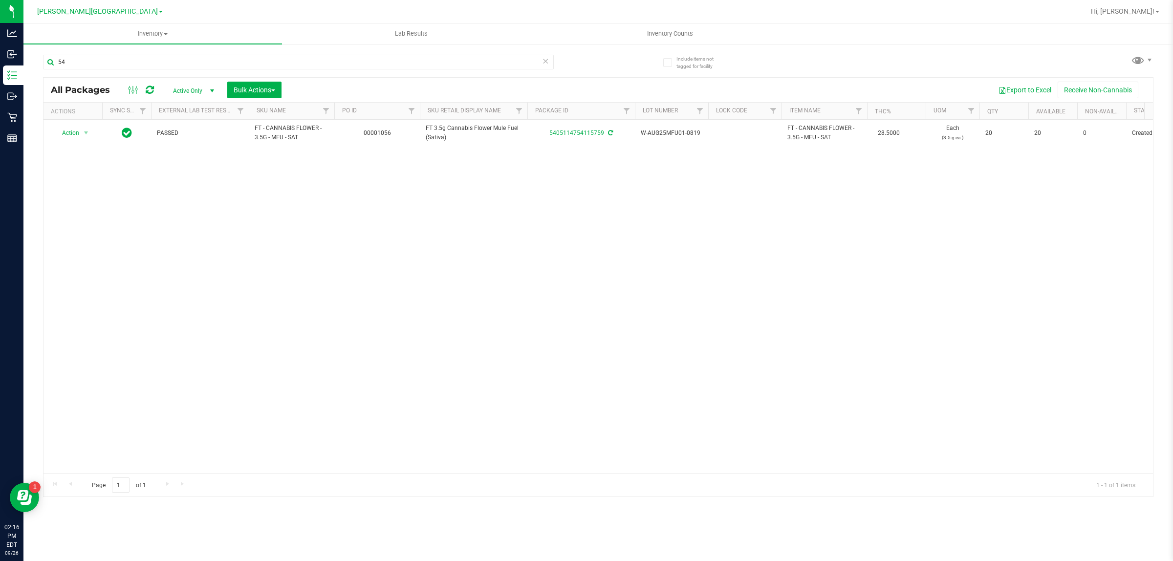
type input "5"
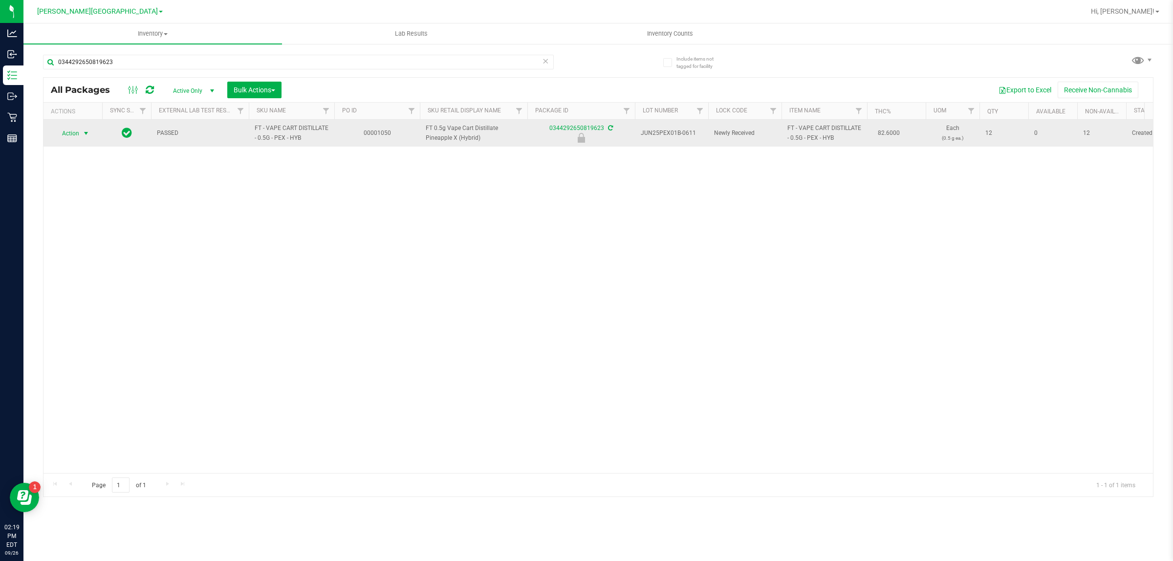
type input "0344292650819623"
click at [81, 134] on span "select" at bounding box center [86, 134] width 12 height 14
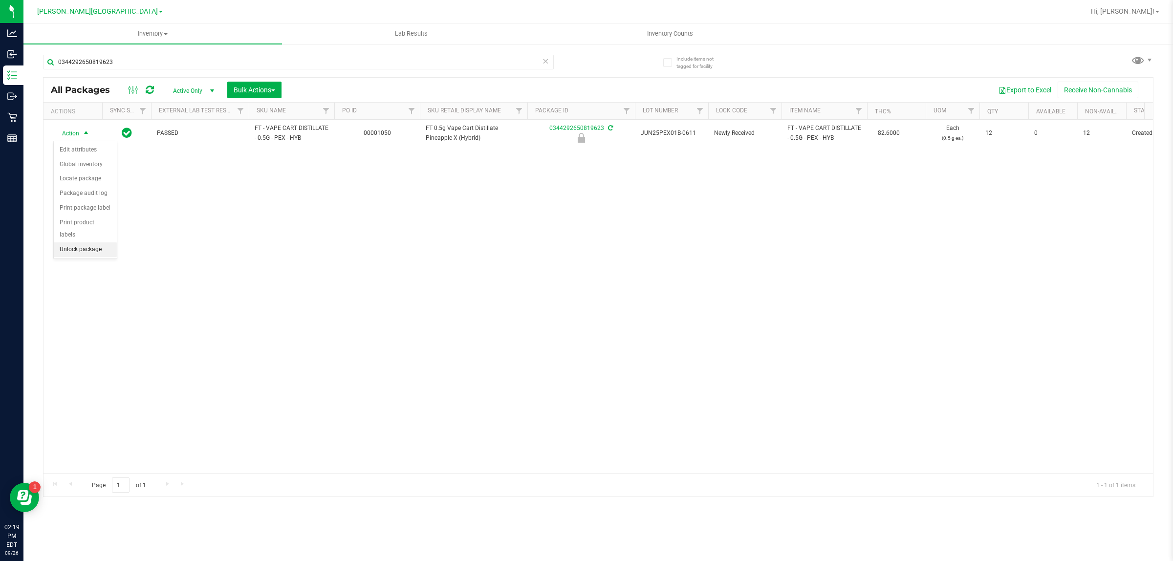
click at [74, 242] on li "Unlock package" at bounding box center [85, 249] width 63 height 15
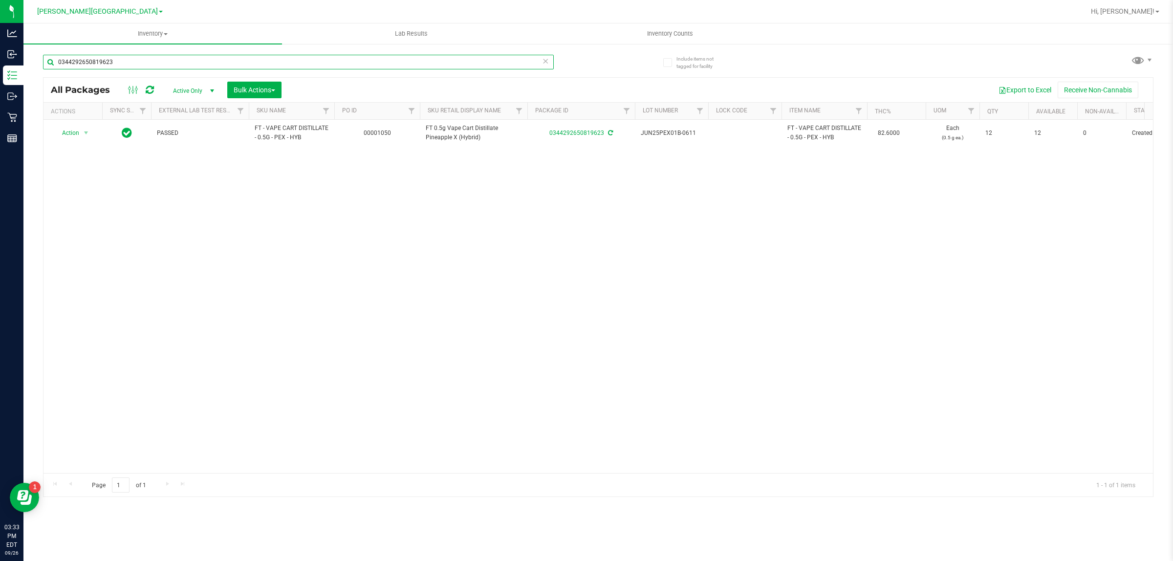
click at [133, 65] on input "0344292650819623" at bounding box center [298, 62] width 511 height 15
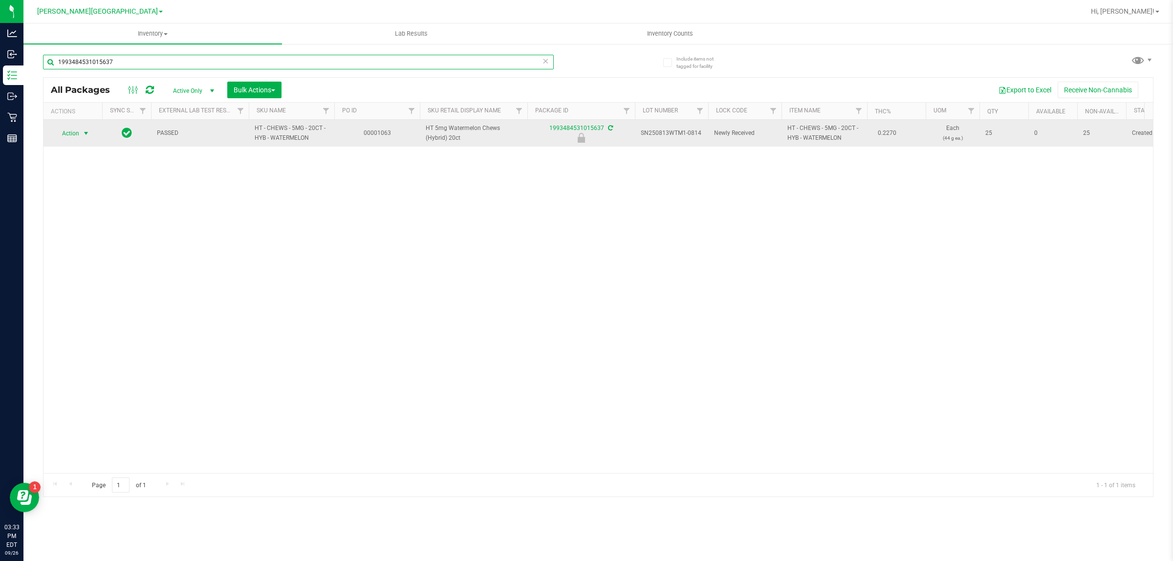
type input "1993484531015637"
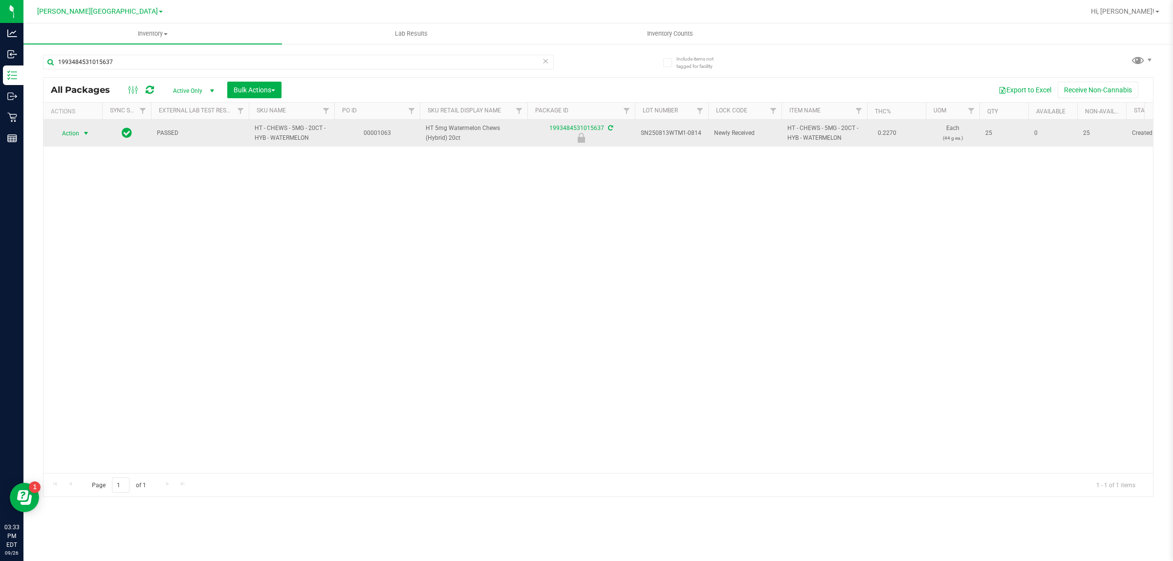
click at [82, 136] on span "select" at bounding box center [86, 134] width 8 height 8
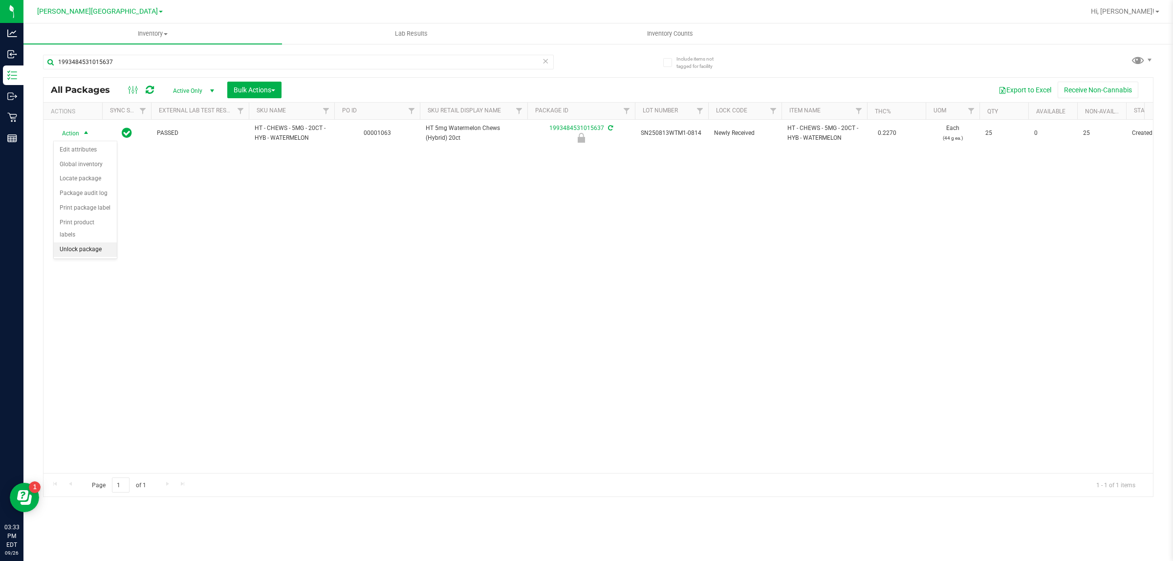
click at [71, 244] on li "Unlock package" at bounding box center [85, 249] width 63 height 15
